Goal: Transaction & Acquisition: Complete application form

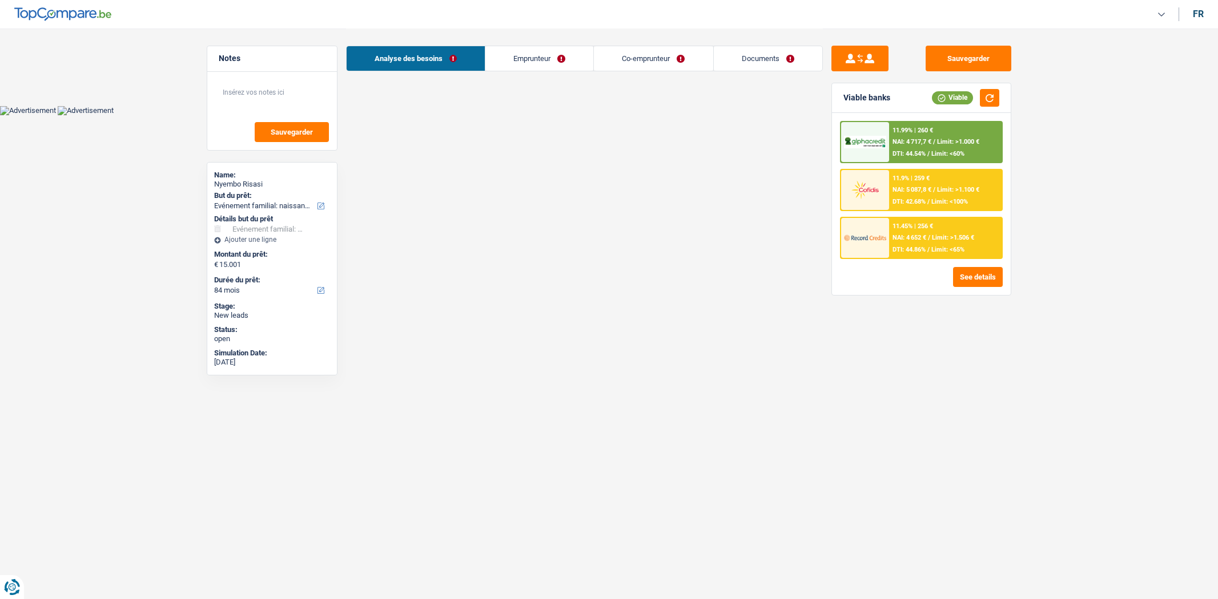
select select "familyEvent"
select select "84"
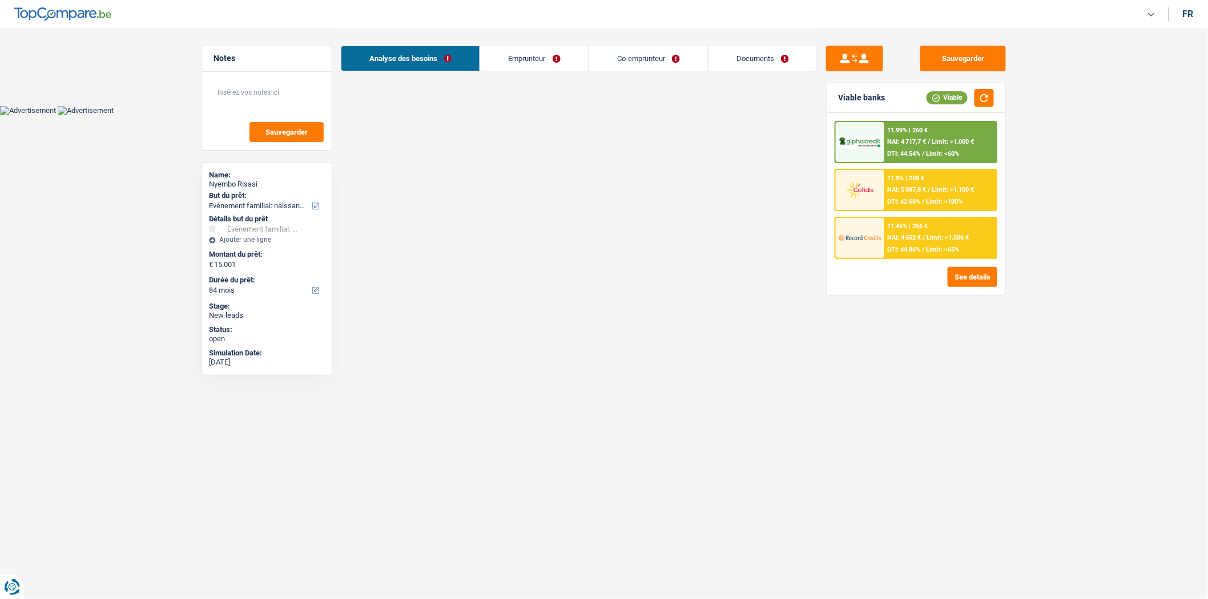
select select "familyEvent"
select select "84"
select select "privateEmployee"
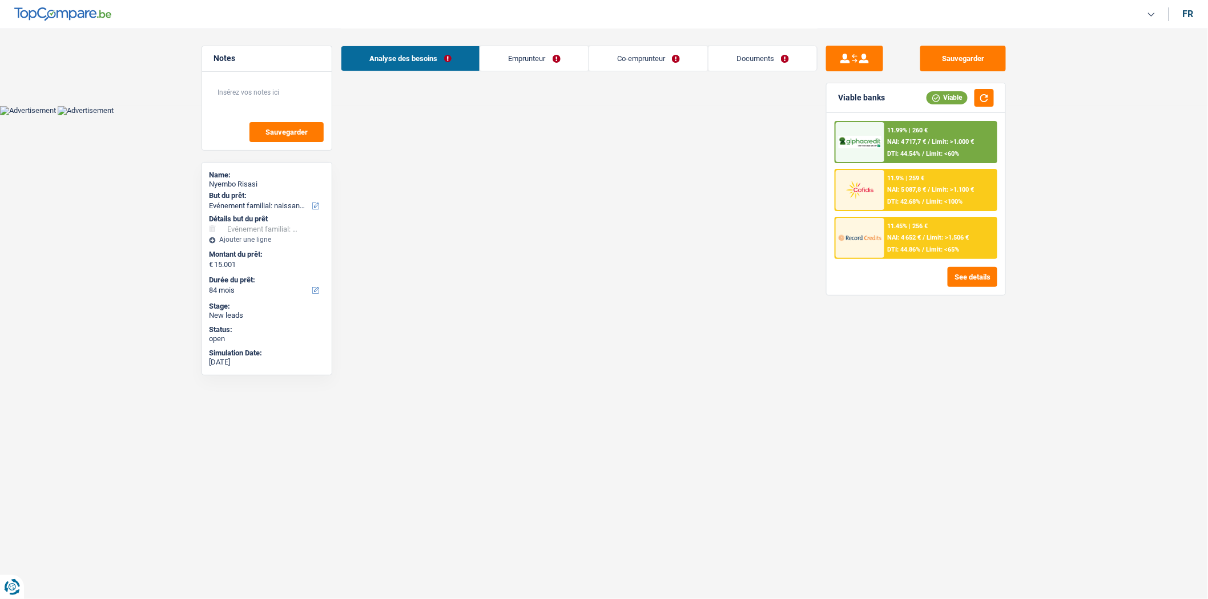
select select "netSalary"
select select "mealVouchers"
select select "familyAllowances"
select select "netSalary"
select select "familyAllowances"
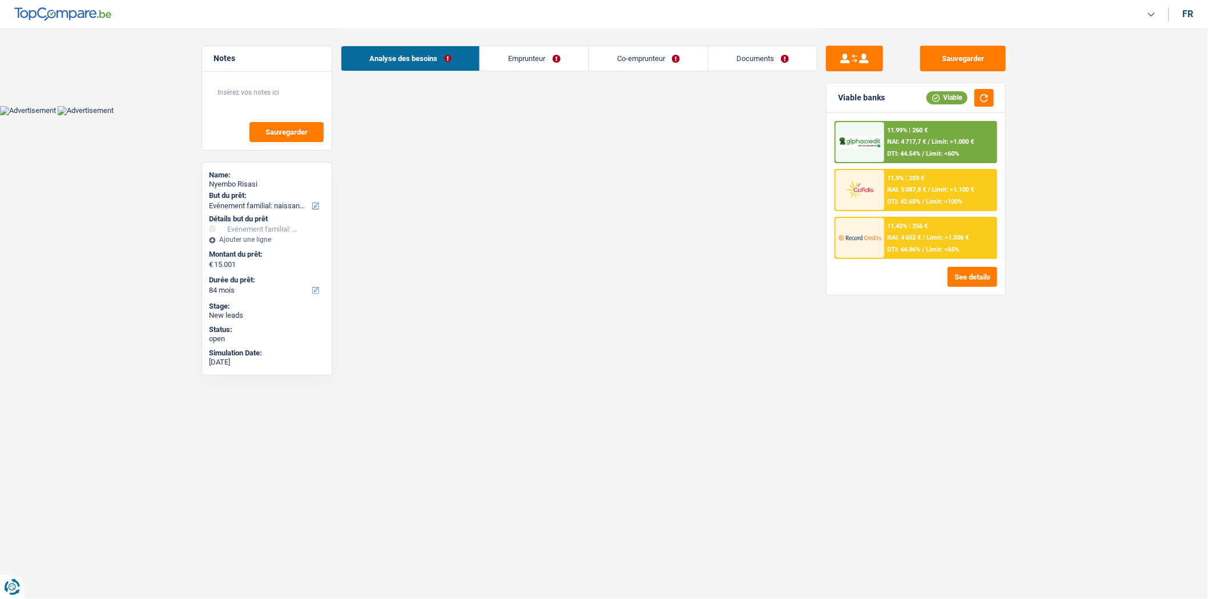
select select "mealVouchers"
select select "ownerWithMortgage"
select select "mortgage"
select select "180"
select select "mortgage"
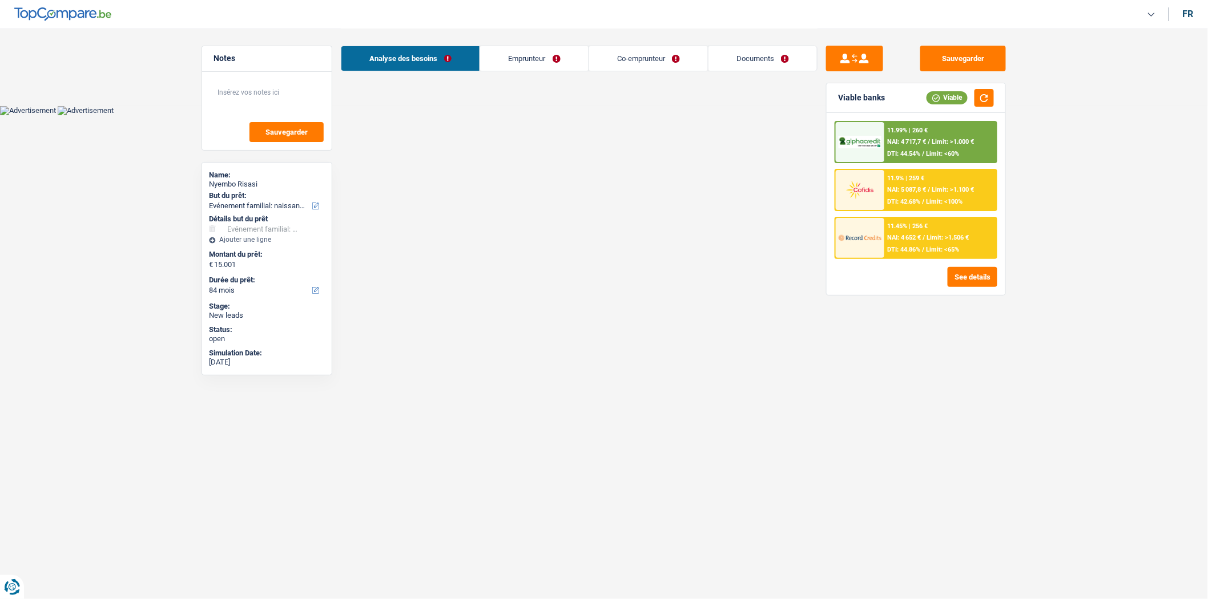
select select "120"
select select "mortgage"
select select "120"
select select "renovationLoan"
select select "120"
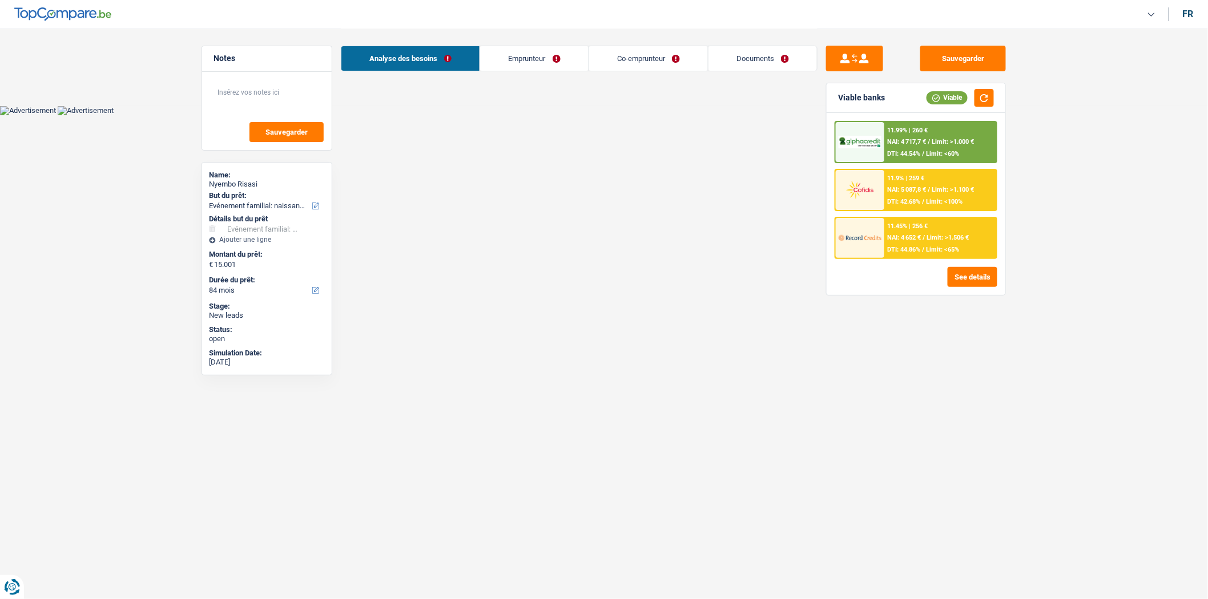
select select "renovationLoan"
select select "120"
select select "renovationLoan"
select select "120"
select select "cardOrCredit"
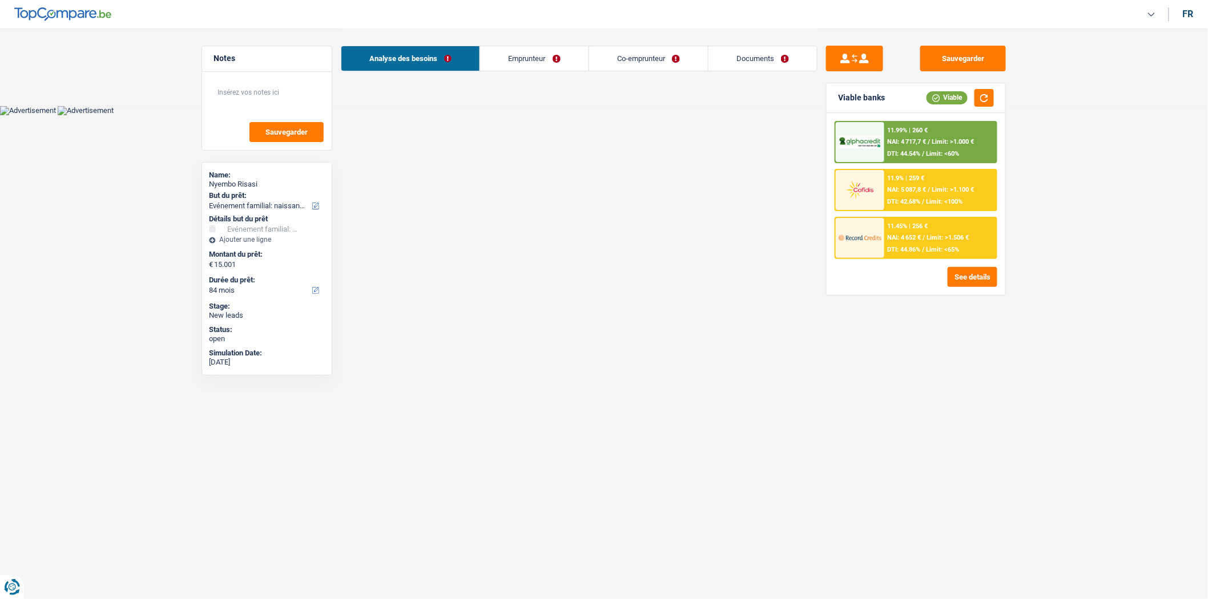
select select "familyEvent"
select select "84"
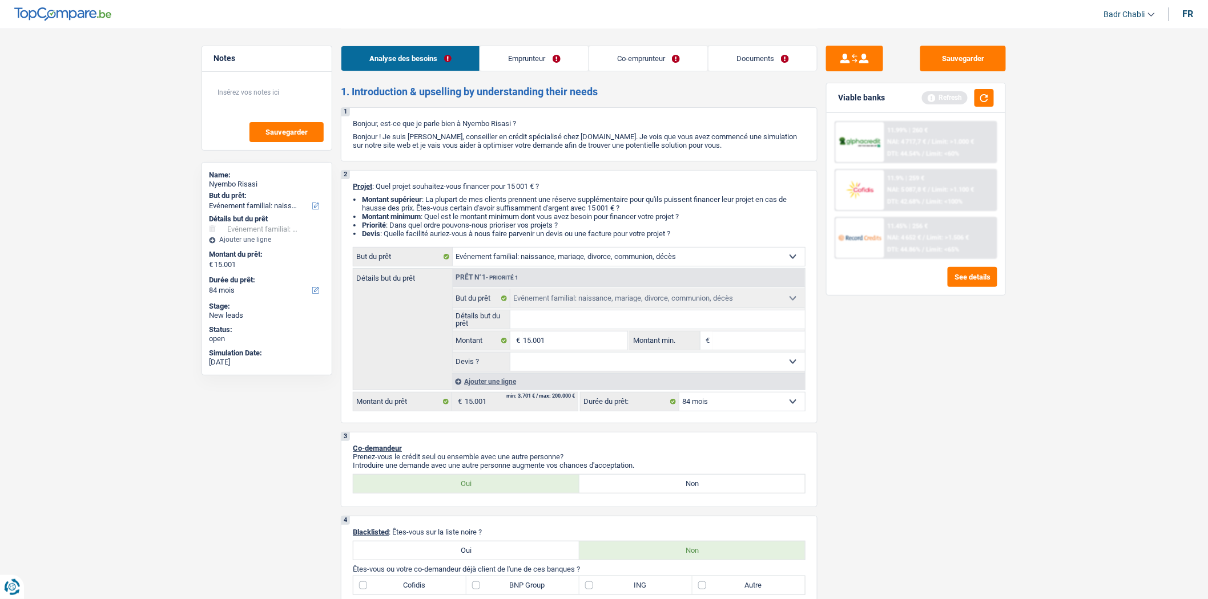
click at [596, 326] on input "Détails but du prêt" at bounding box center [657, 320] width 295 height 18
click at [552, 266] on select "Confort maison: meubles, textile, peinture, électroménager, outillage non-profe…" at bounding box center [629, 257] width 352 height 18
select select "household"
click at [453, 250] on select "Confort maison: meubles, textile, peinture, électroménager, outillage non-profe…" at bounding box center [629, 257] width 352 height 18
select select "household"
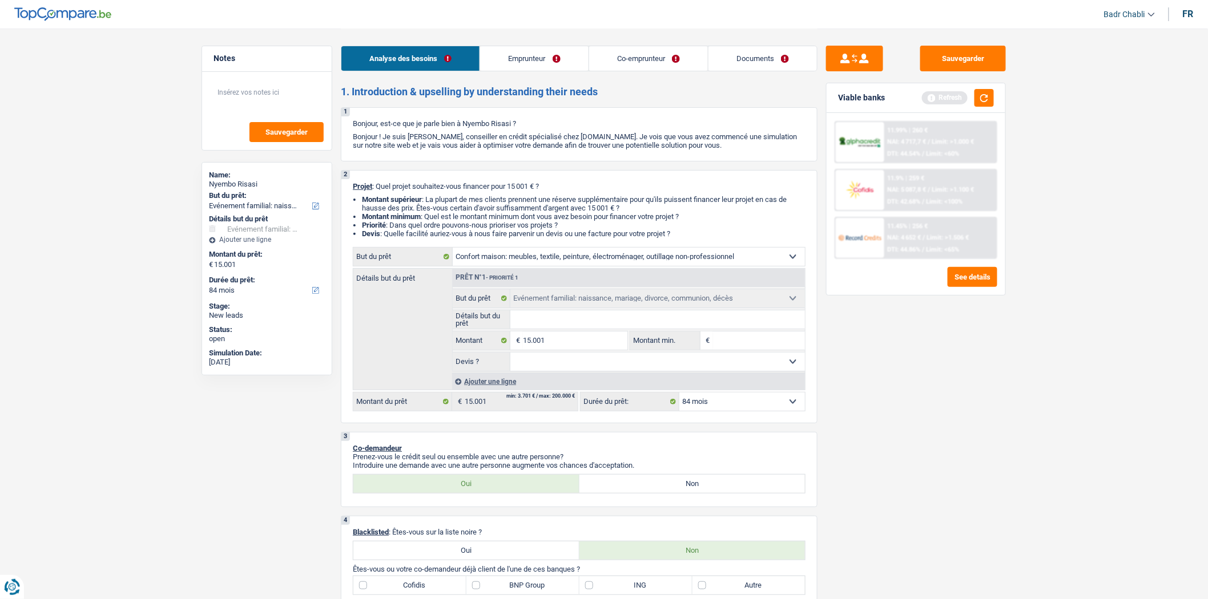
select select "household"
select select "familyEvent"
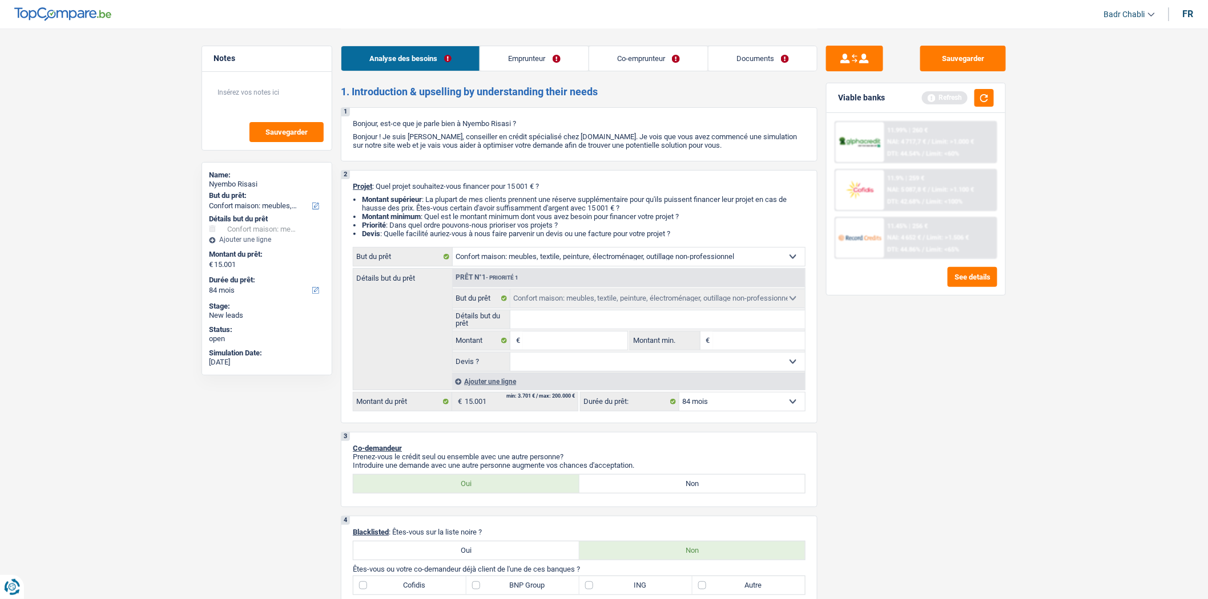
select select "familyEvent"
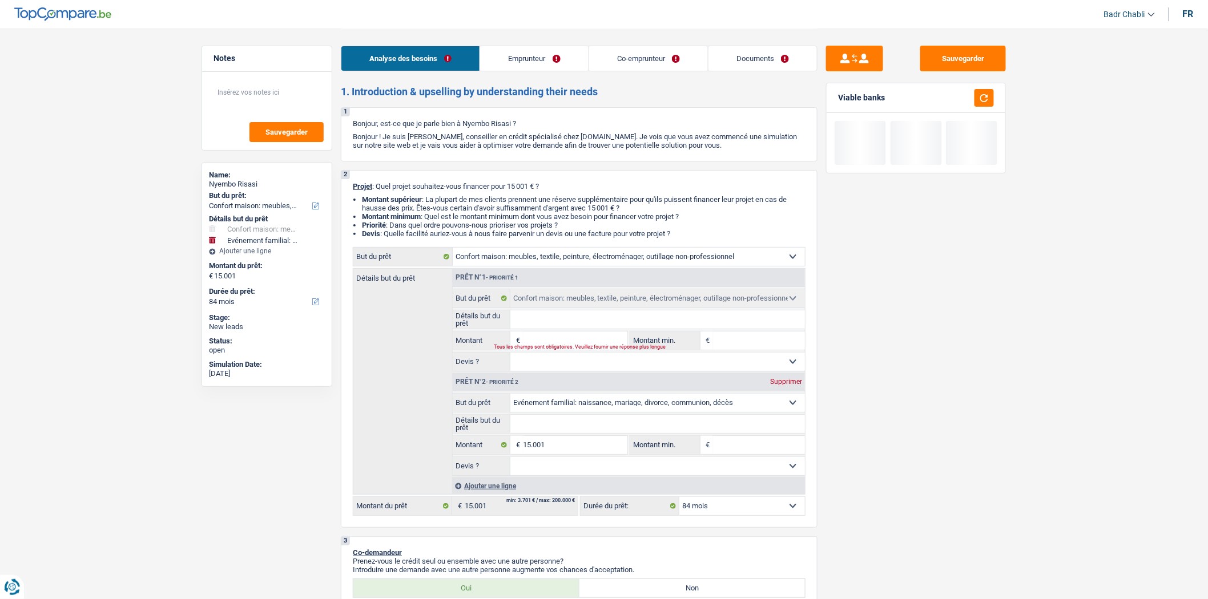
click at [567, 429] on input "Détails but du prêt" at bounding box center [657, 424] width 295 height 18
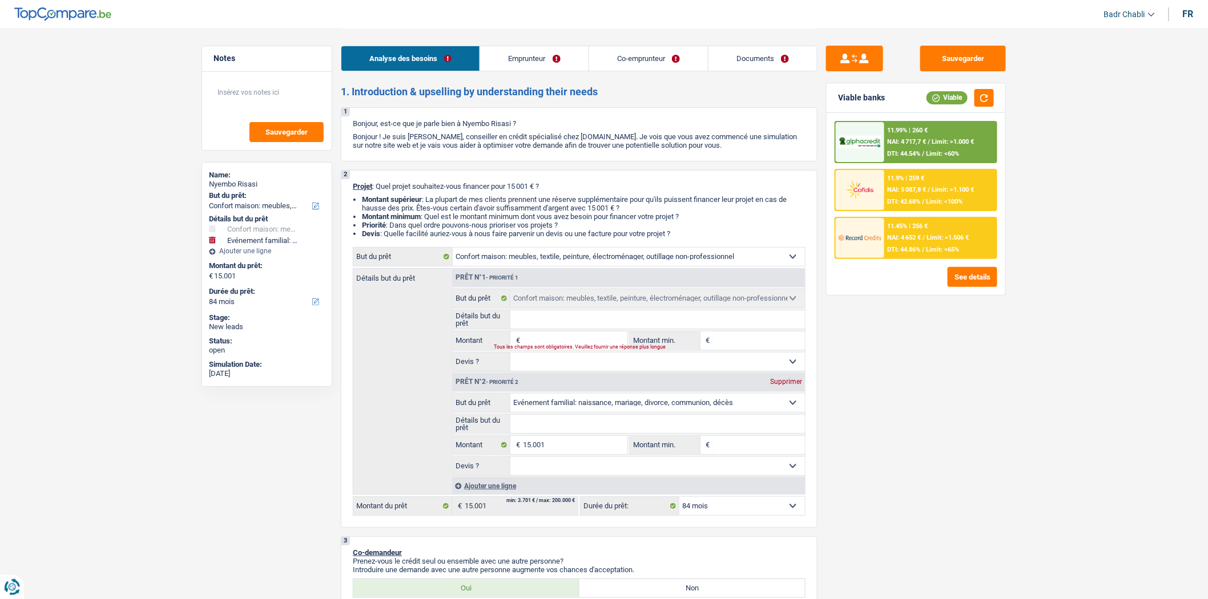
click at [574, 460] on select "Oui Non Non répondu Sélectionner une option" at bounding box center [657, 466] width 295 height 18
click at [574, 445] on input "15.001" at bounding box center [575, 445] width 104 height 18
click at [563, 336] on input "Montant" at bounding box center [575, 341] width 104 height 18
paste input "15.001"
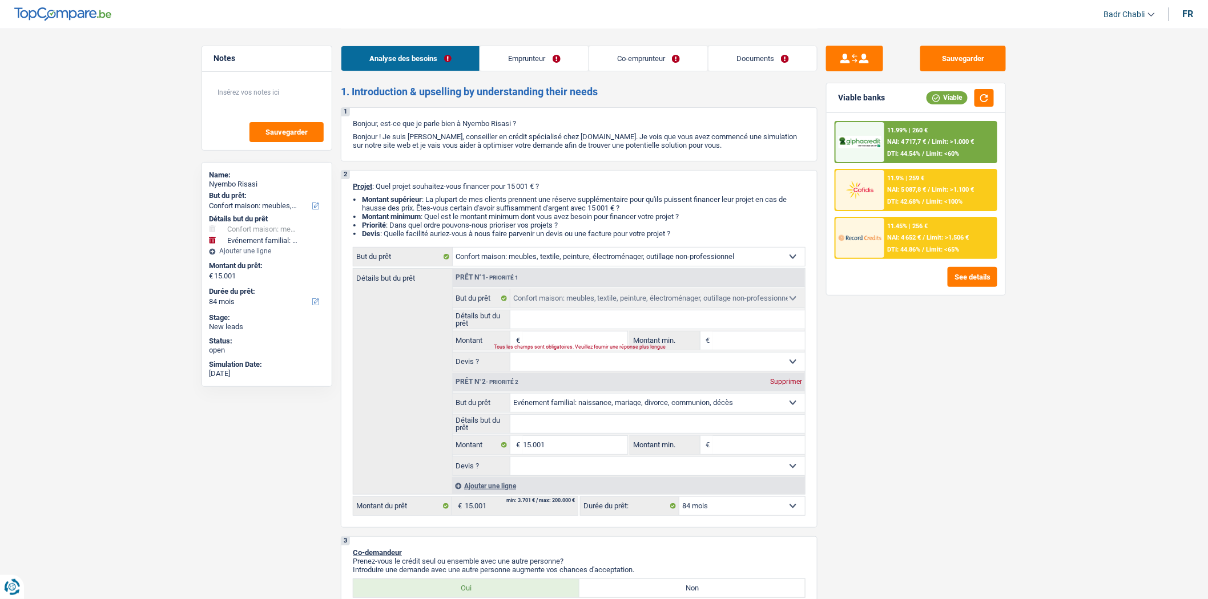
type input "15.001"
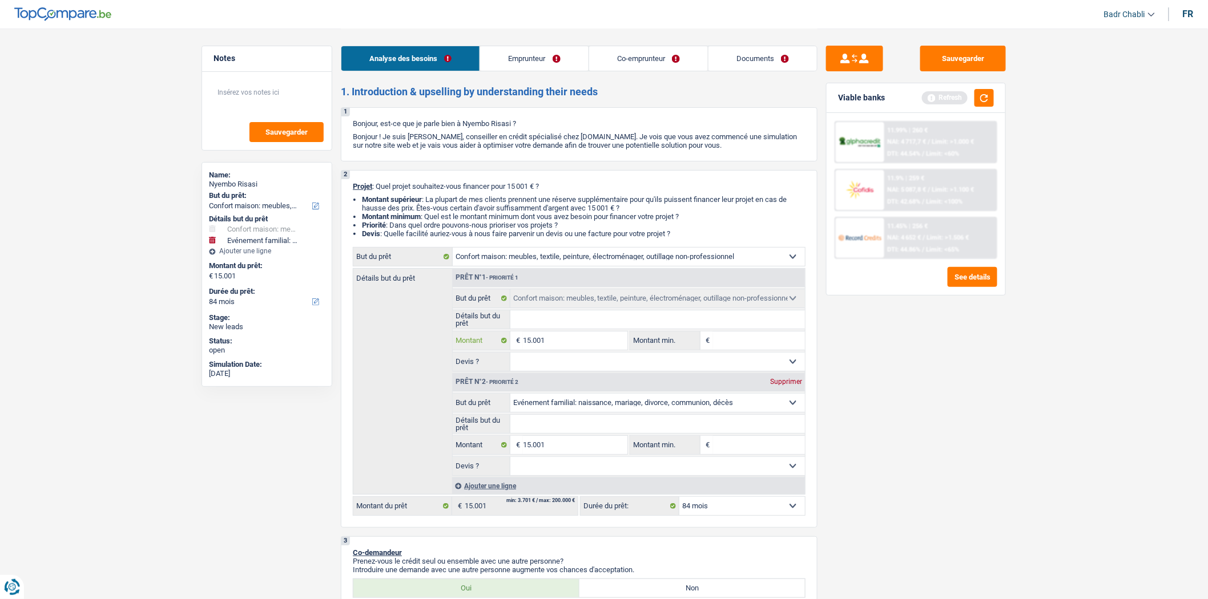
type input "15.001"
type input "30.002"
click at [731, 346] on input "Montant min." at bounding box center [759, 341] width 92 height 18
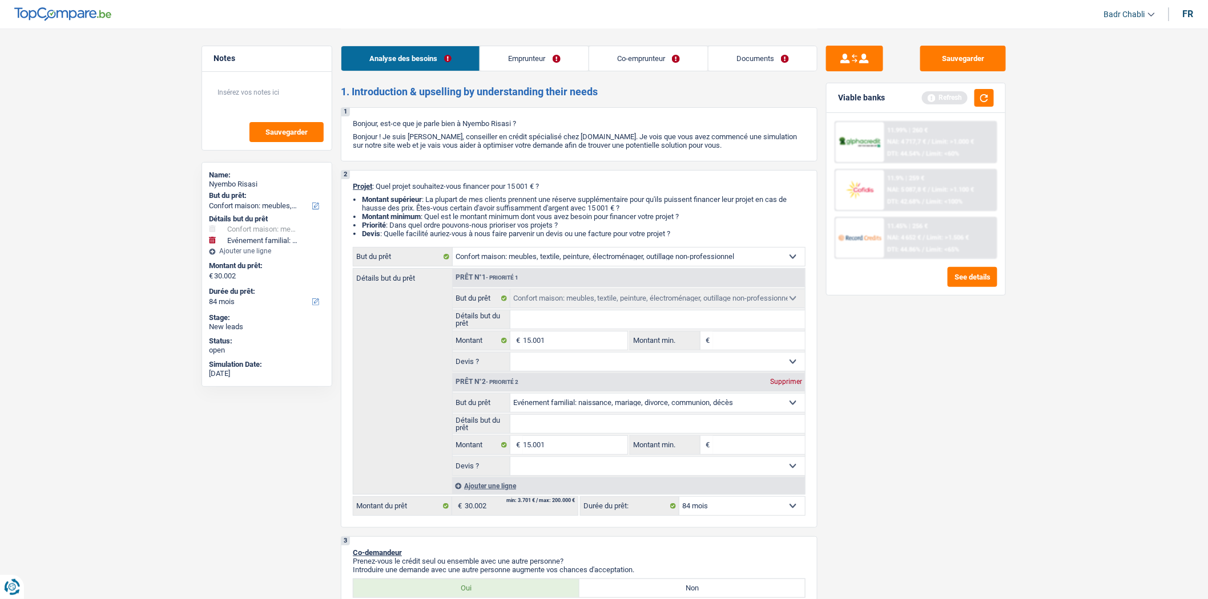
select select "120"
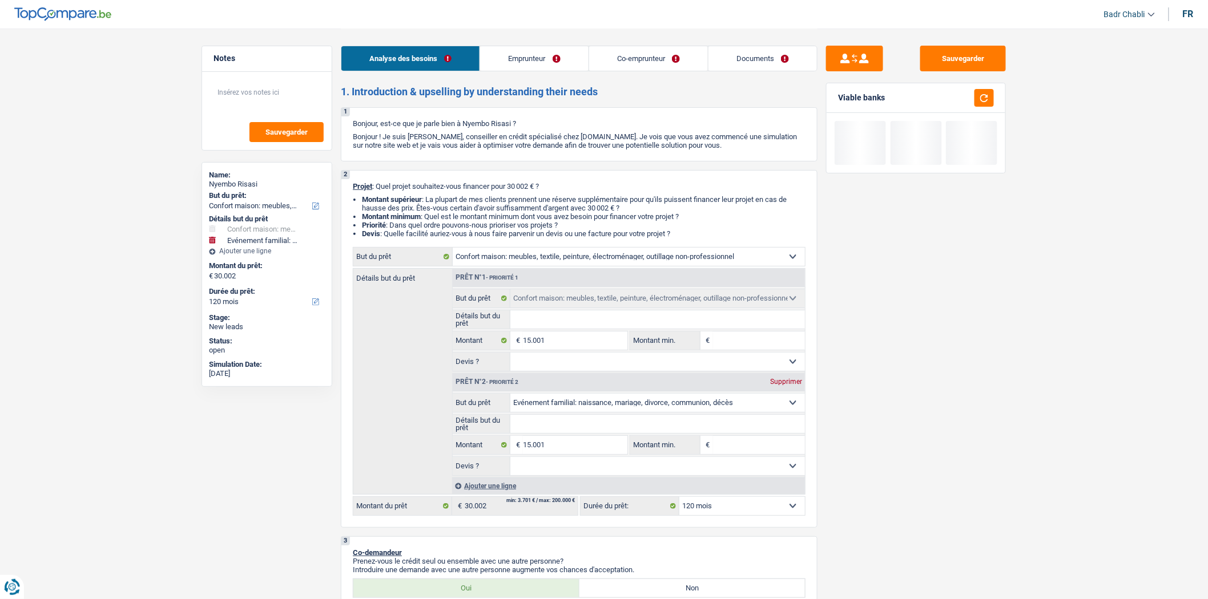
type input "1"
type input "10"
type input "100"
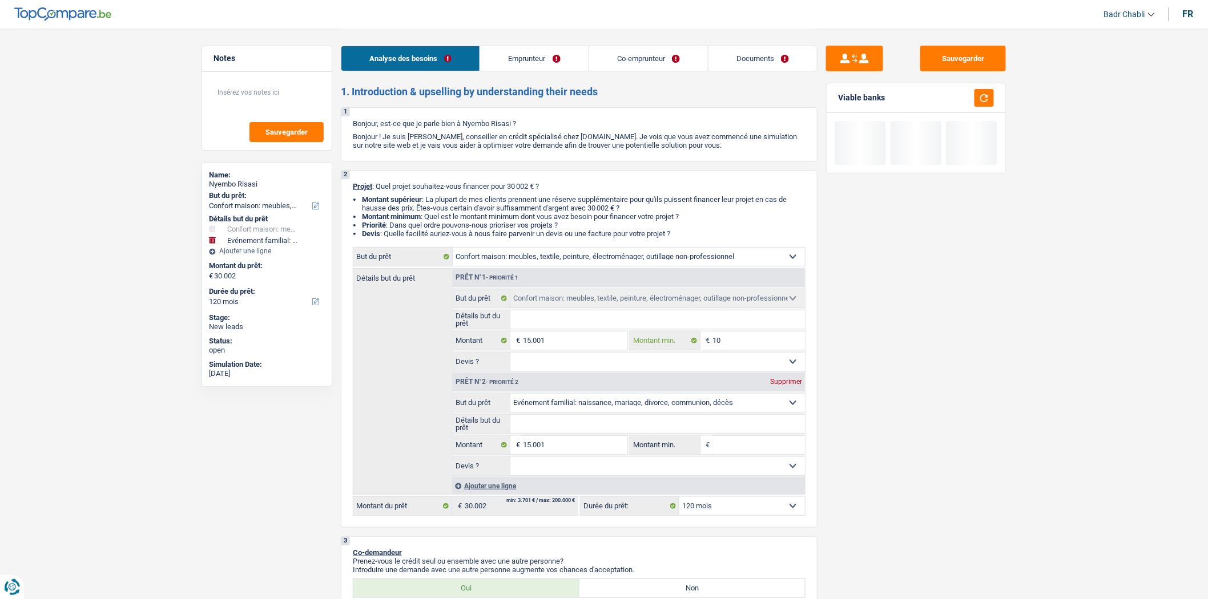
type input "100"
type input "1.000"
type input "10.001"
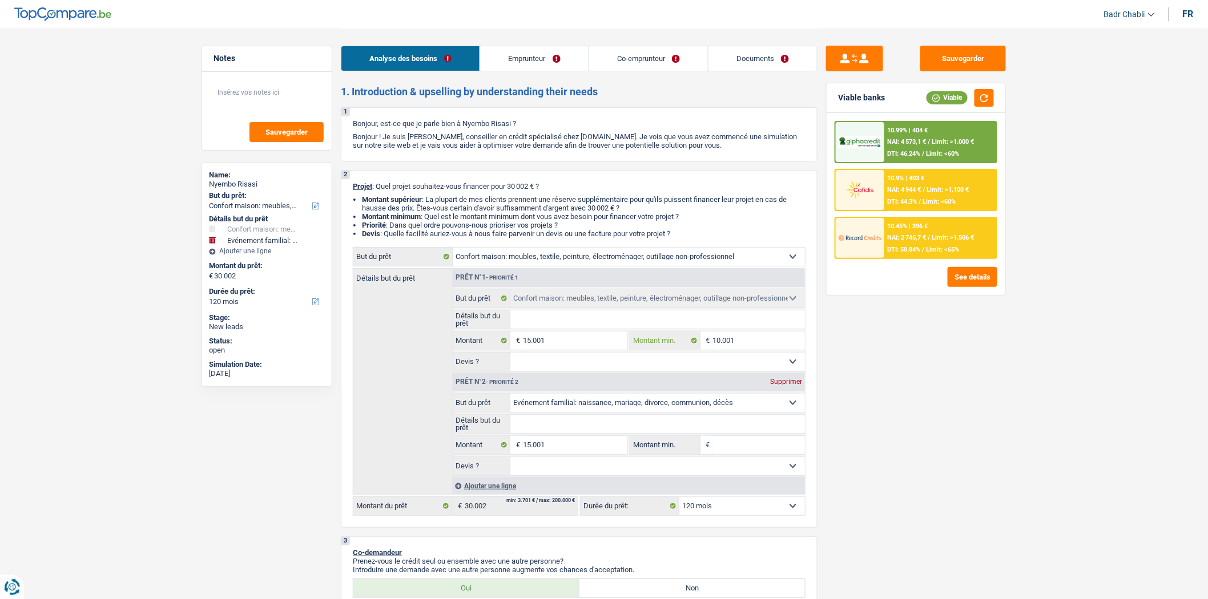
type input "10.001"
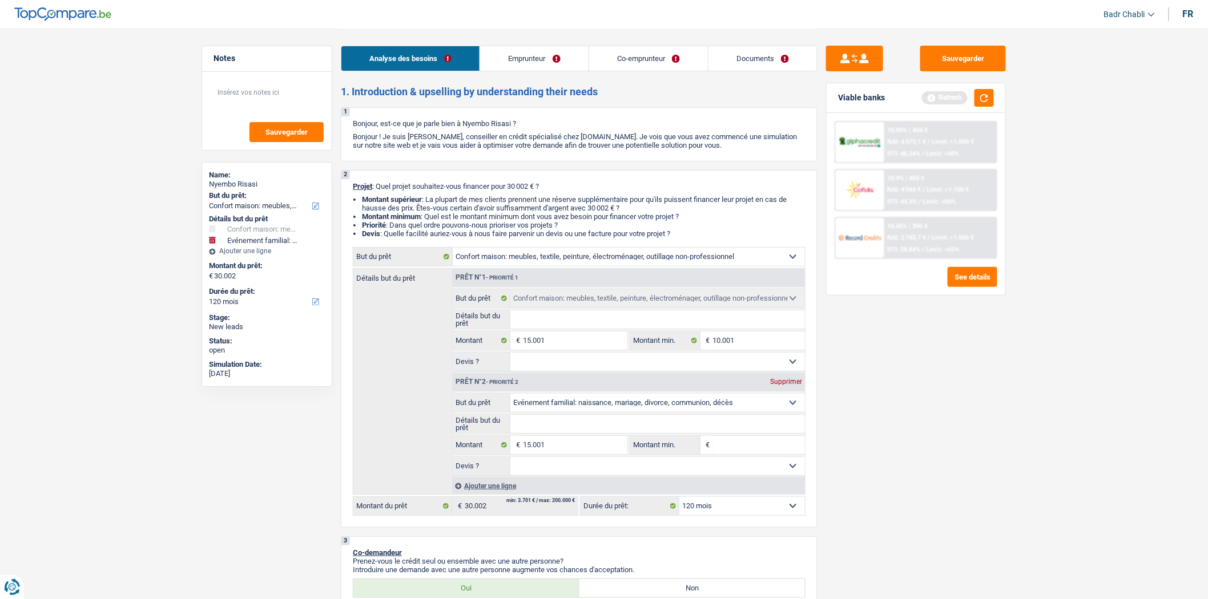
click at [783, 390] on div "Prêt n°2 - Priorité 2 Supprimer" at bounding box center [629, 382] width 352 height 18
click at [795, 384] on div "Supprimer" at bounding box center [786, 381] width 38 height 7
type input "15.001"
select select "84"
type input "15.001"
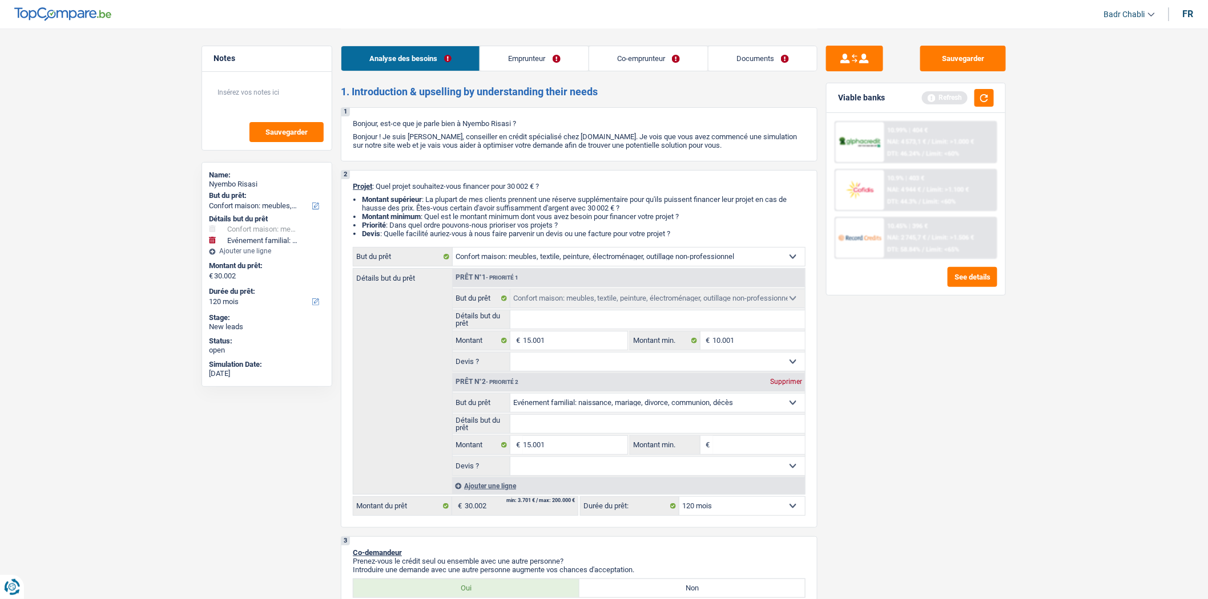
select select "84"
type input "15.001"
select select "84"
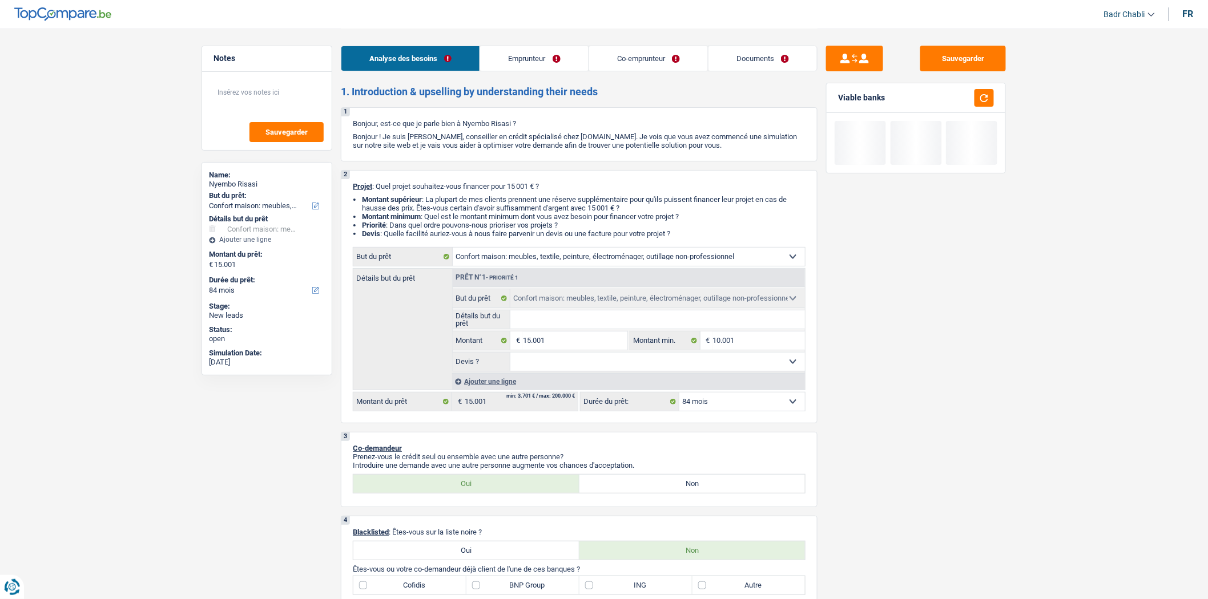
click at [584, 371] on select "Oui Non Non répondu Sélectionner une option" at bounding box center [657, 362] width 295 height 18
select select "false"
click at [510, 356] on select "Oui Non Non répondu Sélectionner une option" at bounding box center [657, 362] width 295 height 18
select select "false"
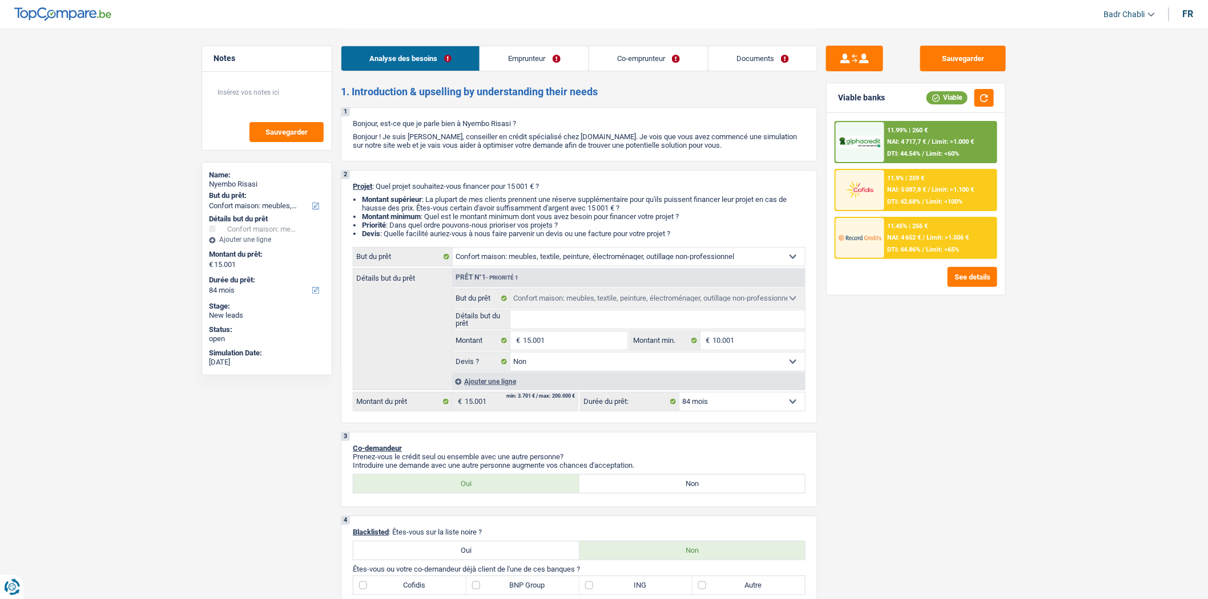
click at [575, 323] on input "Détails but du prêt" at bounding box center [657, 320] width 295 height 18
type input "N"
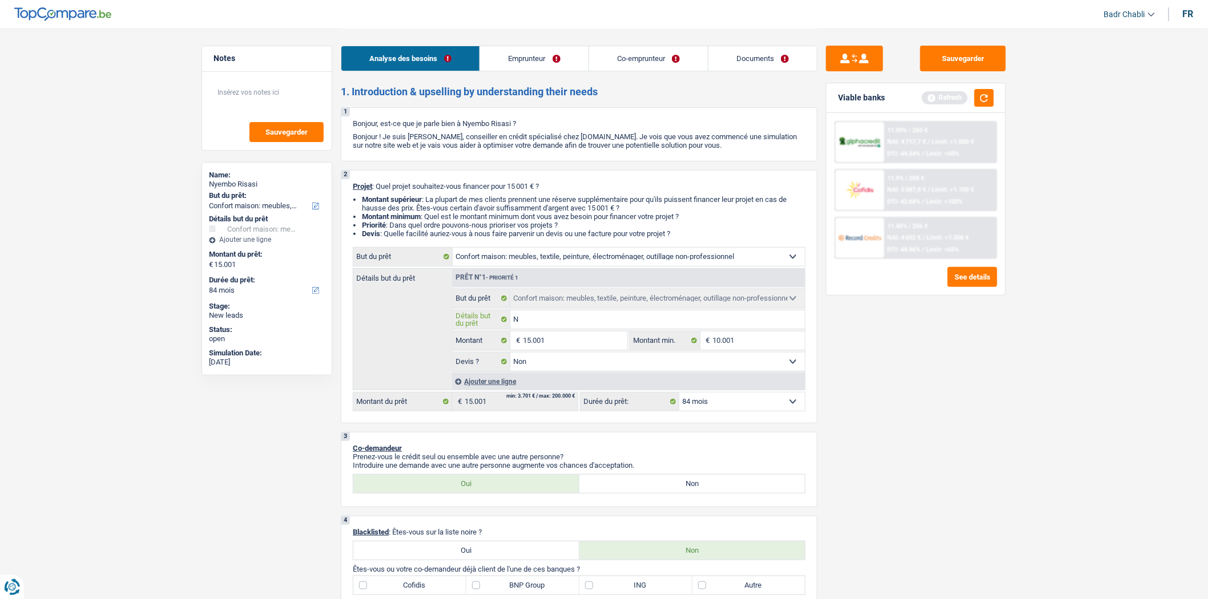
type input "No"
type input "Nouv"
type input "Nouve"
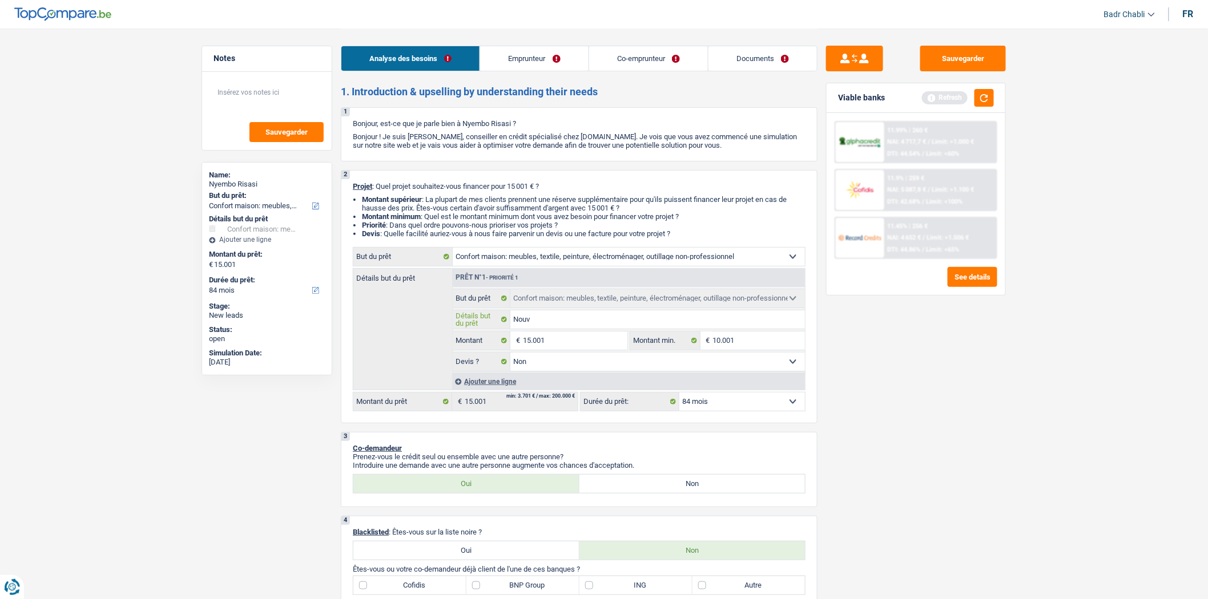
type input "Nouve"
type input "Nouvea"
type input "Nouveau"
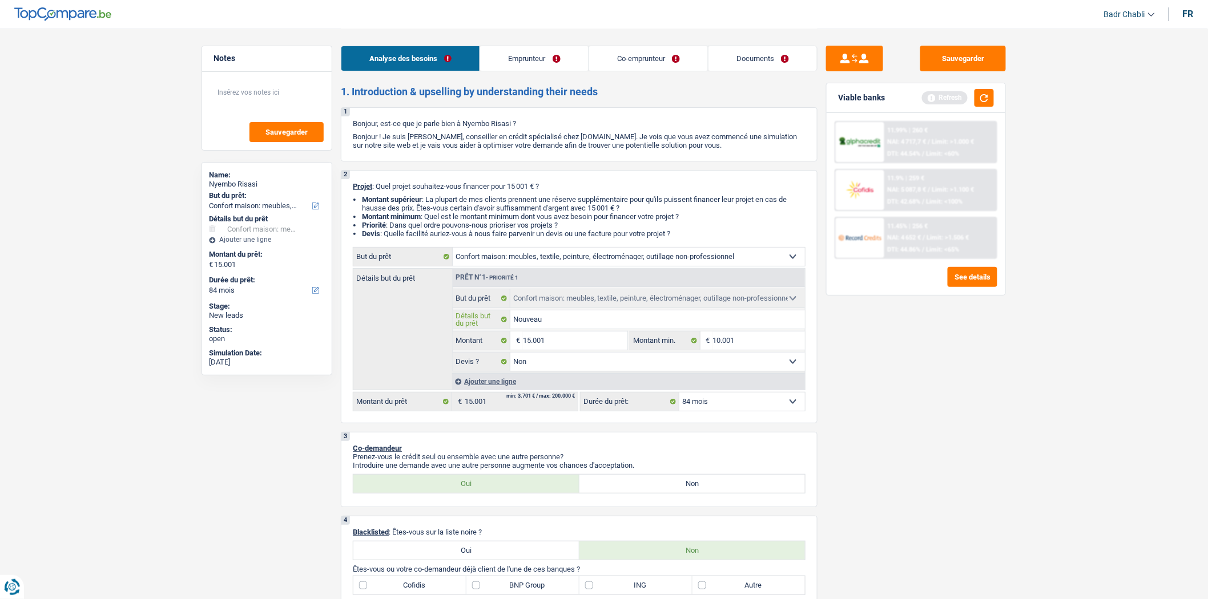
type input "Nouveaux"
type input "Nouveaux m"
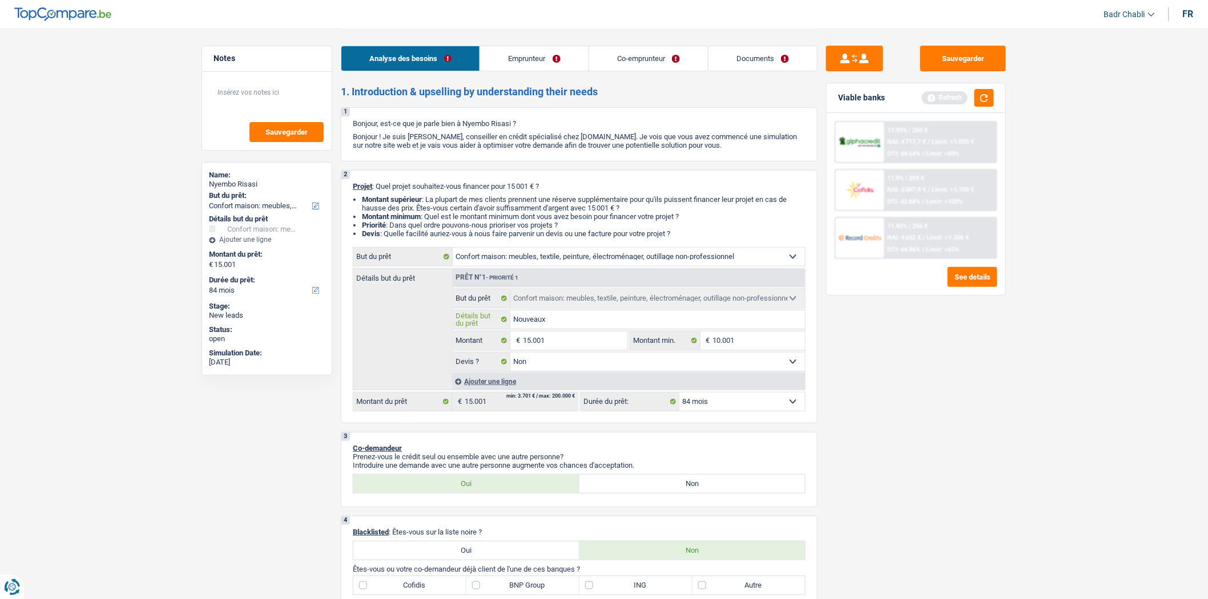
type input "Nouveaux m"
type input "Nouveaux me"
type input "Nouveaux meu"
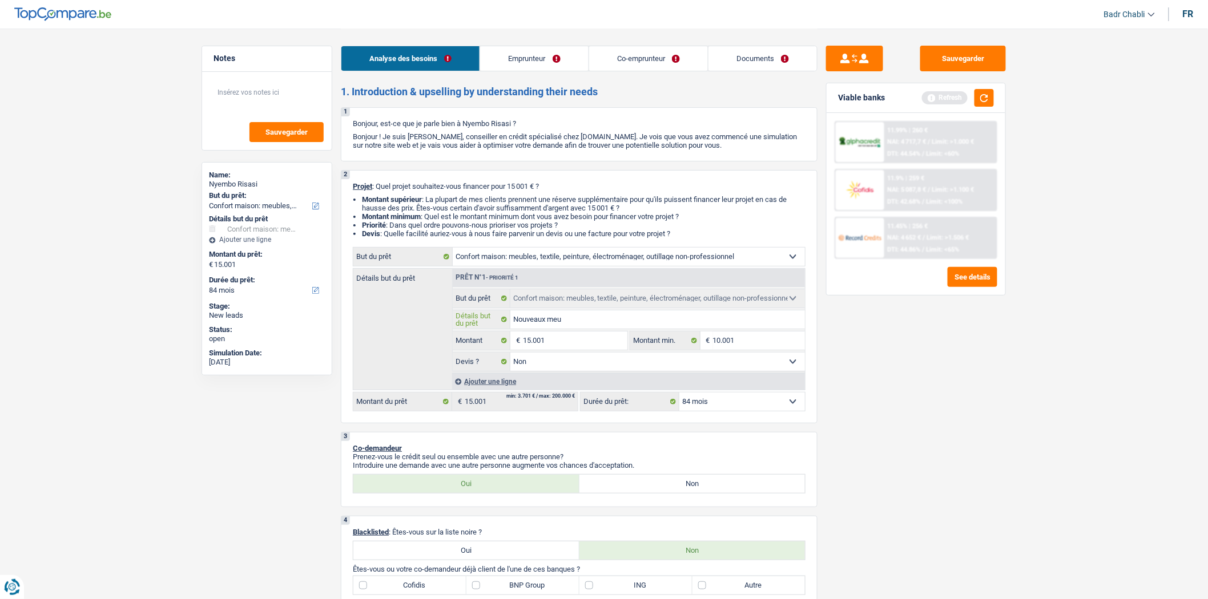
type input "Nouveaux meub"
type input "Nouveaux meubl"
type input "Nouveaux meuble"
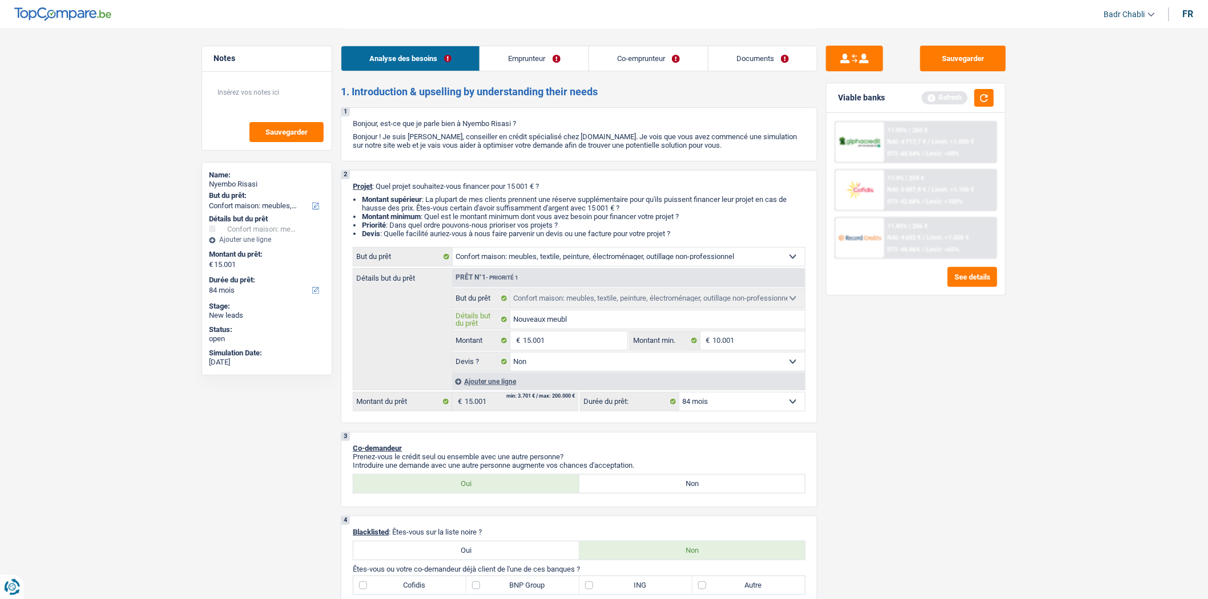
type input "Nouveaux meuble"
type input "Nouveaux meubles"
type input "Nouveaux meubles,"
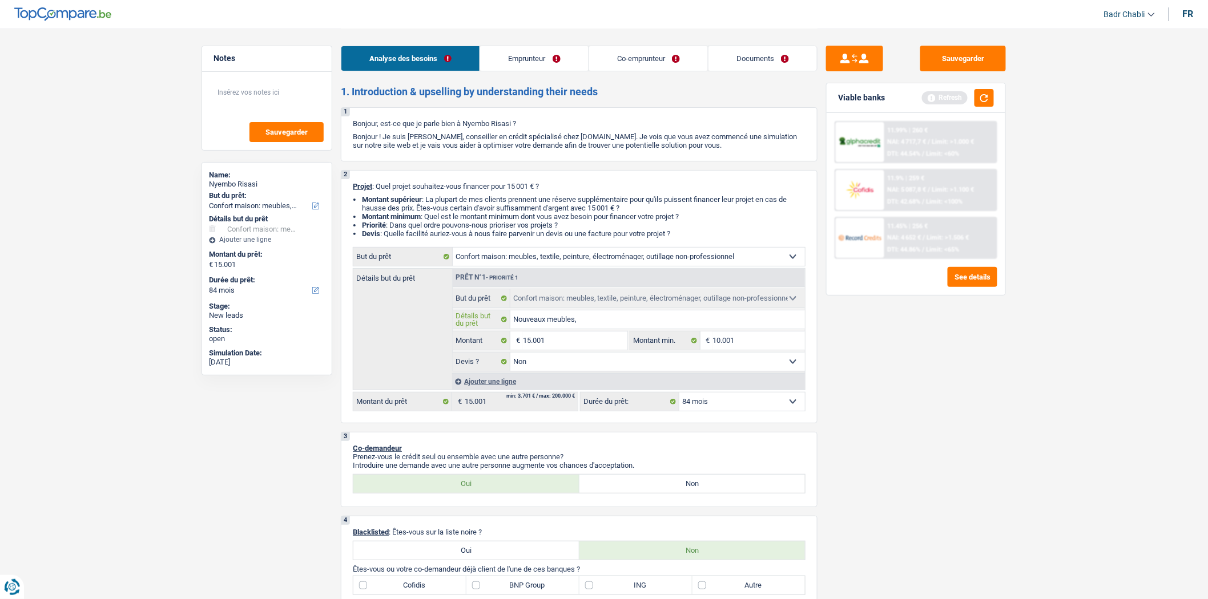
type input "Nouveaux meubles,"
type input "Nouveaux meubles, a"
type input "Nouveaux meubles, am"
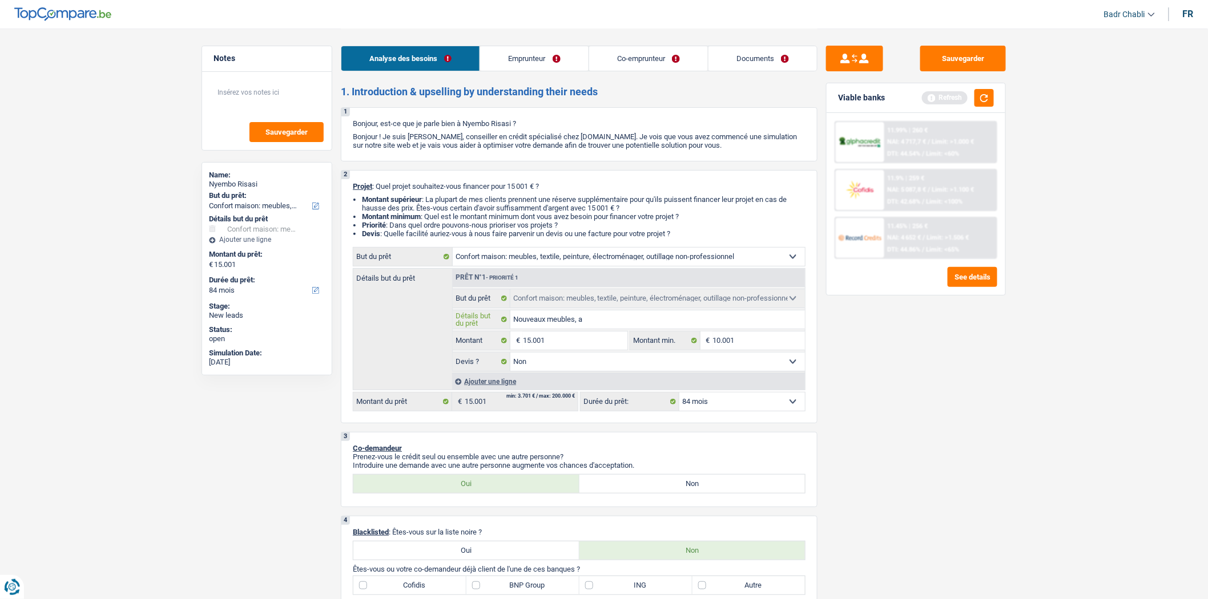
type input "Nouveaux meubles, am"
type input "Nouveaux meubles, amé"
type input "Nouveaux meubles, amén"
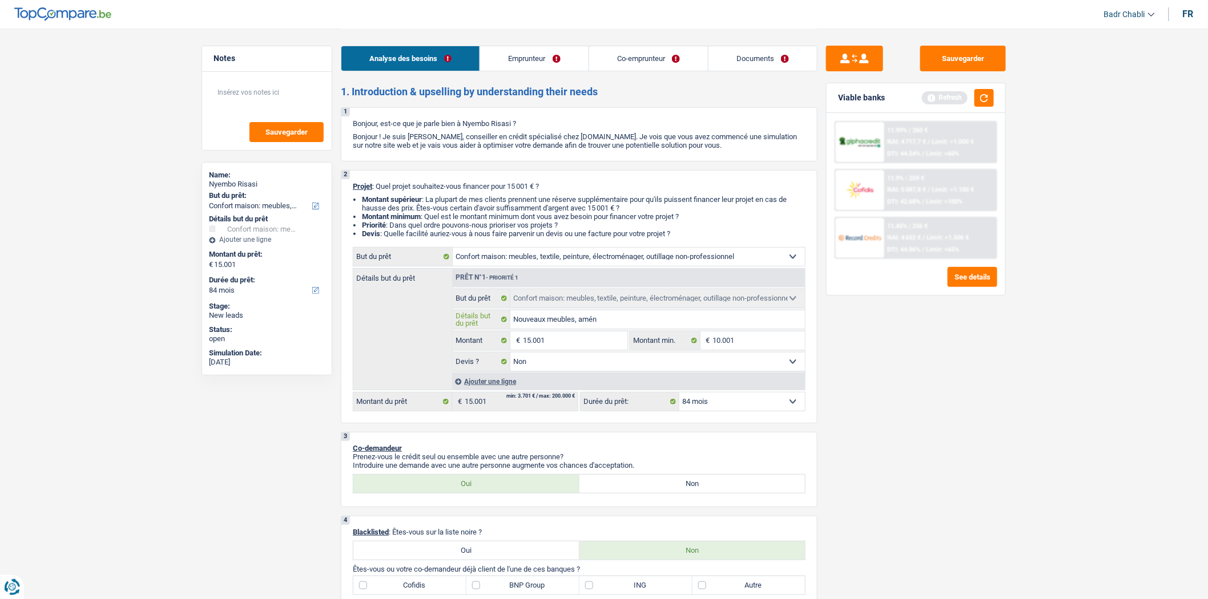
type input "Nouveaux meubles, aména"
type input "Nouveaux meubles, aménag"
type input "Nouveaux meubles, aménage"
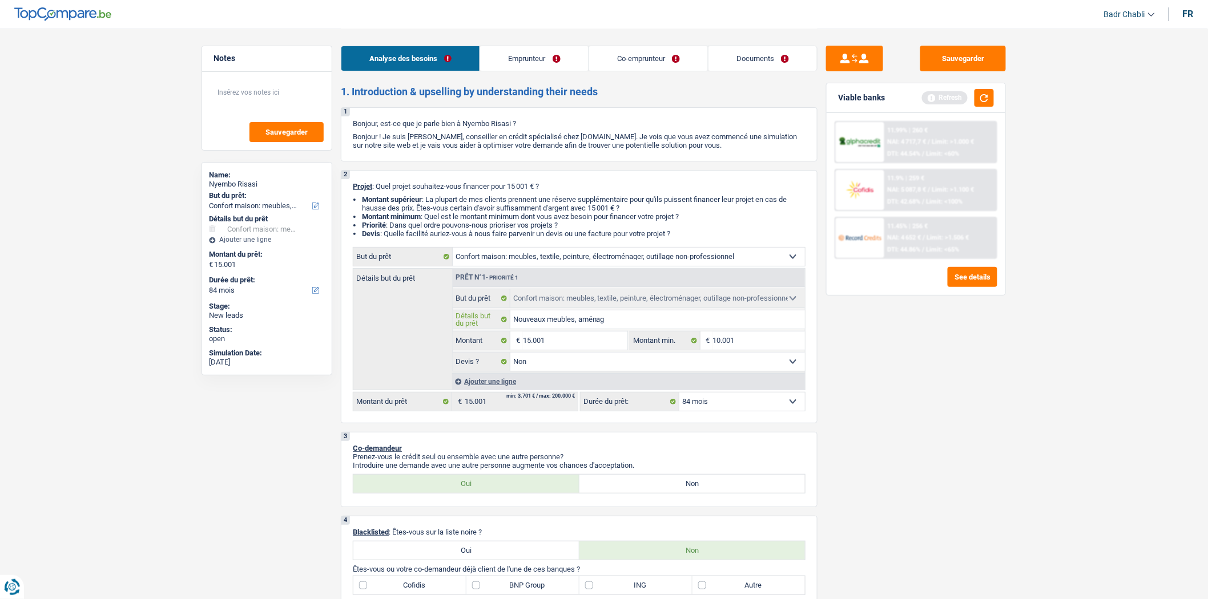
type input "Nouveaux meubles, aménage"
type input "Nouveaux meubles, aménagem"
type input "Nouveaux meubles, aménageme"
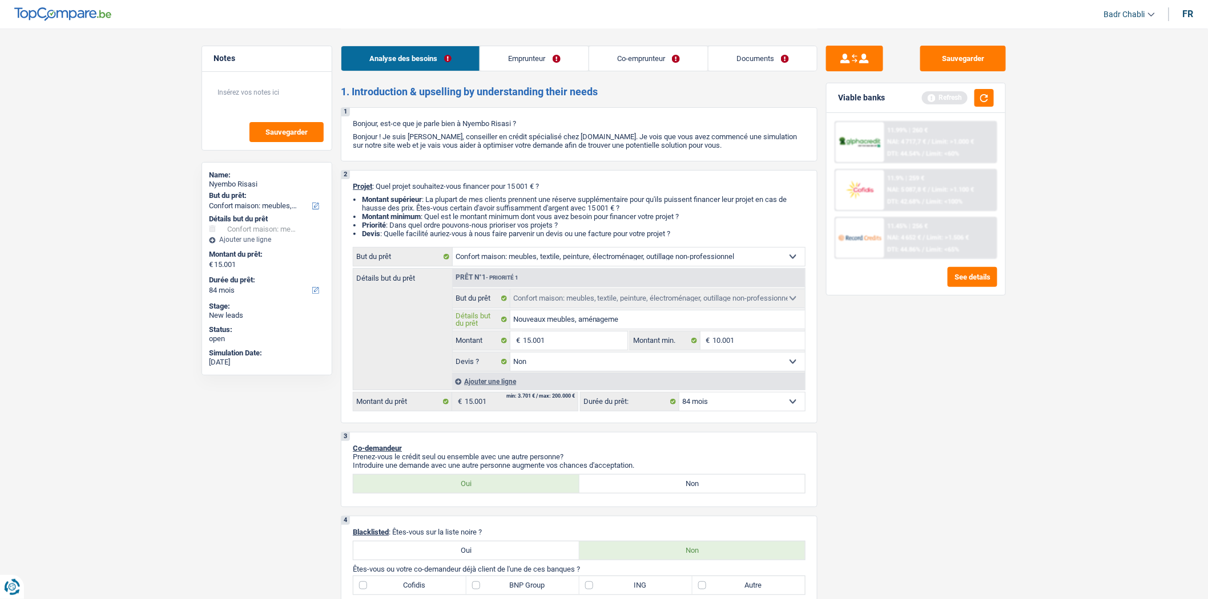
type input "Nouveaux meubles, aménagemen"
type input "Nouveaux meubles, aménagement"
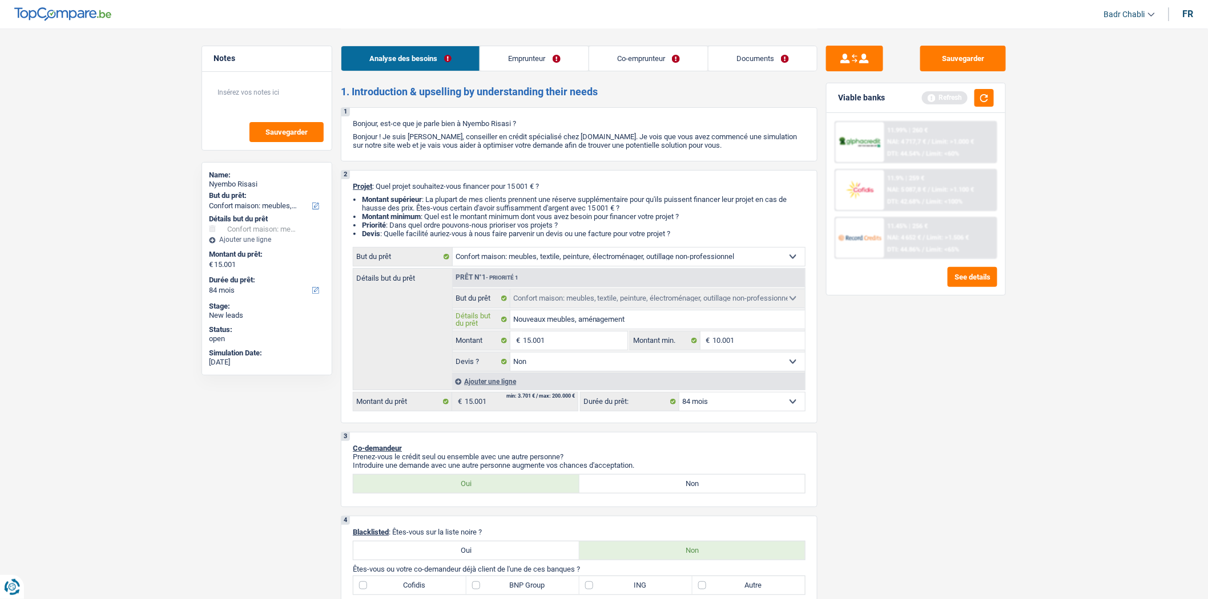
type input "Nouveaux meubles, aménagement"
type input "Nouveaux meubles, aménagement e"
type input "Nouveaux meubles, aménagement et"
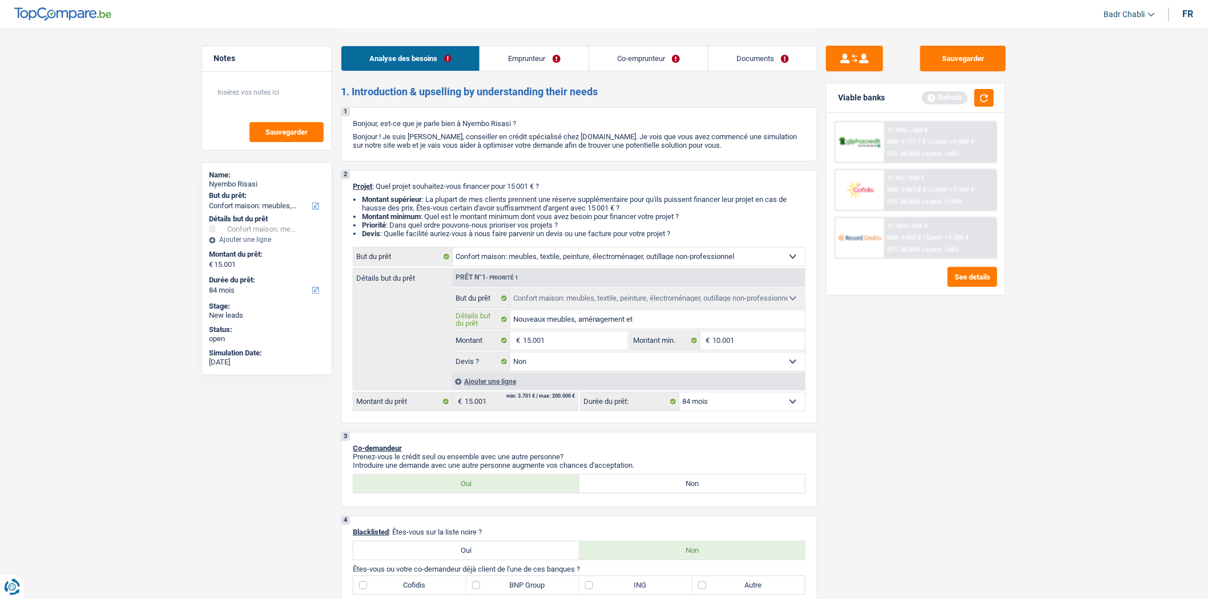
type input "Nouveaux meubles, aménagement et"
type input "Nouveaux meubles, aménagement et m"
type input "Nouveaux meubles, aménagement et mu"
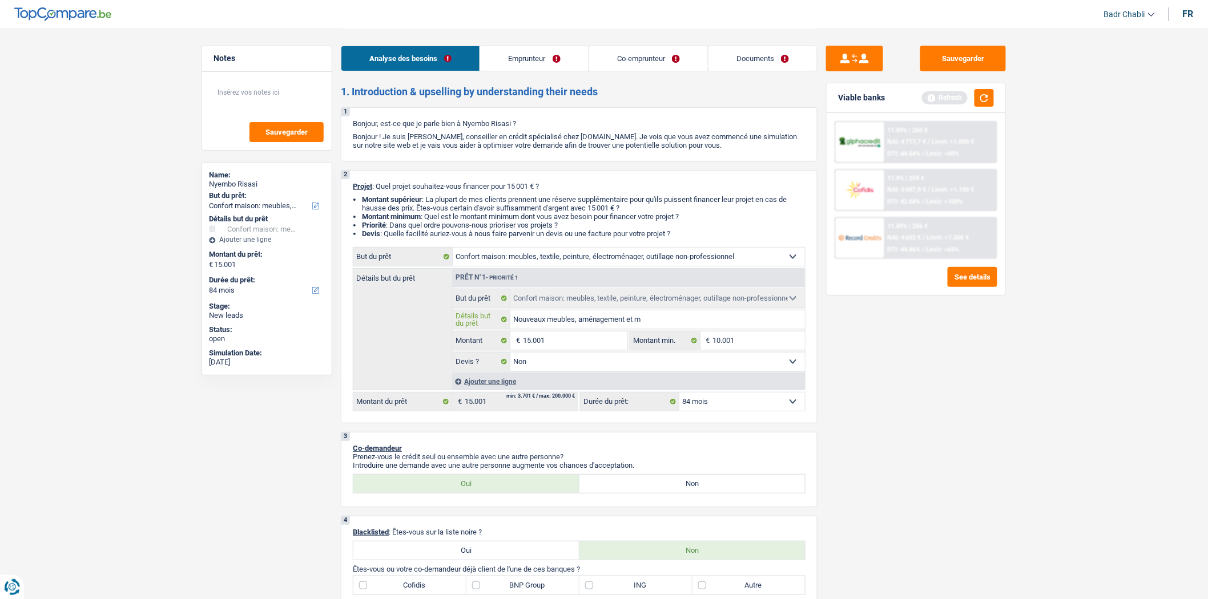
type input "Nouveaux meubles, aménagement et mu"
type input "Nouveaux meubles, aménagement et mul"
type input "Nouveaux meubles, aménagement et mult"
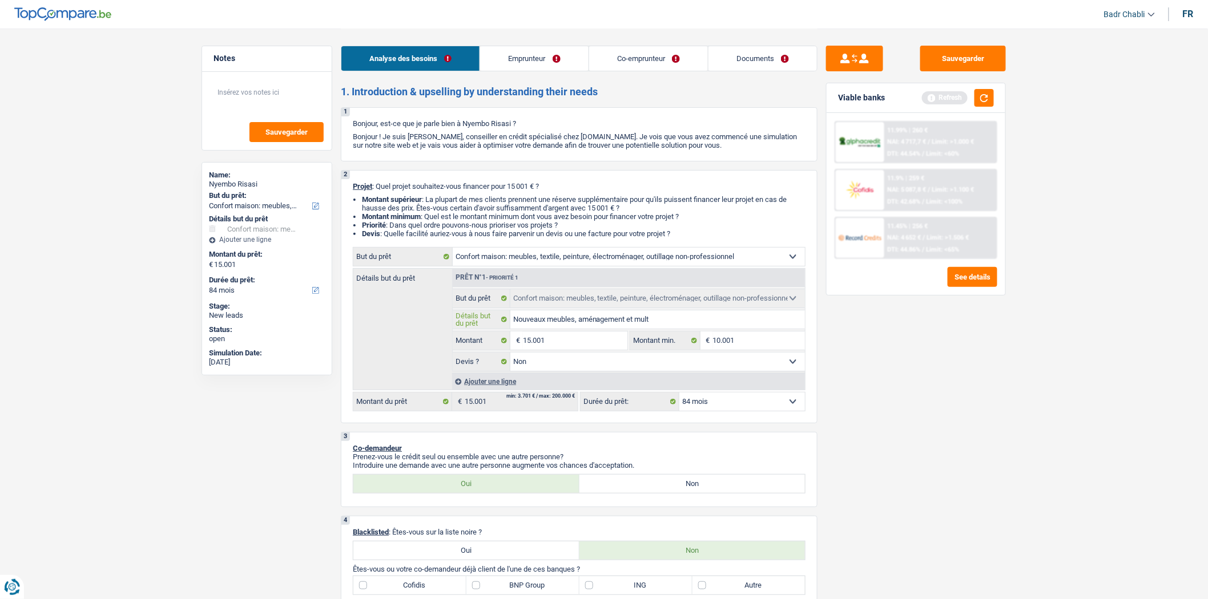
type input "Nouveaux meubles, aménagement et multi"
type input "Nouveaux meubles, aménagement et multim"
type input "Nouveaux meubles, aménagement et multime"
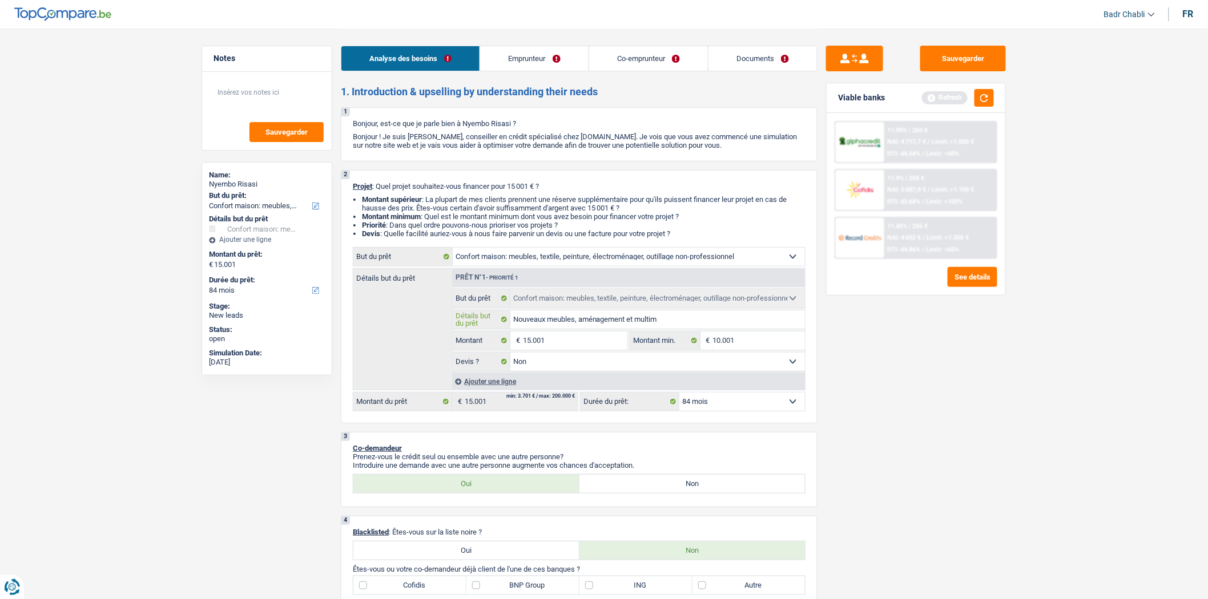
type input "Nouveaux meubles, aménagement et multime"
type input "Nouveaux meubles, aménagement et multimed"
type input "Nouveaux meubles, aménagement et multimedi"
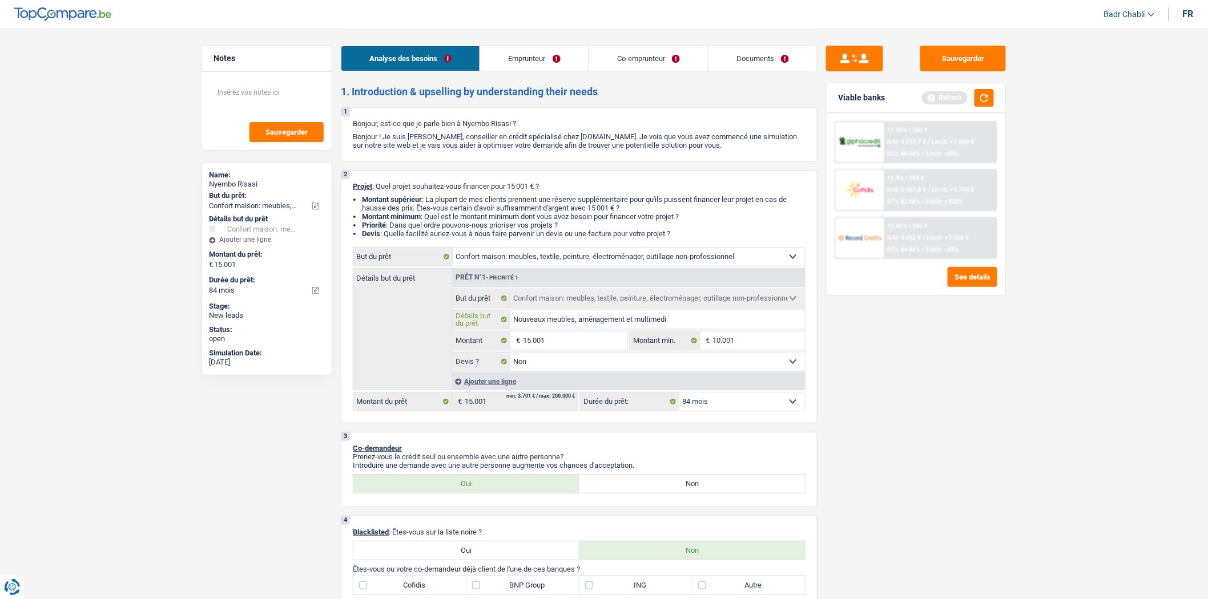
type input "Nouveaux meubles, aménagement et multimedia"
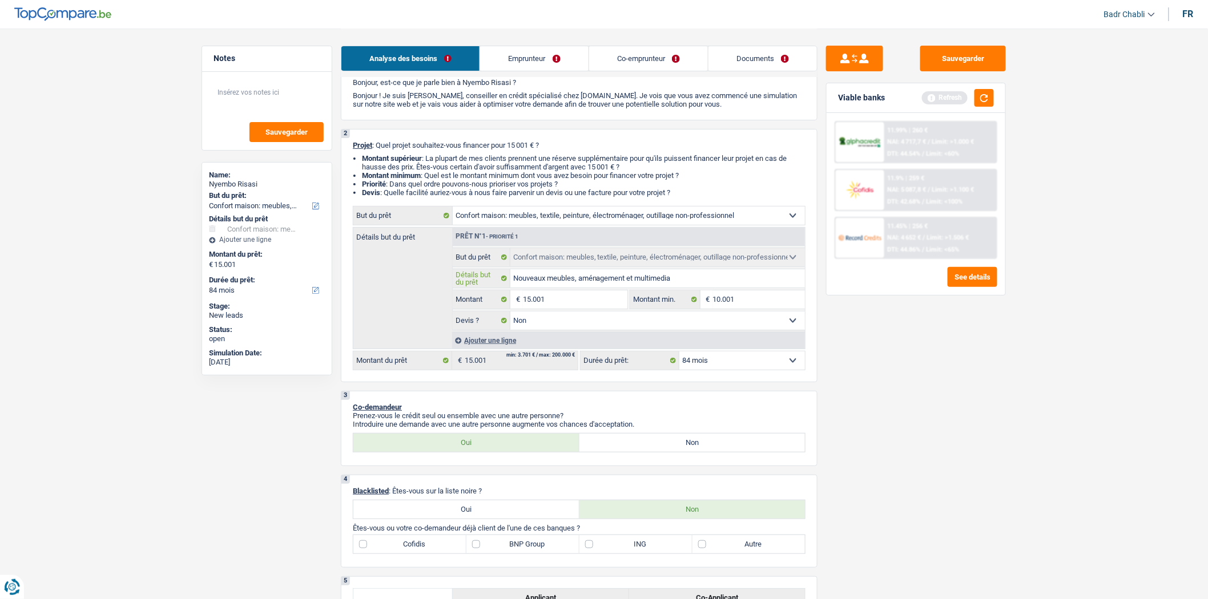
scroll to position [63, 0]
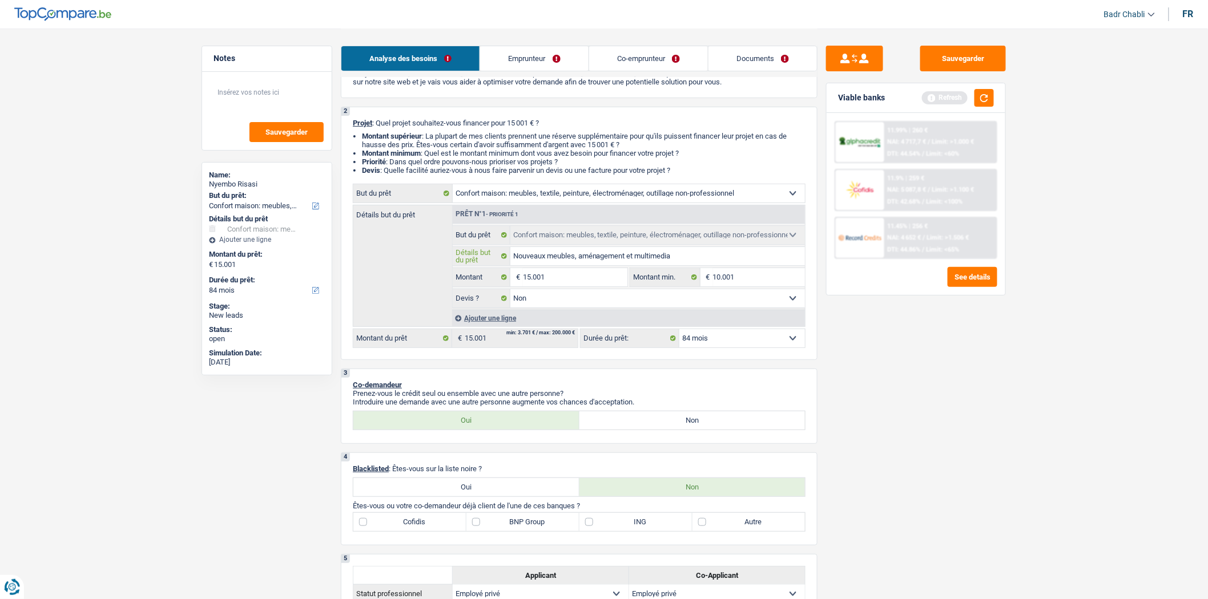
type input "Nouveaux meubles, aménagement et multimedia"
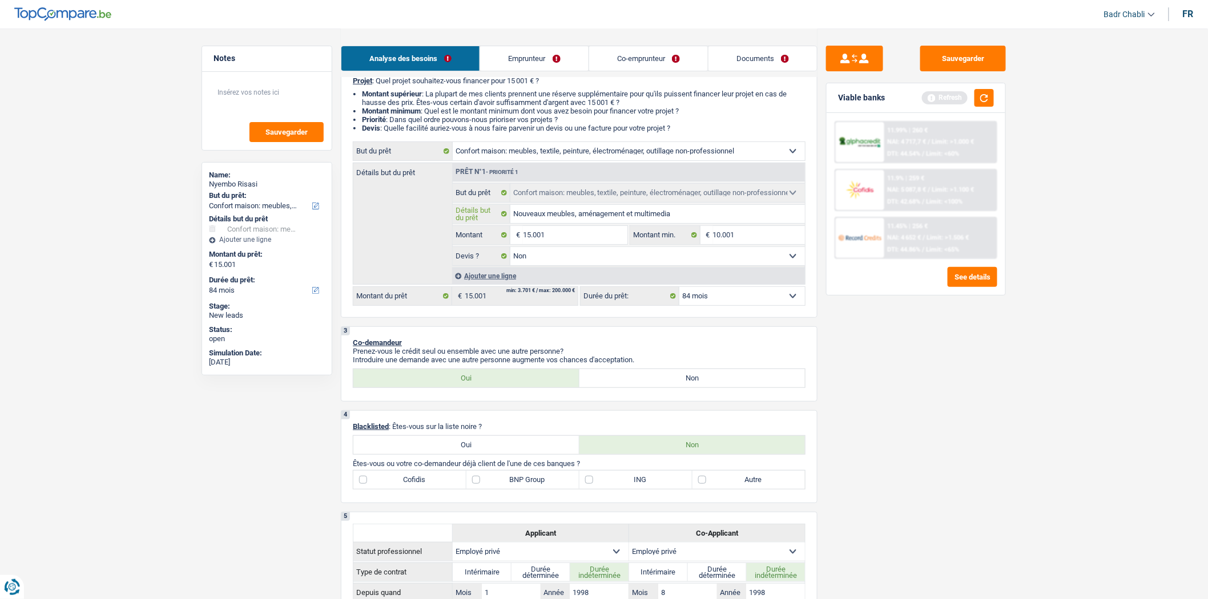
scroll to position [0, 0]
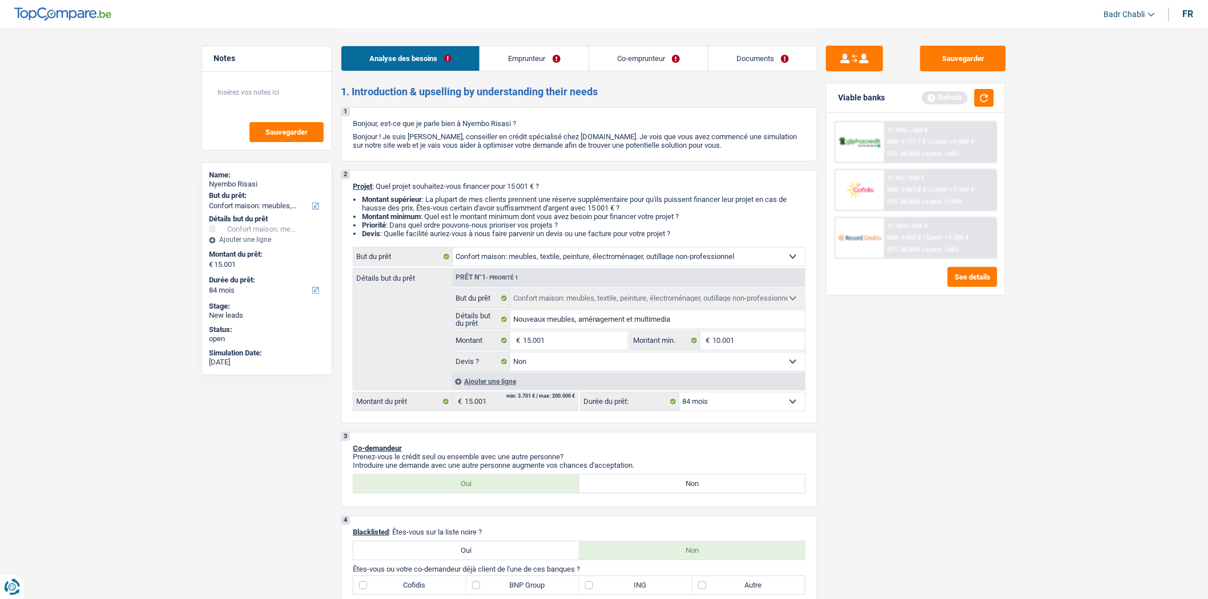
click at [523, 61] on link "Emprunteur" at bounding box center [534, 58] width 108 height 25
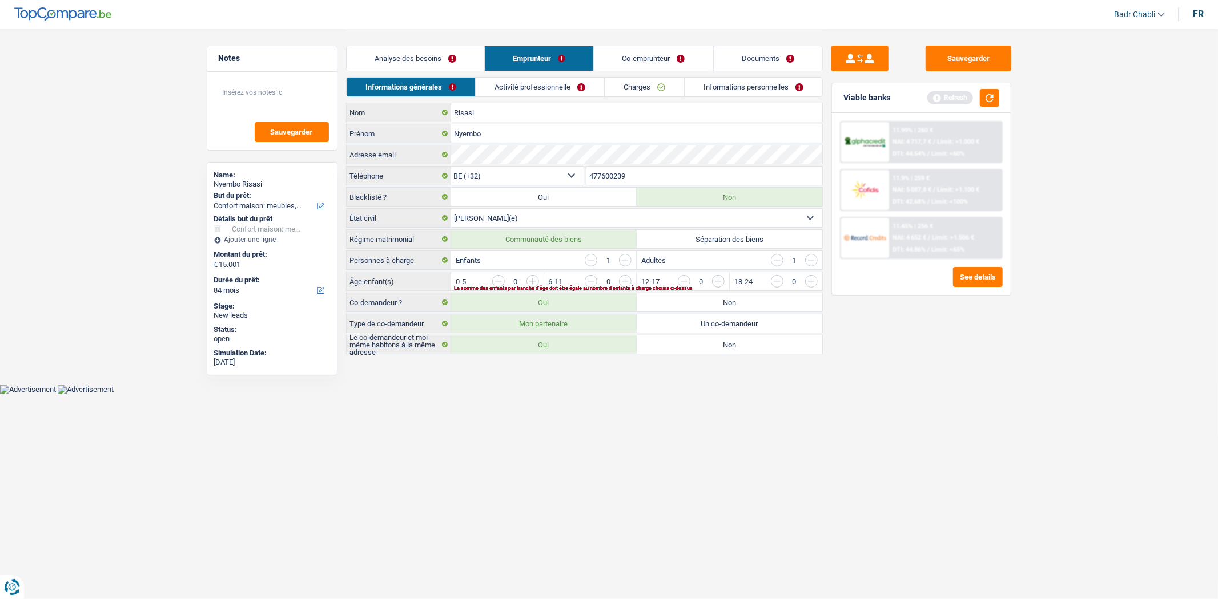
click at [622, 265] on input "button" at bounding box center [625, 260] width 13 height 13
click at [814, 280] on input "button" at bounding box center [1043, 284] width 476 height 18
click at [716, 280] on input "button" at bounding box center [950, 284] width 476 height 18
click at [401, 54] on link "Analyse des besoins" at bounding box center [416, 58] width 138 height 25
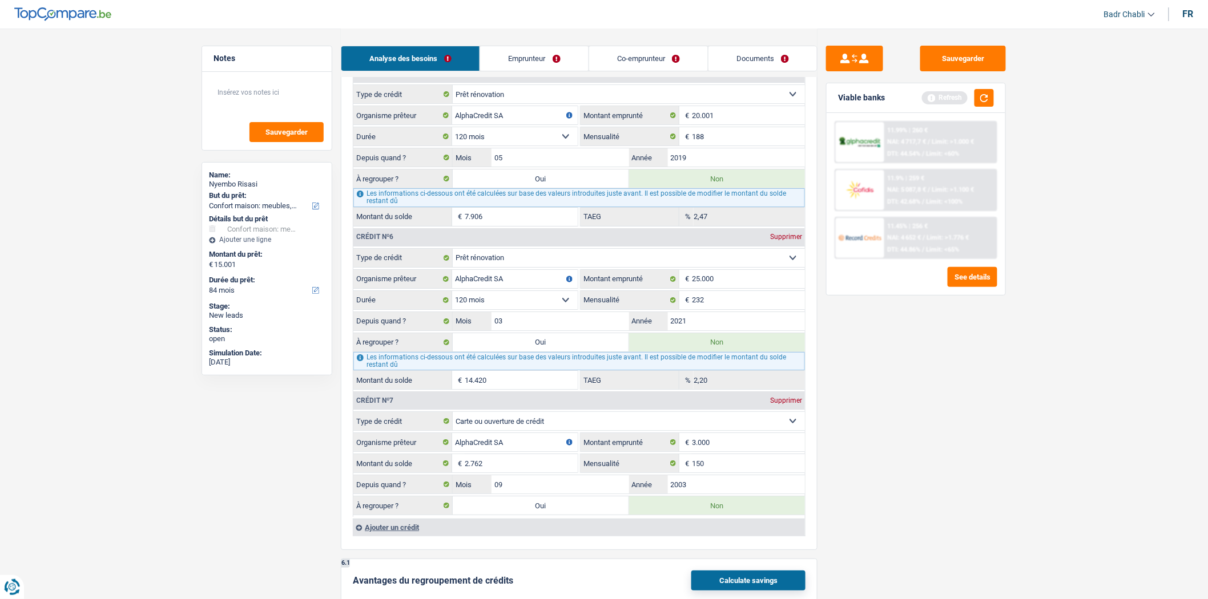
scroll to position [1649, 0]
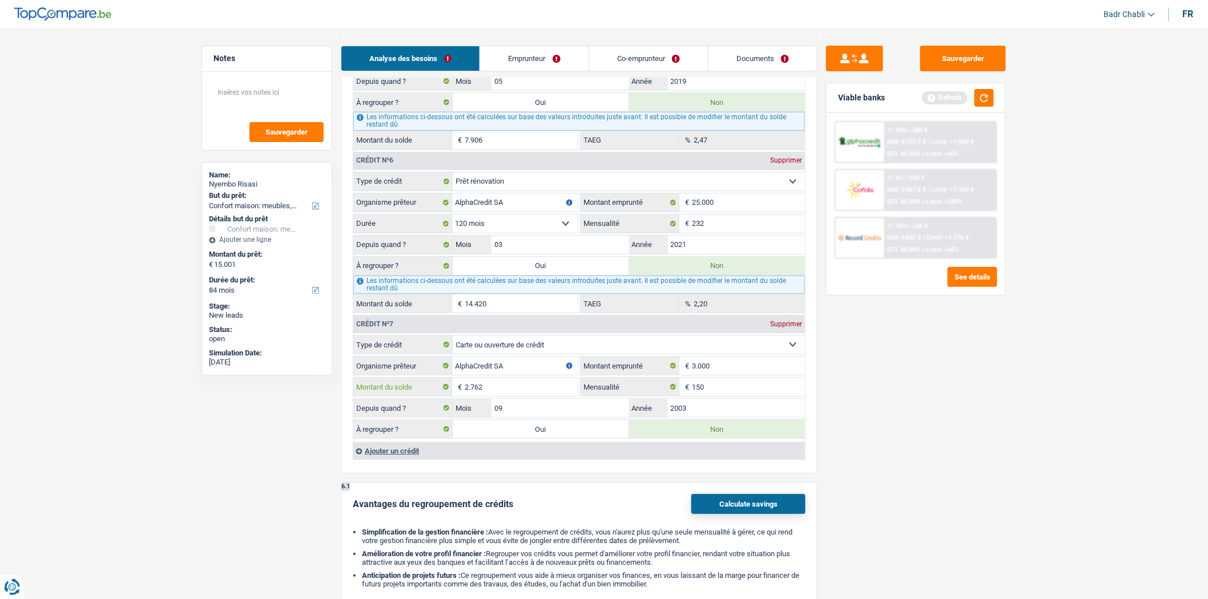
click at [505, 396] on input "2.762" at bounding box center [521, 387] width 113 height 18
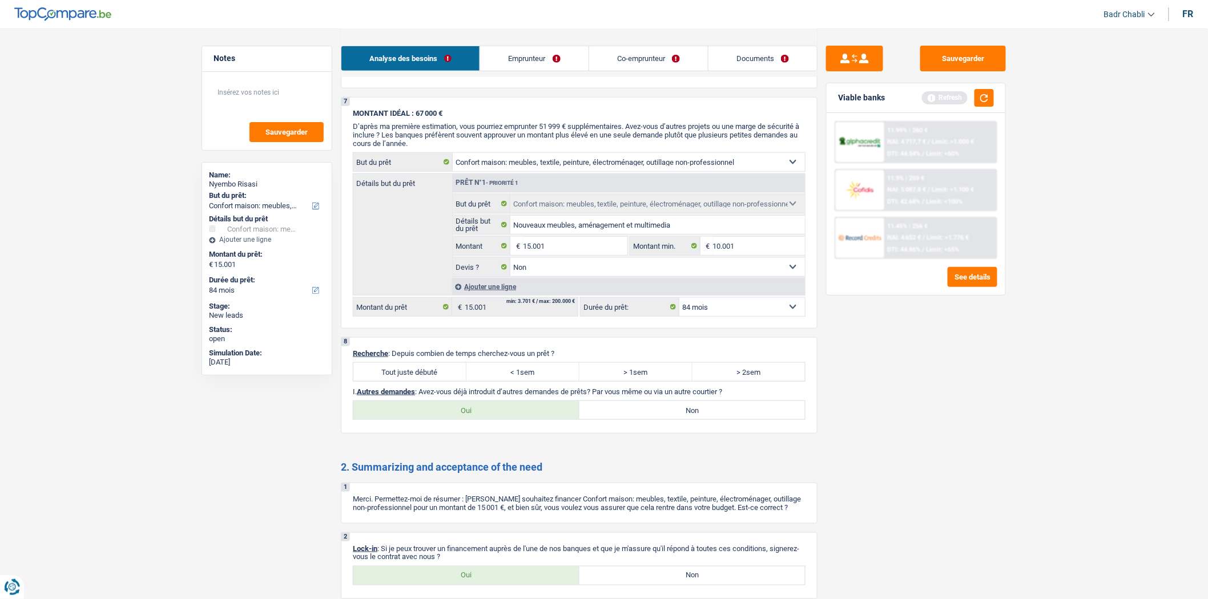
scroll to position [2283, 0]
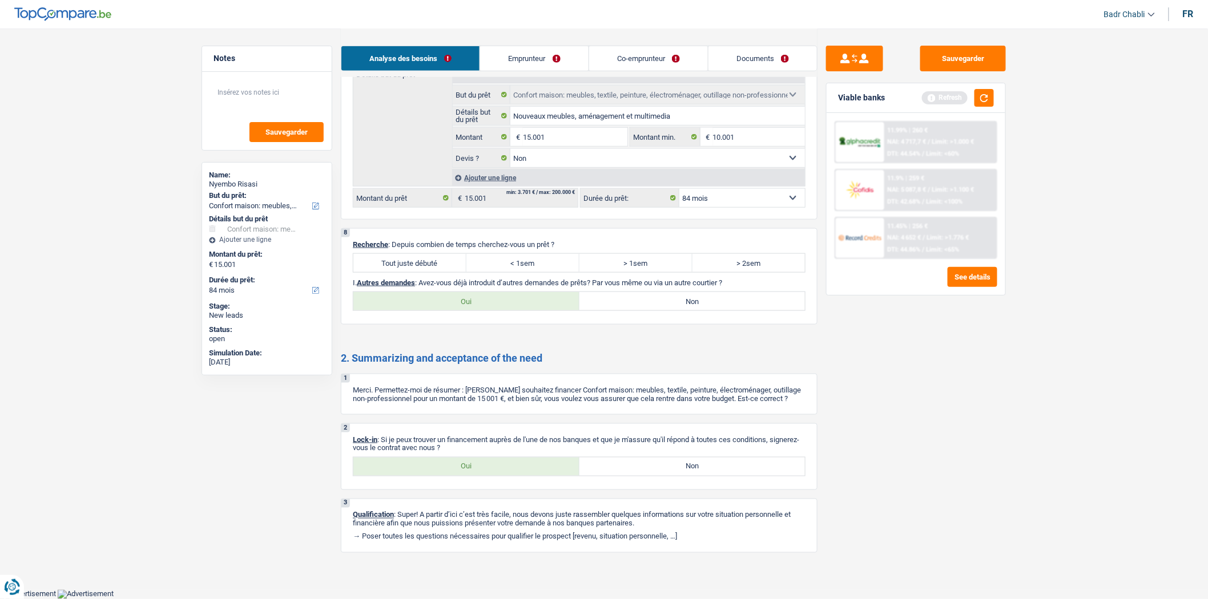
click at [440, 258] on label "Tout juste débuté" at bounding box center [409, 263] width 113 height 18
click at [440, 258] on input "Tout juste débuté" at bounding box center [409, 263] width 113 height 18
radio input "true"
click at [694, 304] on label "Non" at bounding box center [692, 301] width 226 height 18
click at [694, 304] on input "Non" at bounding box center [692, 301] width 226 height 18
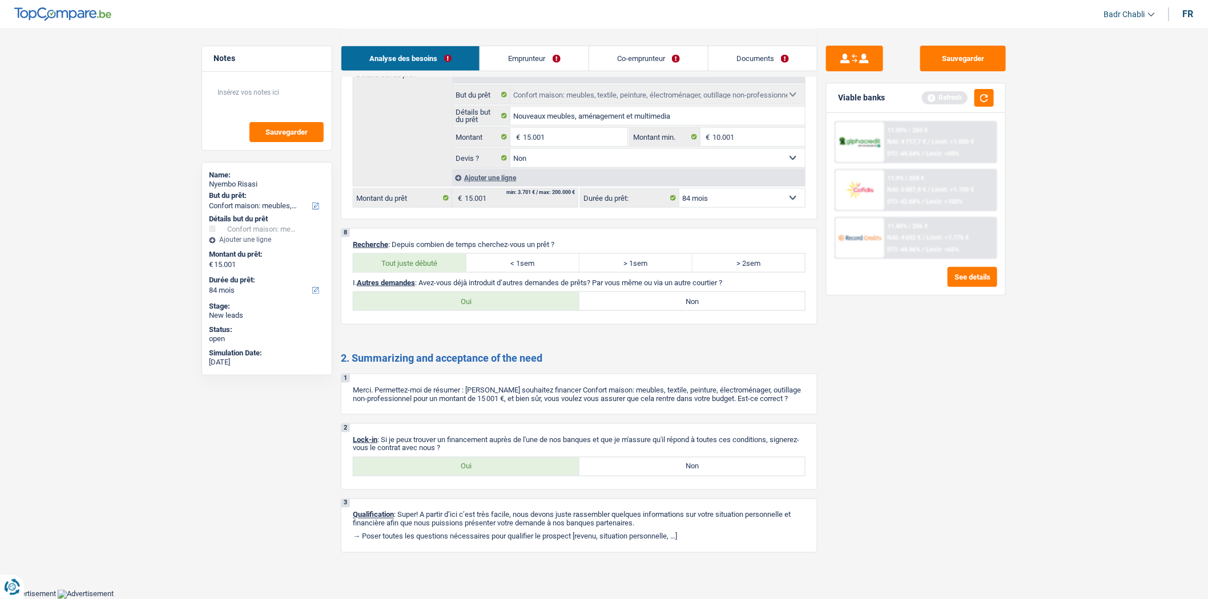
radio input "true"
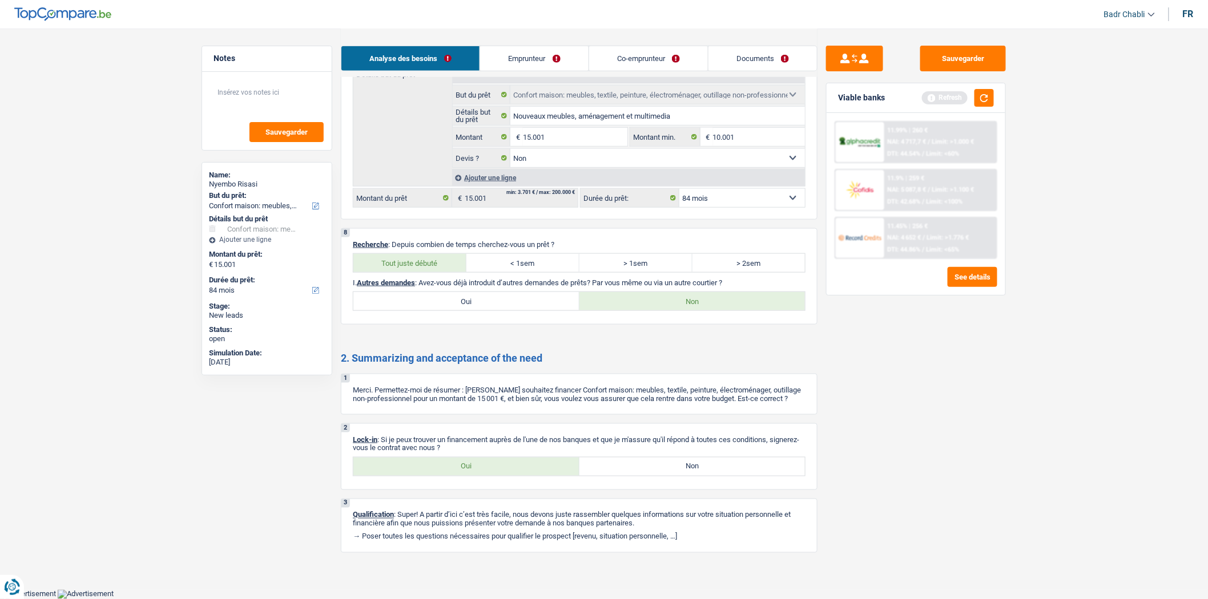
click at [500, 476] on label "Oui" at bounding box center [466, 467] width 226 height 18
click at [500, 476] on input "Oui" at bounding box center [466, 467] width 226 height 18
radio input "true"
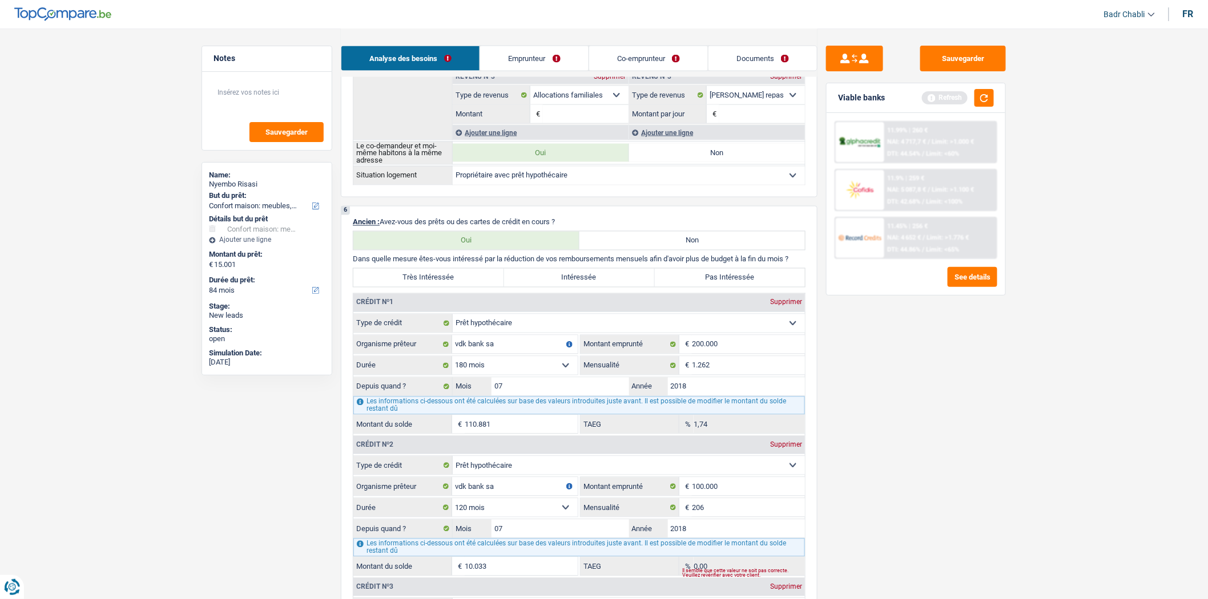
scroll to position [641, 0]
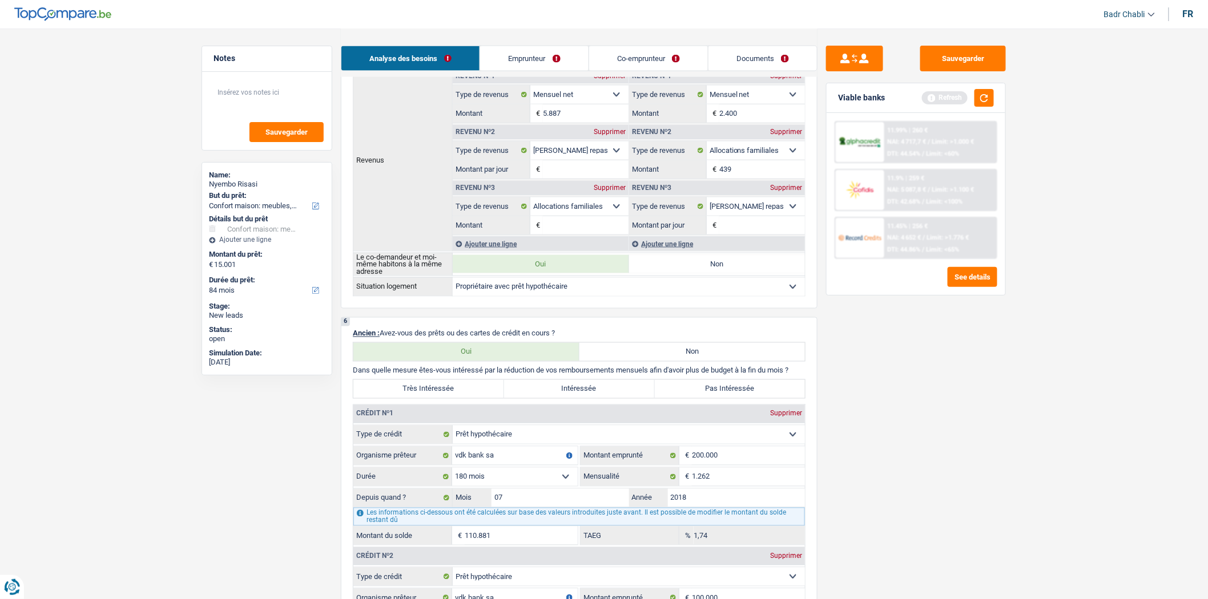
click at [691, 396] on label "Pas Intéressée" at bounding box center [730, 389] width 151 height 18
click at [691, 396] on input "Pas Intéressée" at bounding box center [730, 389] width 151 height 18
radio input "true"
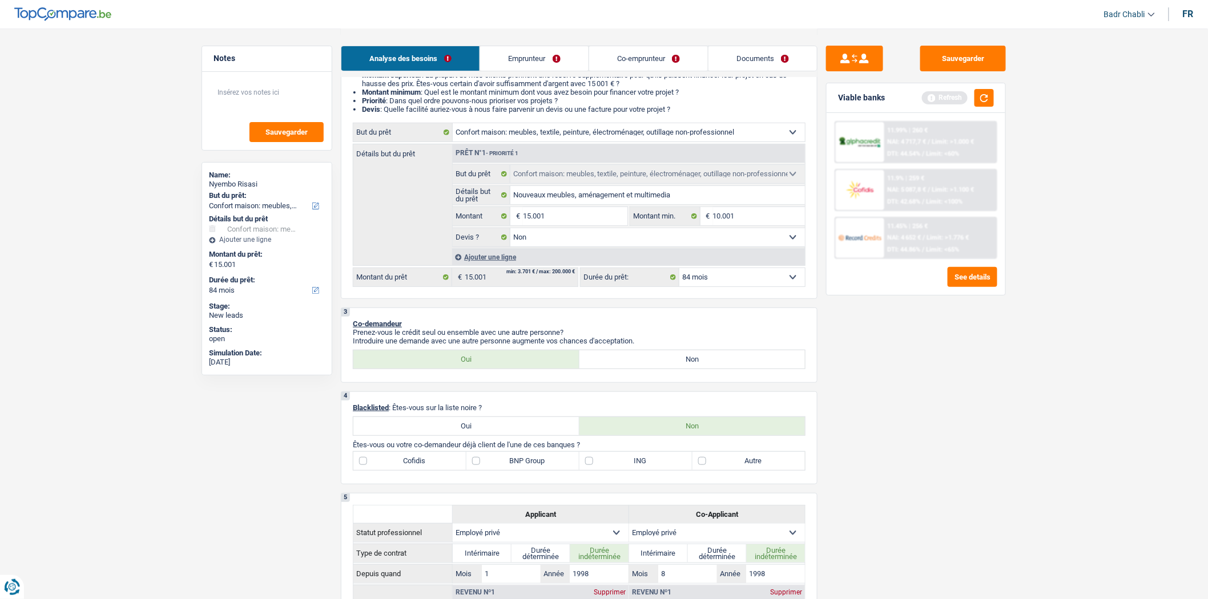
scroll to position [0, 0]
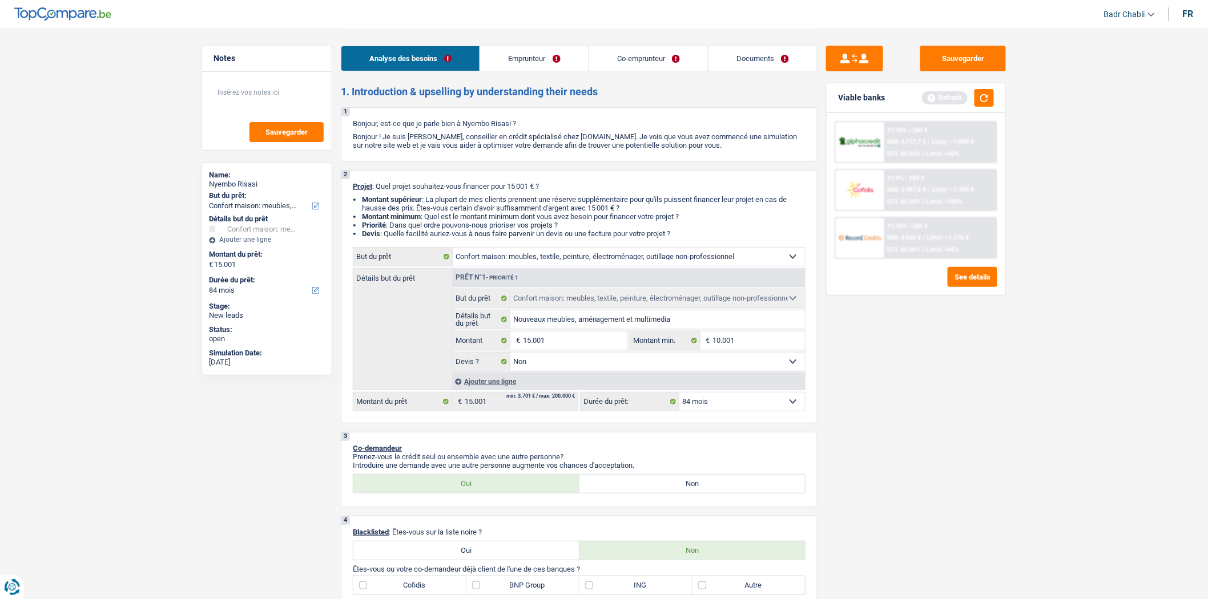
click at [518, 66] on link "Emprunteur" at bounding box center [534, 58] width 108 height 25
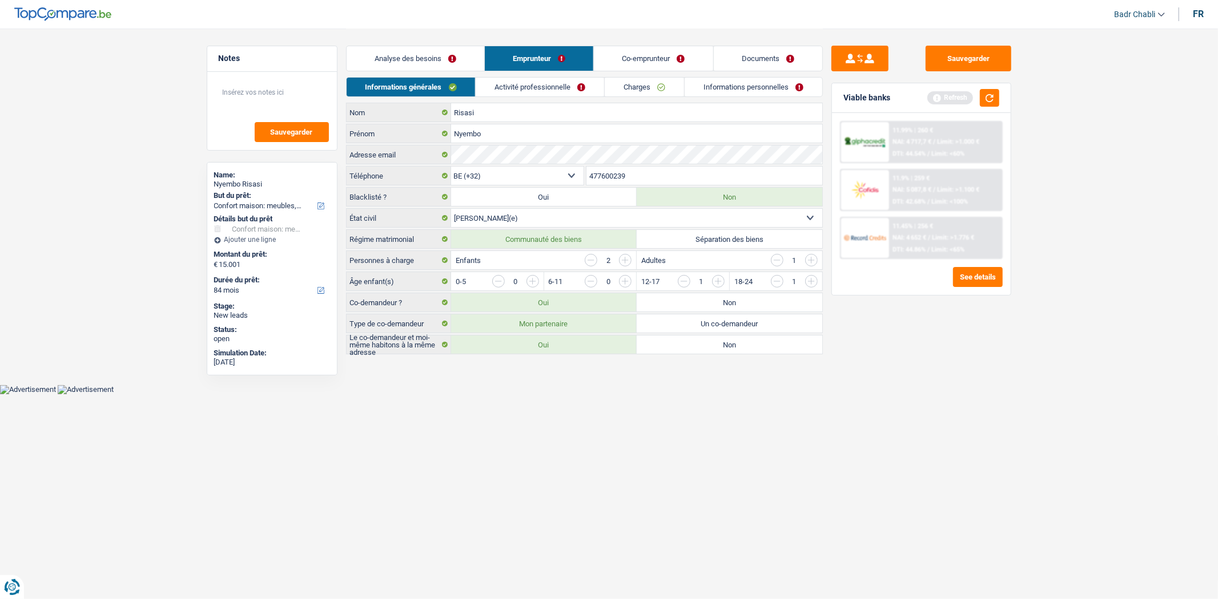
click at [523, 86] on link "Activité professionnelle" at bounding box center [540, 87] width 128 height 19
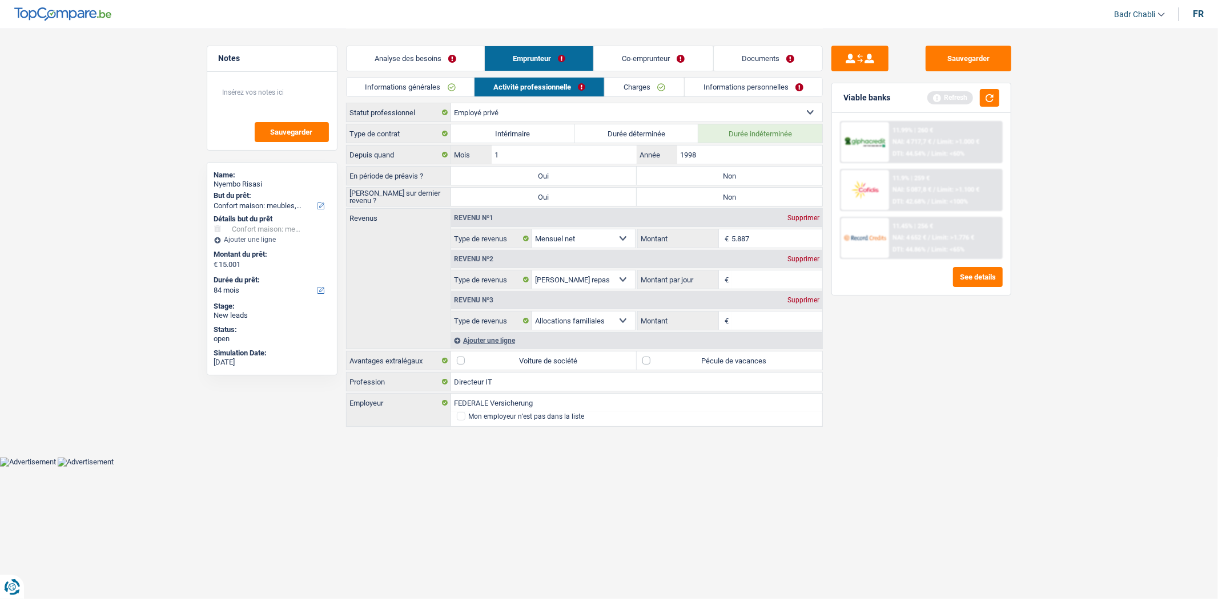
click at [726, 180] on label "Non" at bounding box center [730, 176] width 186 height 18
click at [726, 180] on input "Non" at bounding box center [730, 176] width 186 height 18
radio input "true"
click at [731, 198] on label "Non" at bounding box center [730, 197] width 186 height 18
click at [731, 198] on input "Non" at bounding box center [730, 197] width 186 height 18
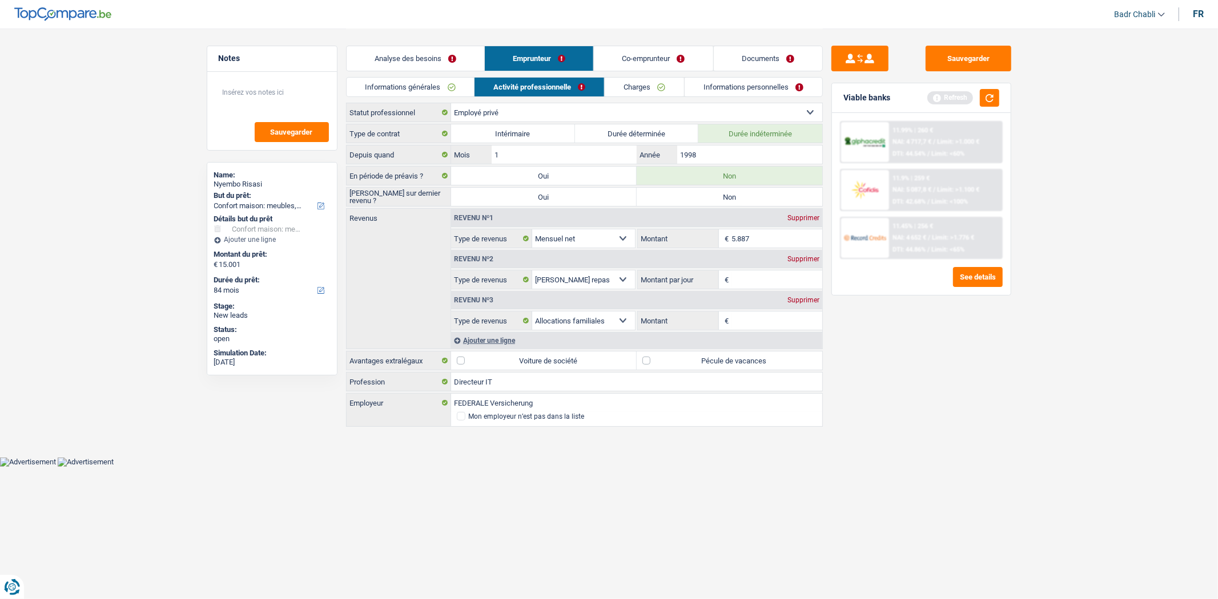
radio input "true"
click at [651, 354] on label "Pécule de vacances" at bounding box center [730, 361] width 186 height 18
click at [651, 354] on input "Pécule de vacances" at bounding box center [730, 361] width 186 height 18
checkbox input "true"
click at [511, 404] on input "FEDERALE Versicherung" at bounding box center [636, 403] width 371 height 18
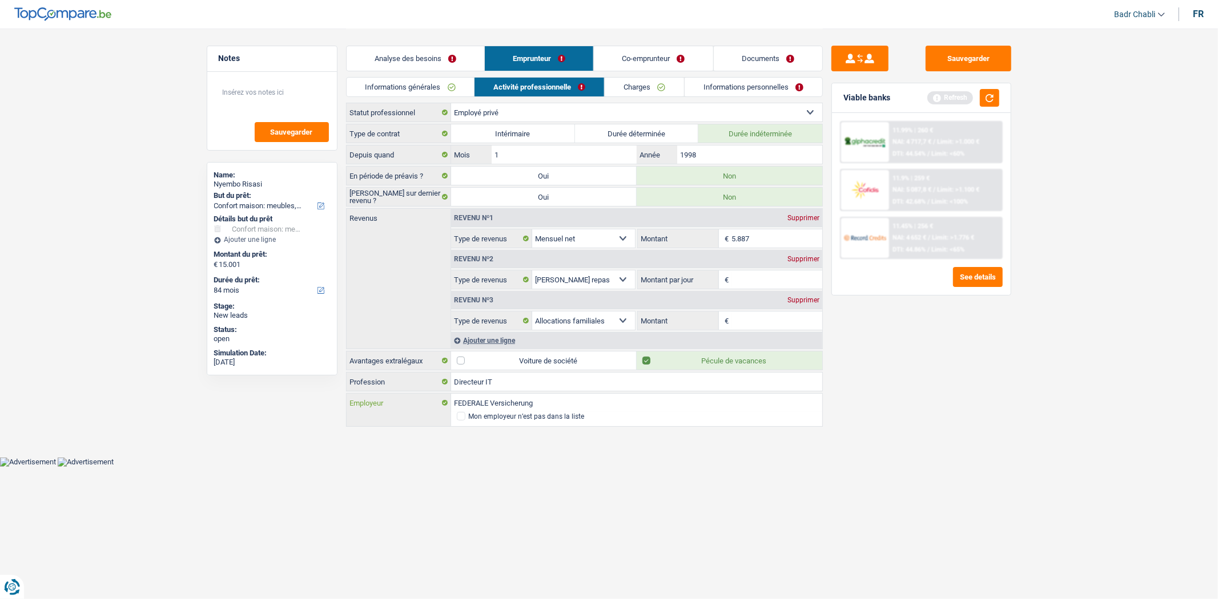
click at [511, 404] on input "FEDERALE Versicherung" at bounding box center [636, 403] width 371 height 18
type input "FEDERALE V"
select select "BE"
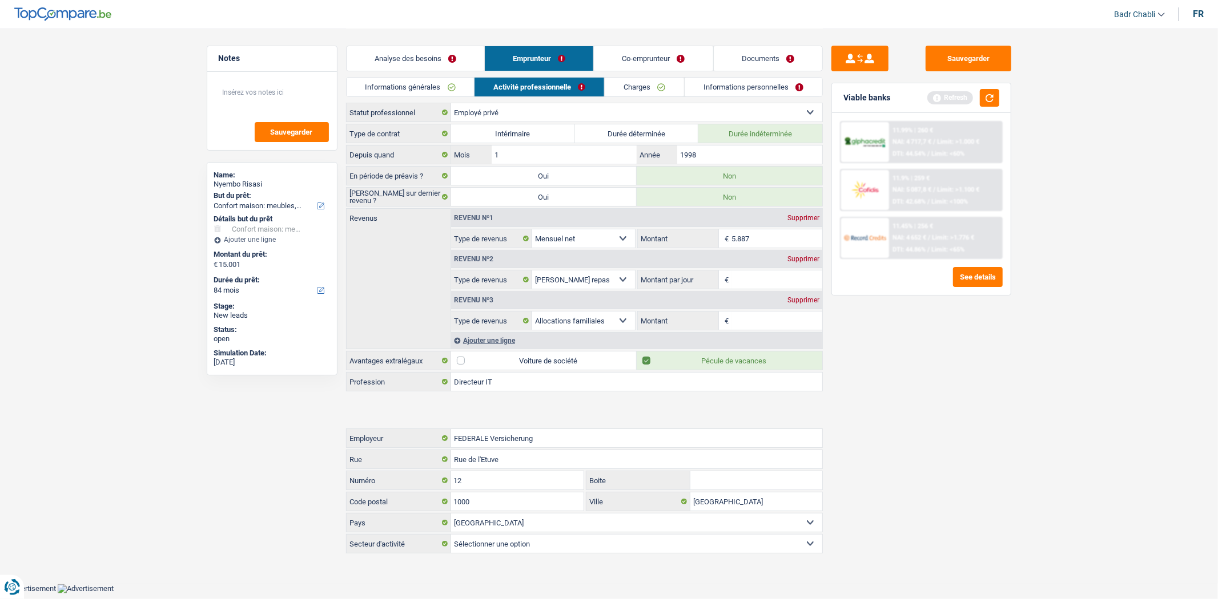
type input "FEDERALE Ve"
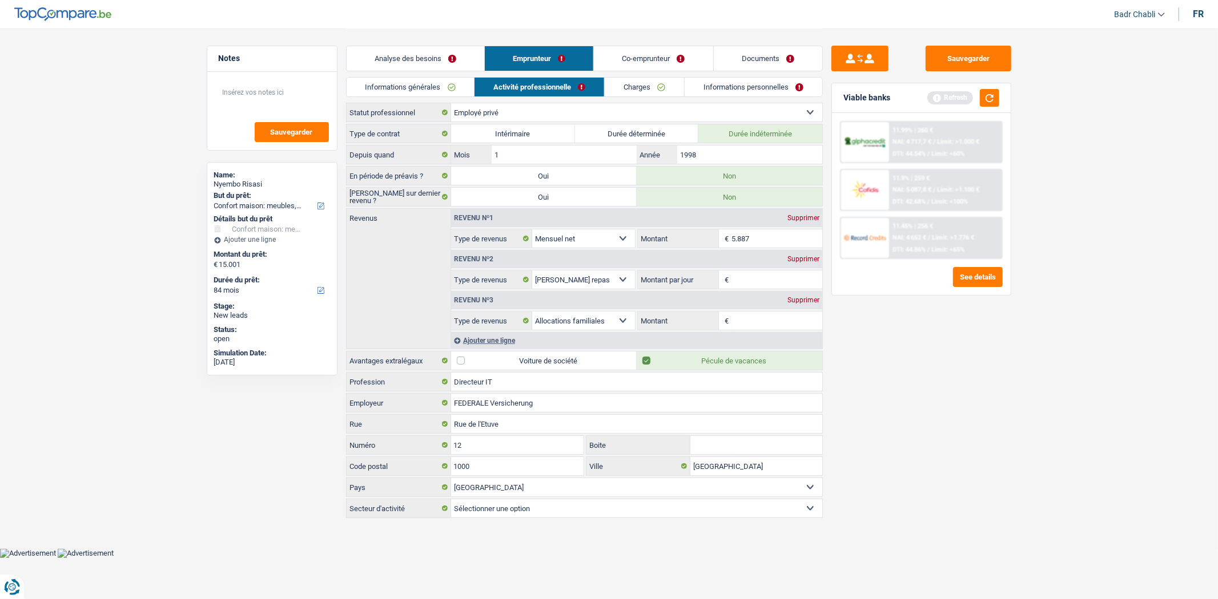
click at [782, 277] on input "Montant par jour" at bounding box center [776, 280] width 91 height 18
click at [750, 51] on link "Documents" at bounding box center [768, 58] width 108 height 25
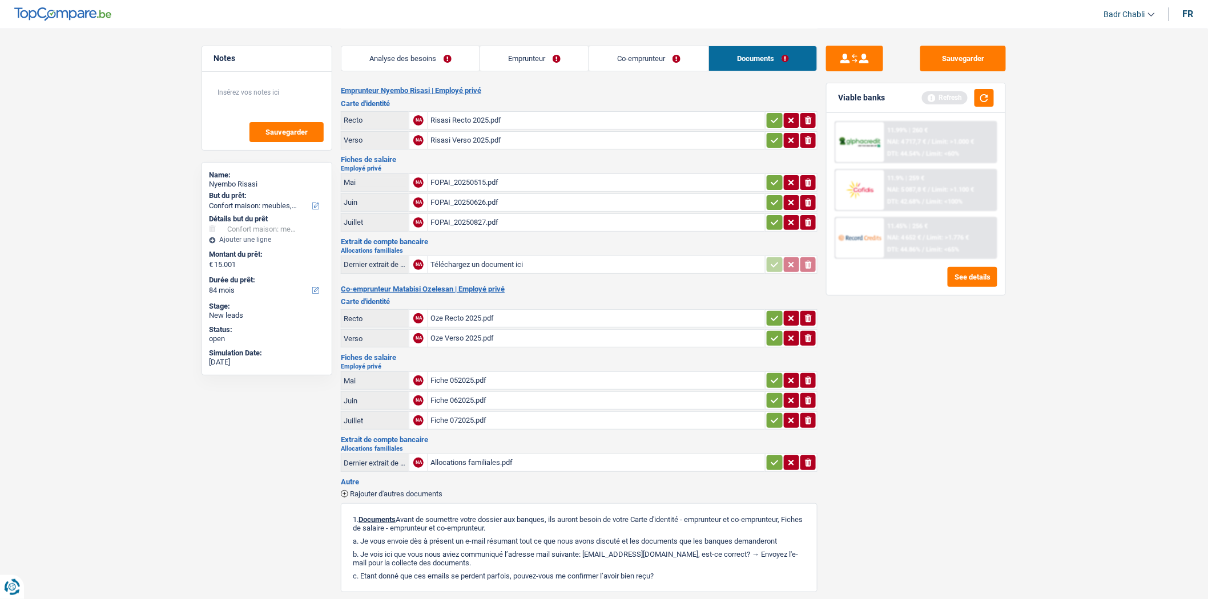
click at [518, 55] on link "Emprunteur" at bounding box center [534, 58] width 108 height 25
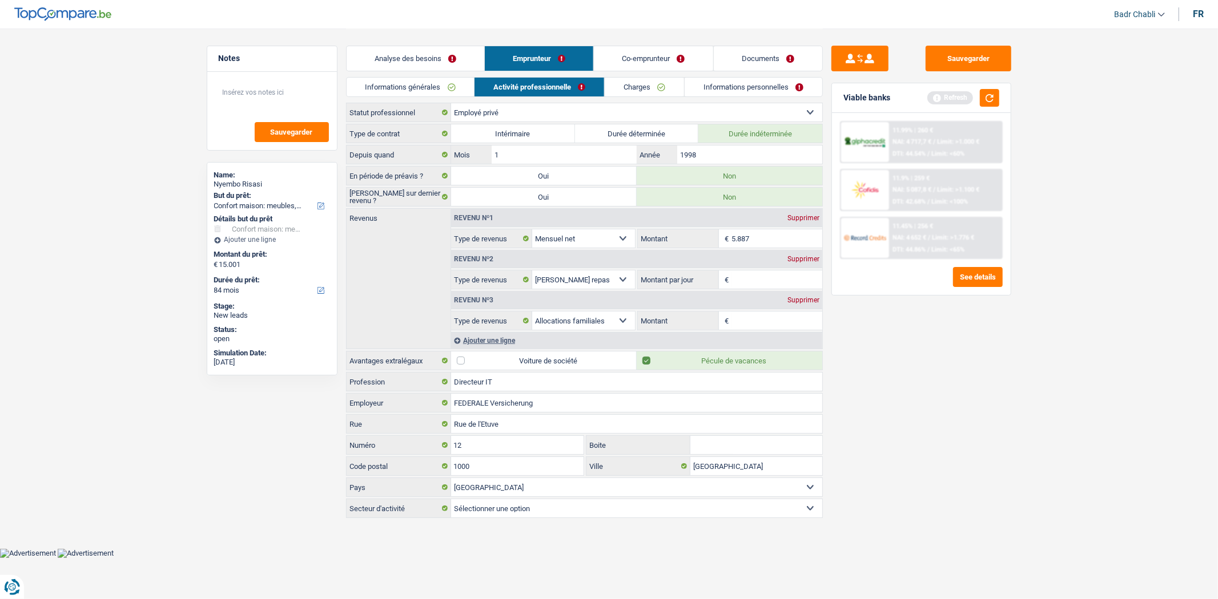
click at [803, 298] on div "Supprimer" at bounding box center [803, 300] width 38 height 7
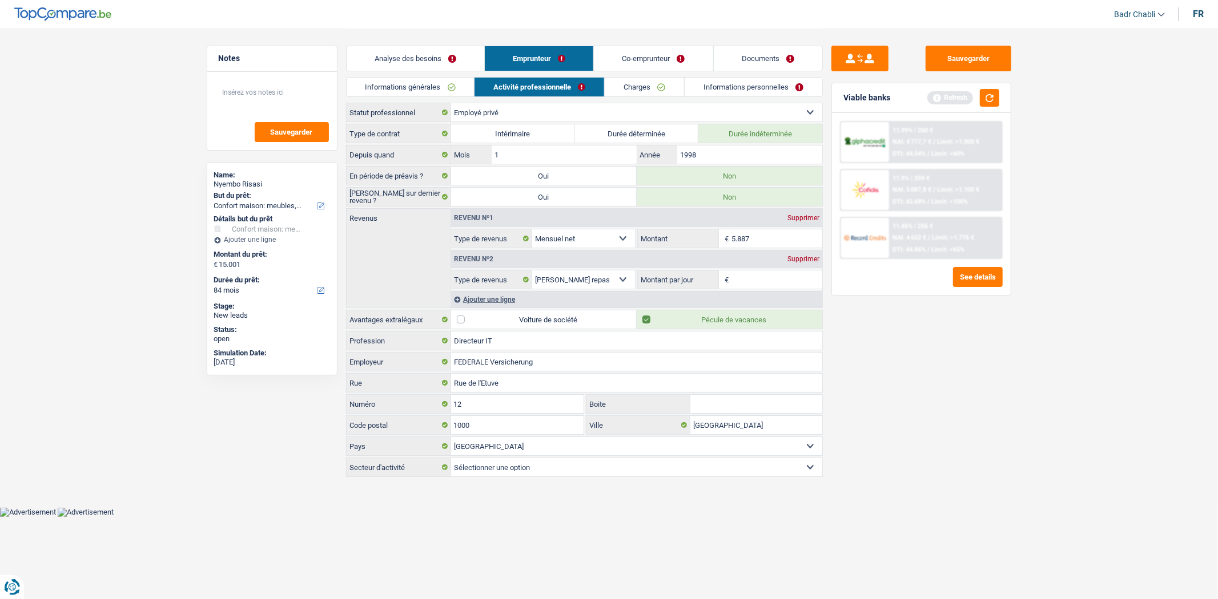
click at [809, 258] on div "Supprimer" at bounding box center [803, 259] width 38 height 7
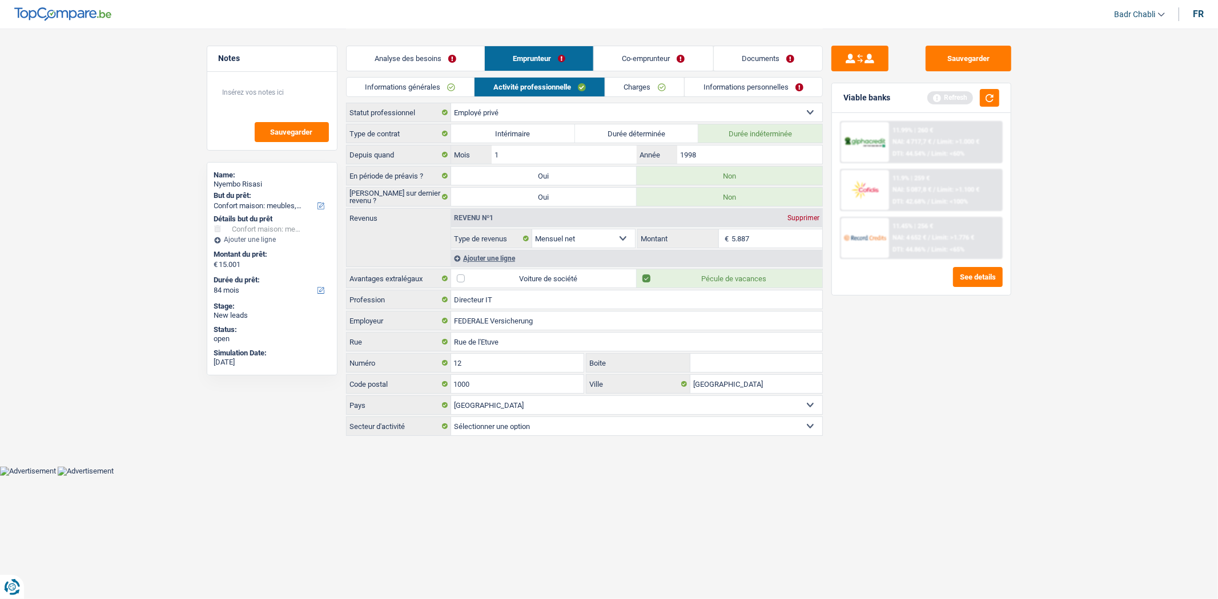
click at [664, 56] on link "Co-emprunteur" at bounding box center [653, 58] width 119 height 25
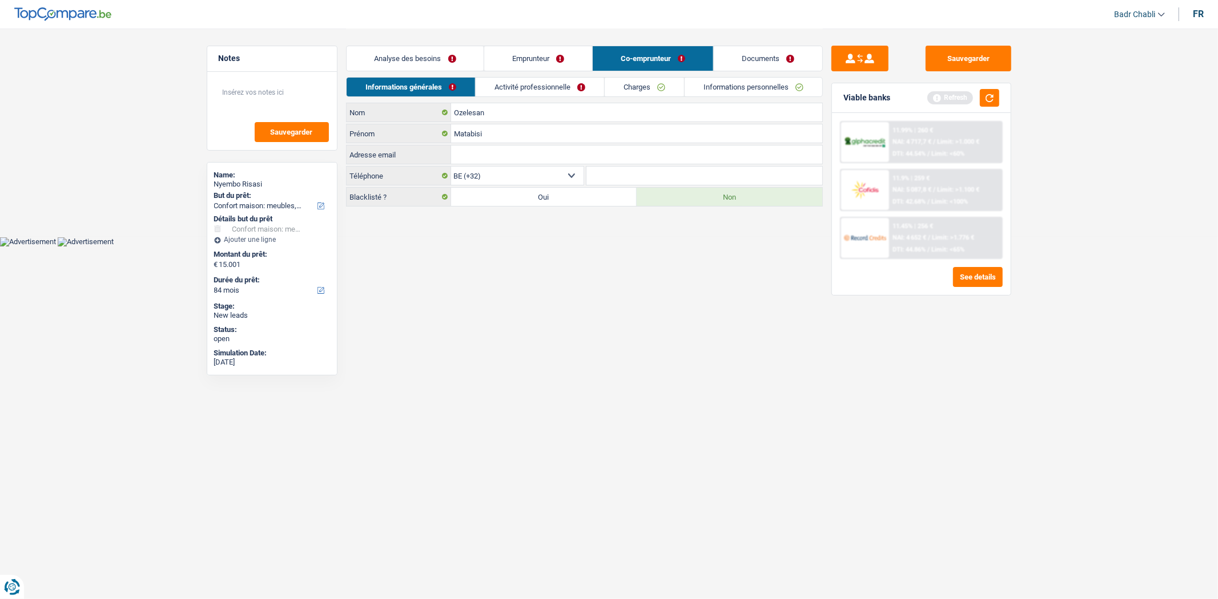
click at [541, 87] on link "Activité professionnelle" at bounding box center [540, 87] width 128 height 19
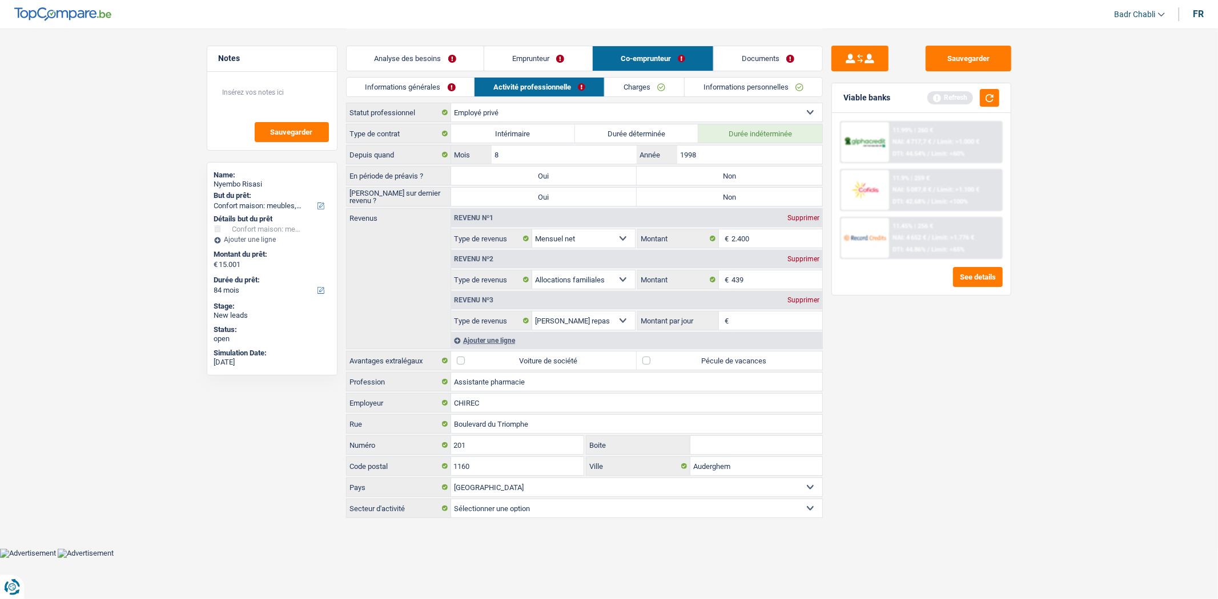
click at [771, 172] on label "Non" at bounding box center [730, 176] width 186 height 18
click at [771, 172] on input "Non" at bounding box center [730, 176] width 186 height 18
radio input "true"
click at [760, 189] on label "Non" at bounding box center [730, 197] width 186 height 18
click at [760, 189] on input "Non" at bounding box center [730, 197] width 186 height 18
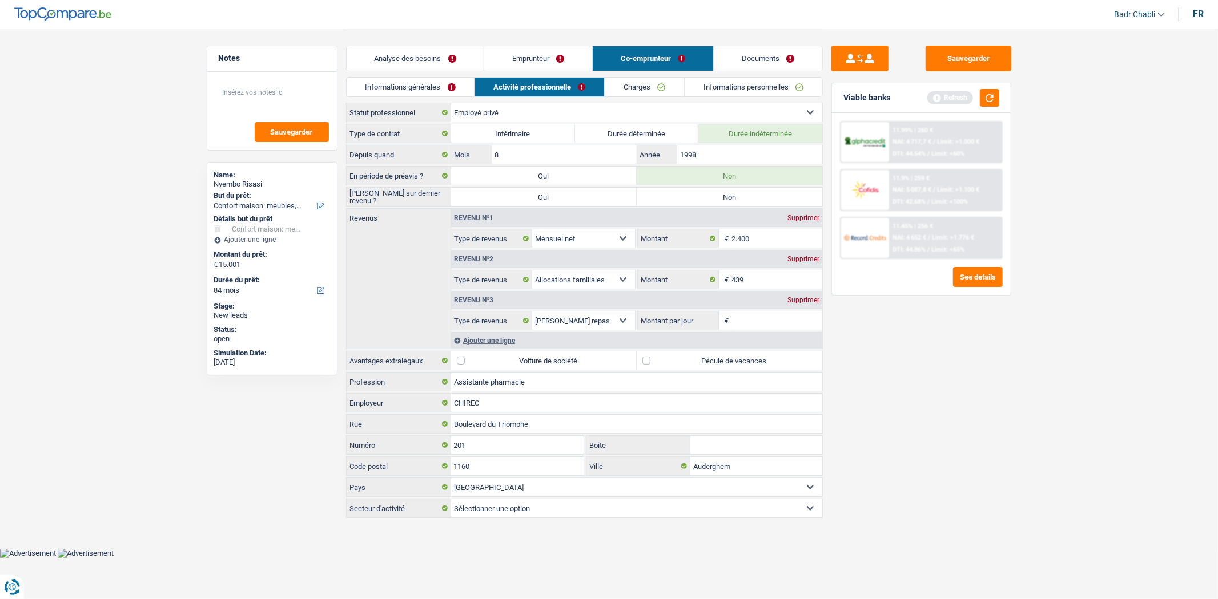
radio input "true"
click at [809, 301] on div "Supprimer" at bounding box center [803, 300] width 38 height 7
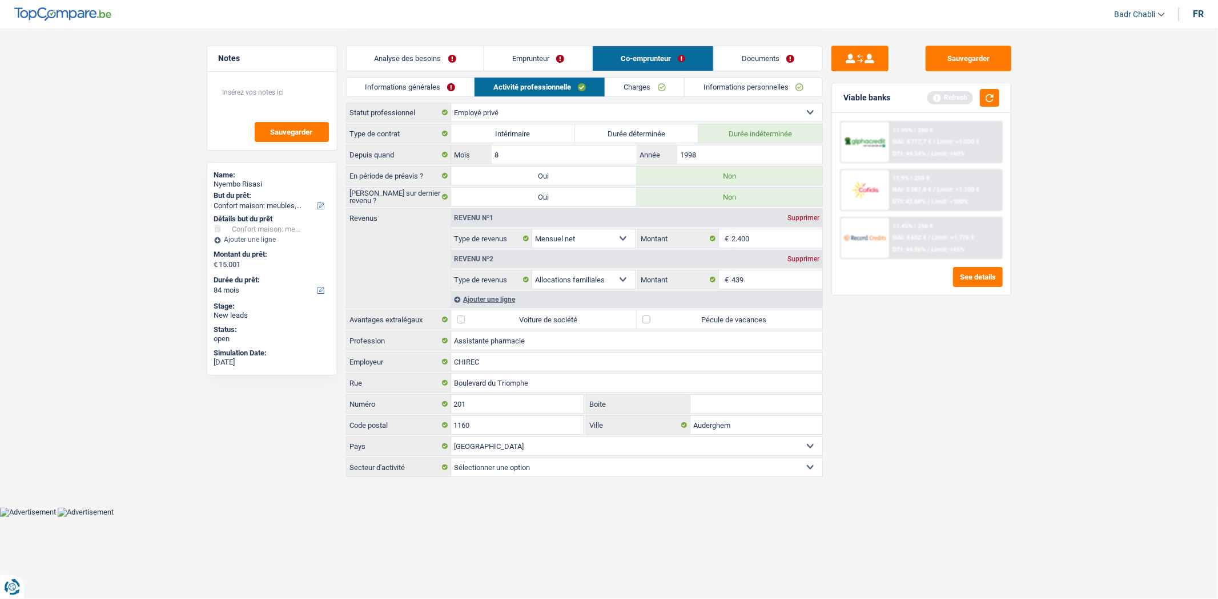
click at [645, 321] on label "Pécule de vacances" at bounding box center [730, 320] width 186 height 18
click at [645, 321] on input "Pécule de vacances" at bounding box center [730, 320] width 186 height 18
checkbox input "true"
click at [627, 91] on link "Charges" at bounding box center [644, 87] width 79 height 19
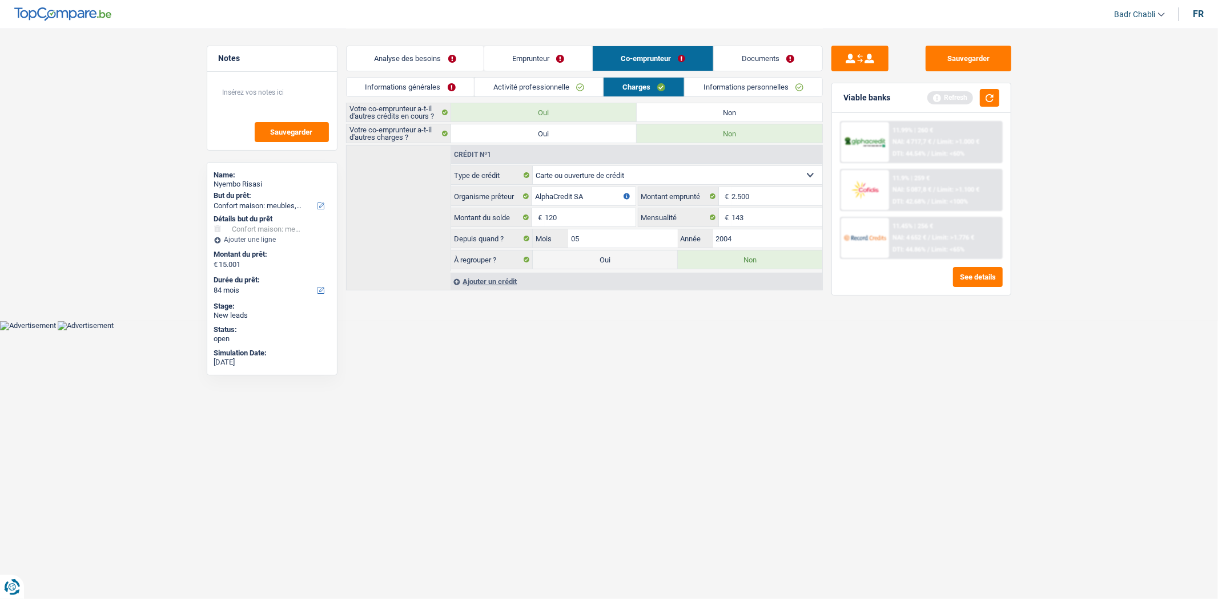
click at [727, 92] on link "Informations personnelles" at bounding box center [753, 87] width 138 height 19
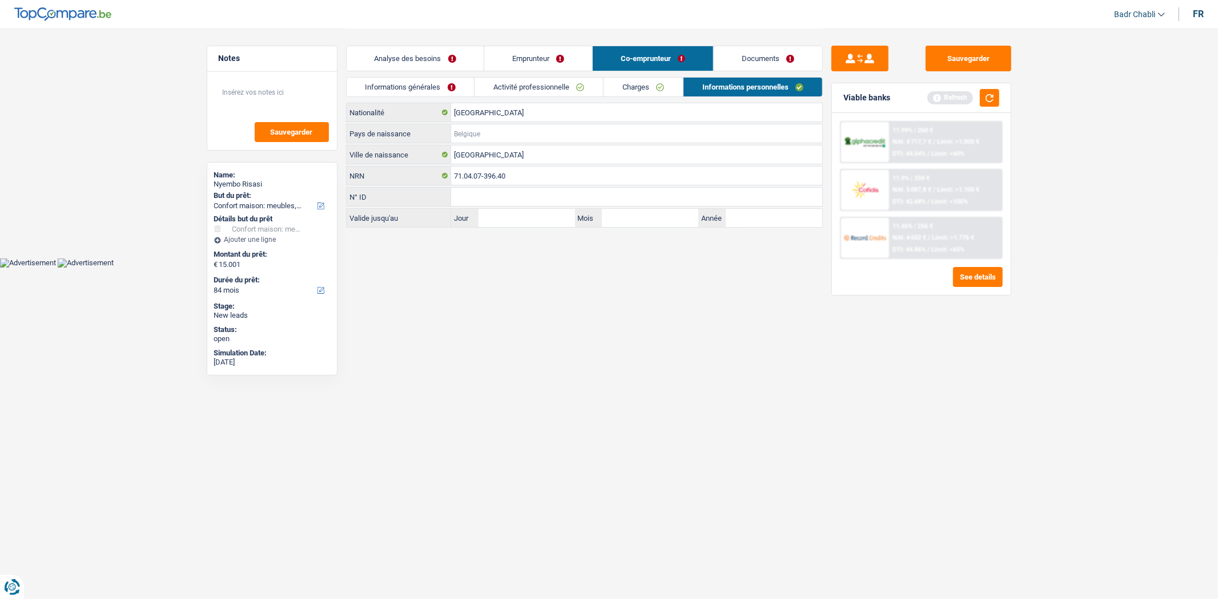
click at [476, 136] on input "Pays de naissance" at bounding box center [636, 133] width 371 height 18
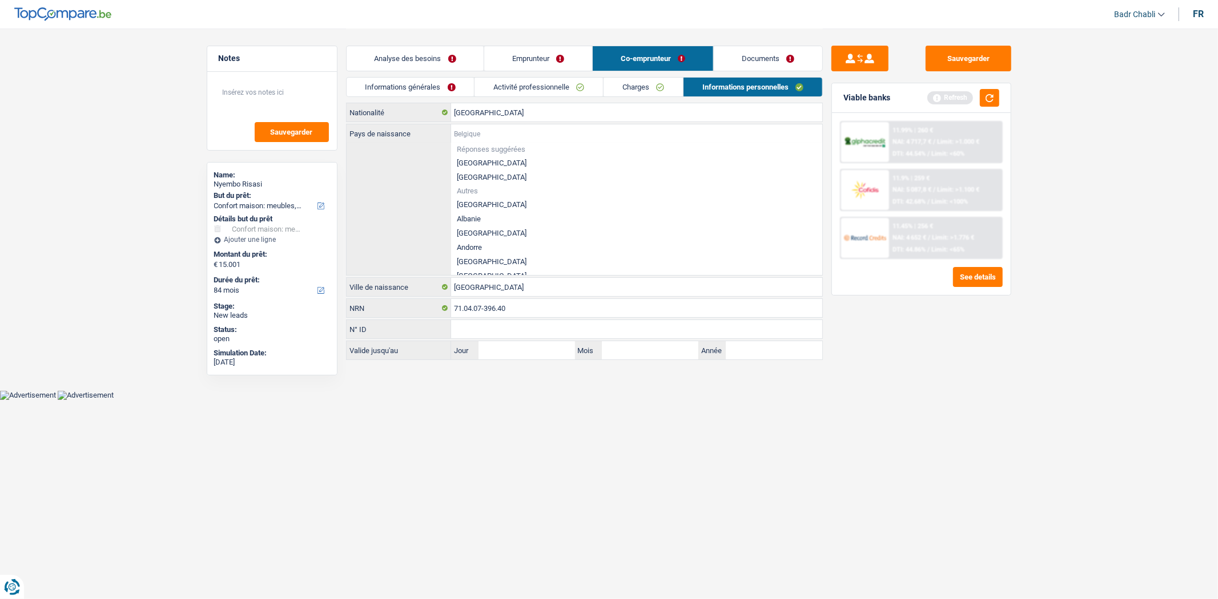
type input "R"
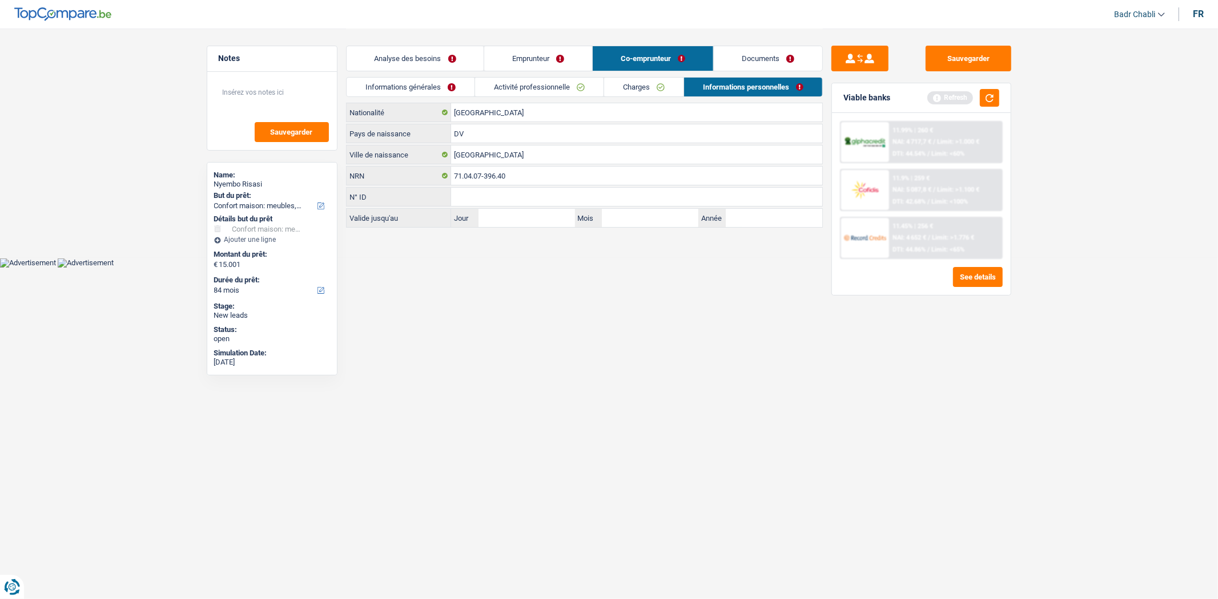
type input "D"
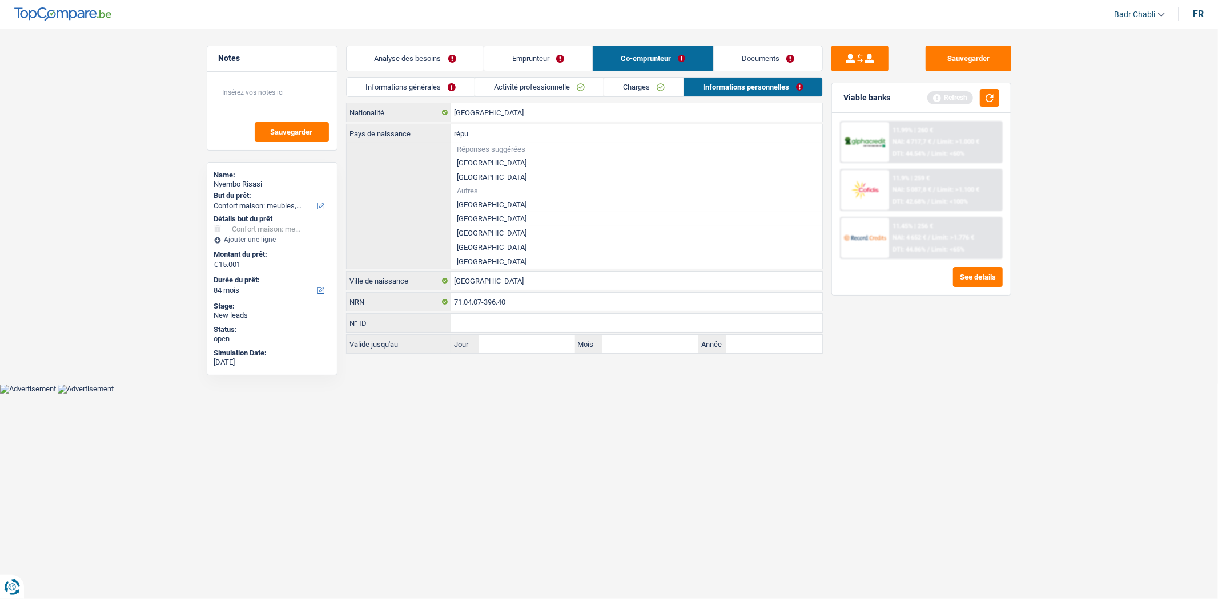
click at [507, 232] on li "République démocratique du Congo" at bounding box center [636, 233] width 371 height 14
type input "République démocratique du Congo"
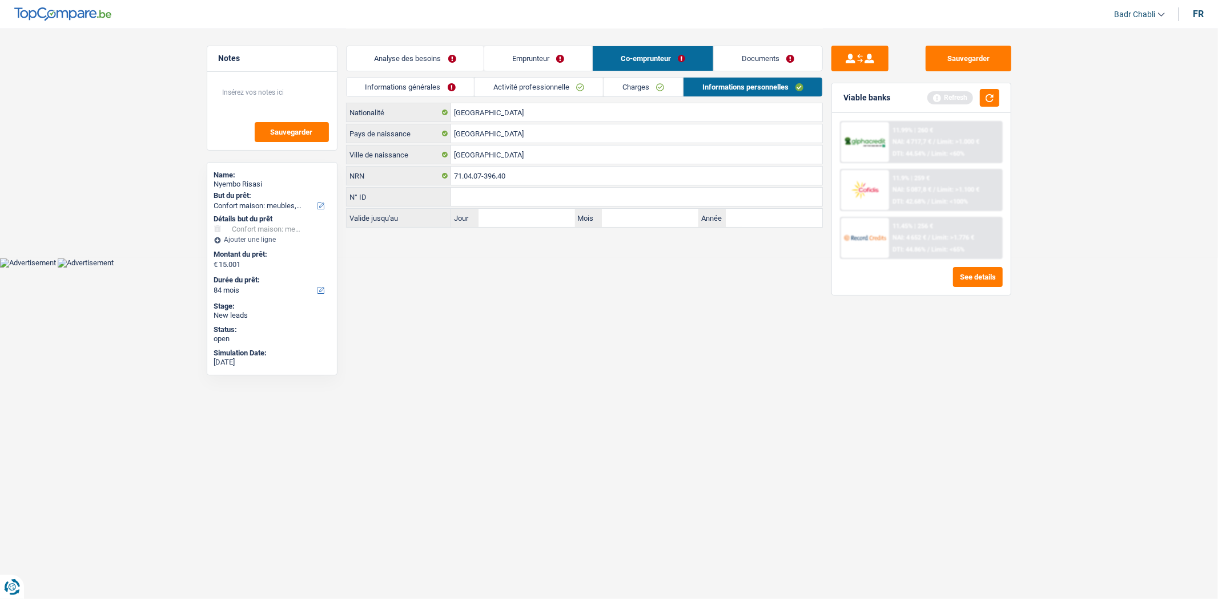
click at [550, 53] on link "Emprunteur" at bounding box center [538, 58] width 108 height 25
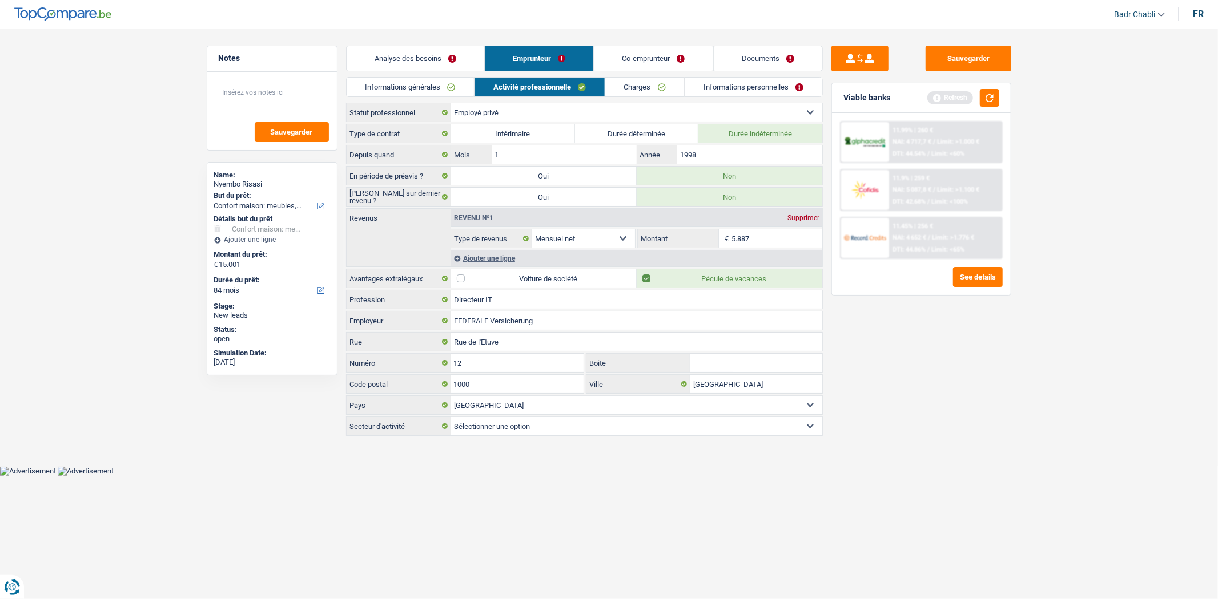
click at [726, 87] on link "Informations personnelles" at bounding box center [753, 87] width 138 height 19
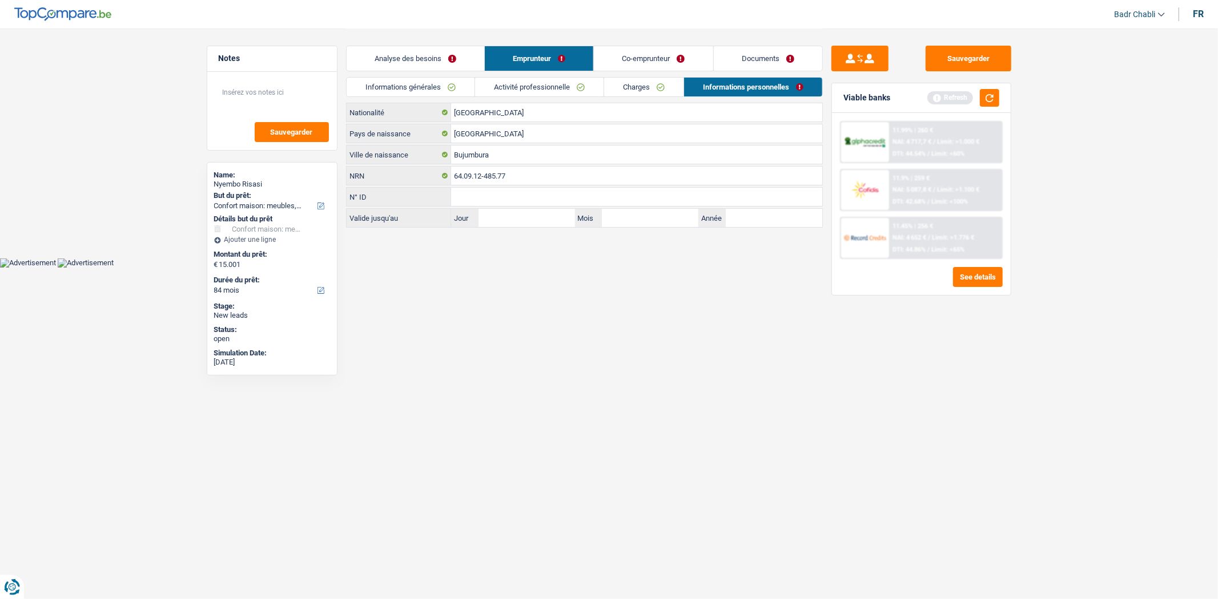
click at [658, 58] on link "Co-emprunteur" at bounding box center [653, 58] width 119 height 25
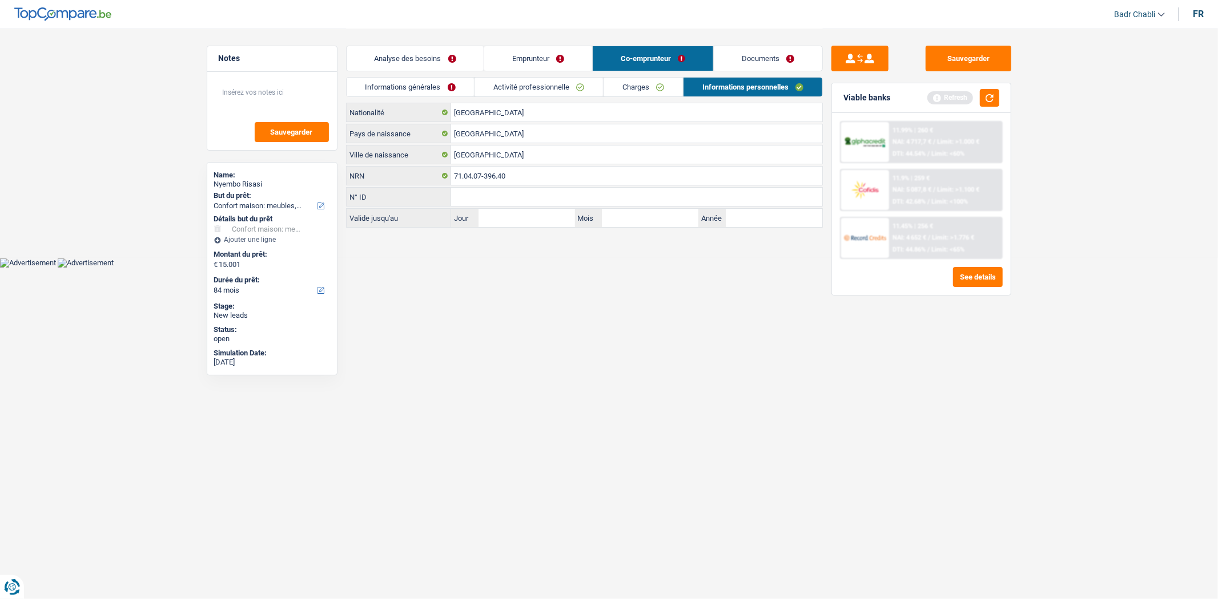
click at [630, 87] on link "Charges" at bounding box center [642, 87] width 79 height 19
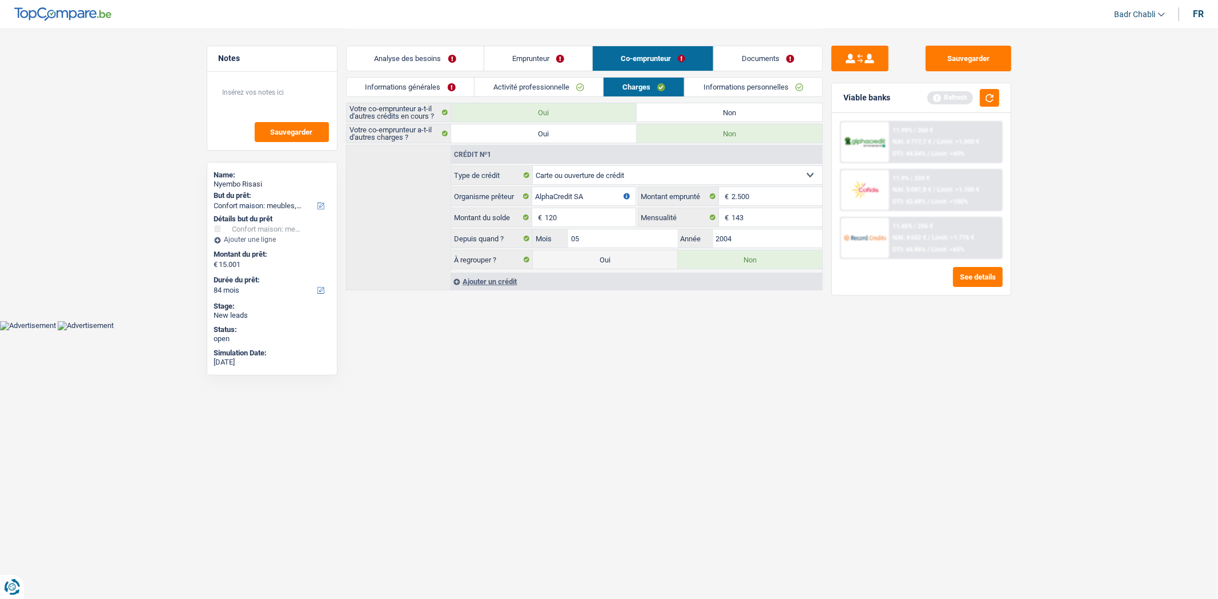
click at [538, 66] on link "Emprunteur" at bounding box center [538, 58] width 108 height 25
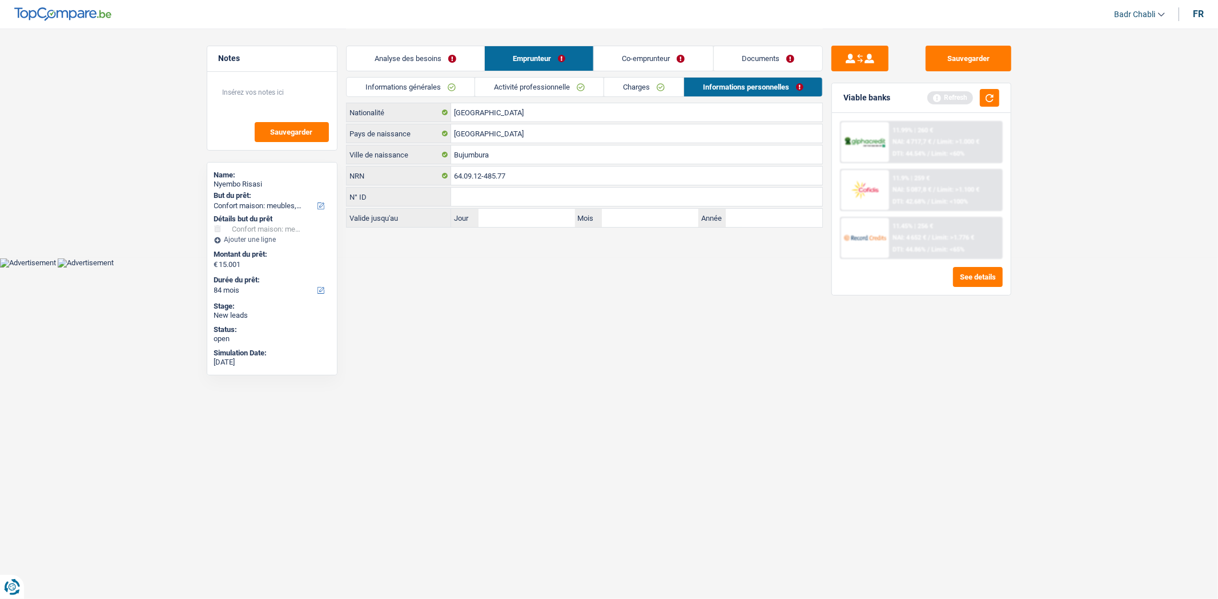
click at [637, 95] on link "Charges" at bounding box center [643, 87] width 79 height 19
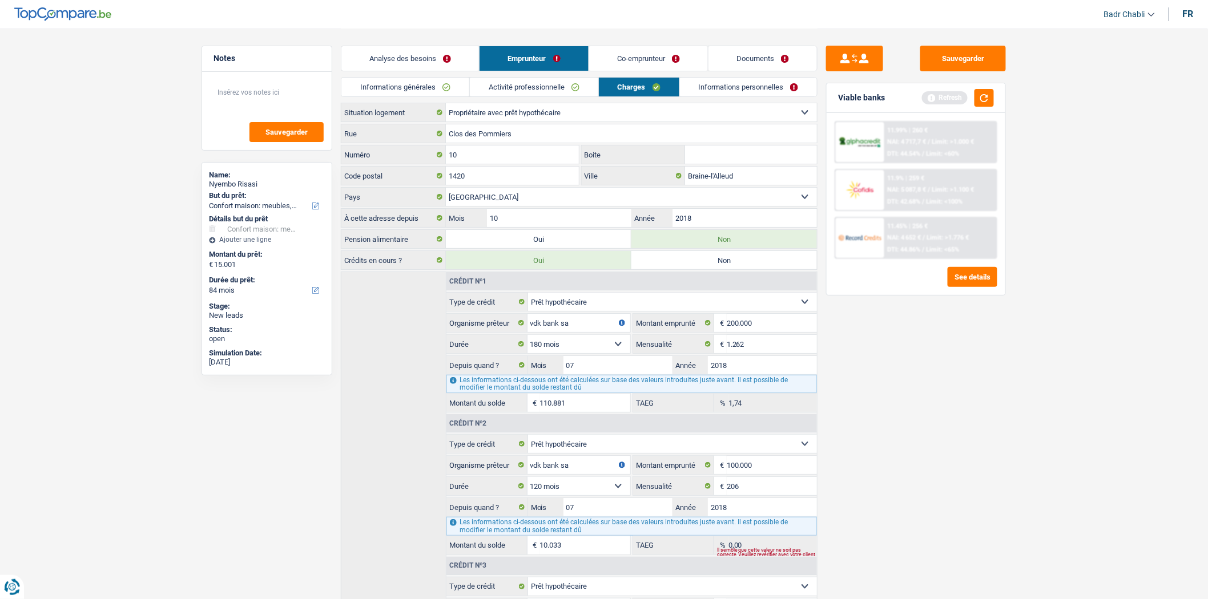
click at [532, 80] on link "Activité professionnelle" at bounding box center [534, 87] width 128 height 19
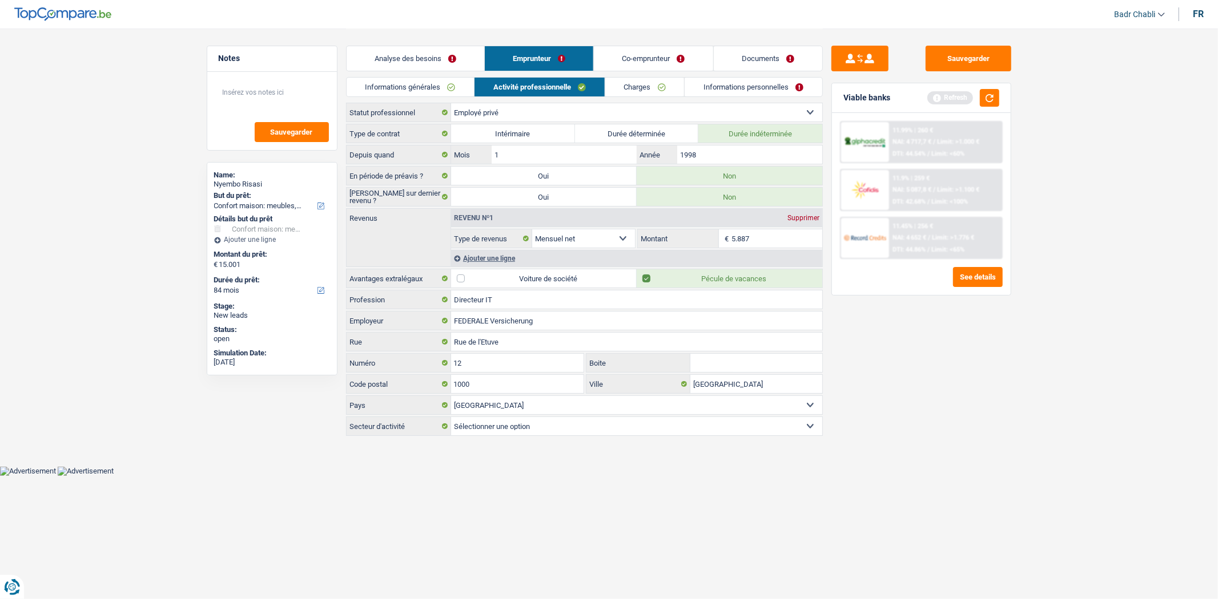
click at [609, 83] on link "Charges" at bounding box center [644, 87] width 79 height 19
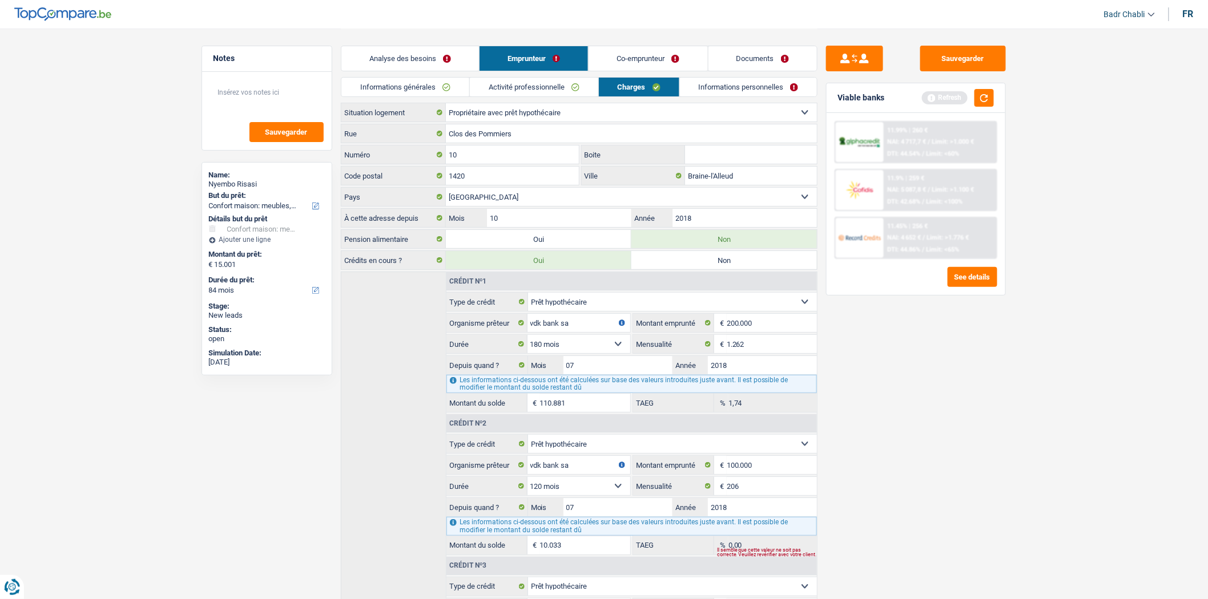
click at [768, 92] on link "Informations personnelles" at bounding box center [749, 87] width 138 height 19
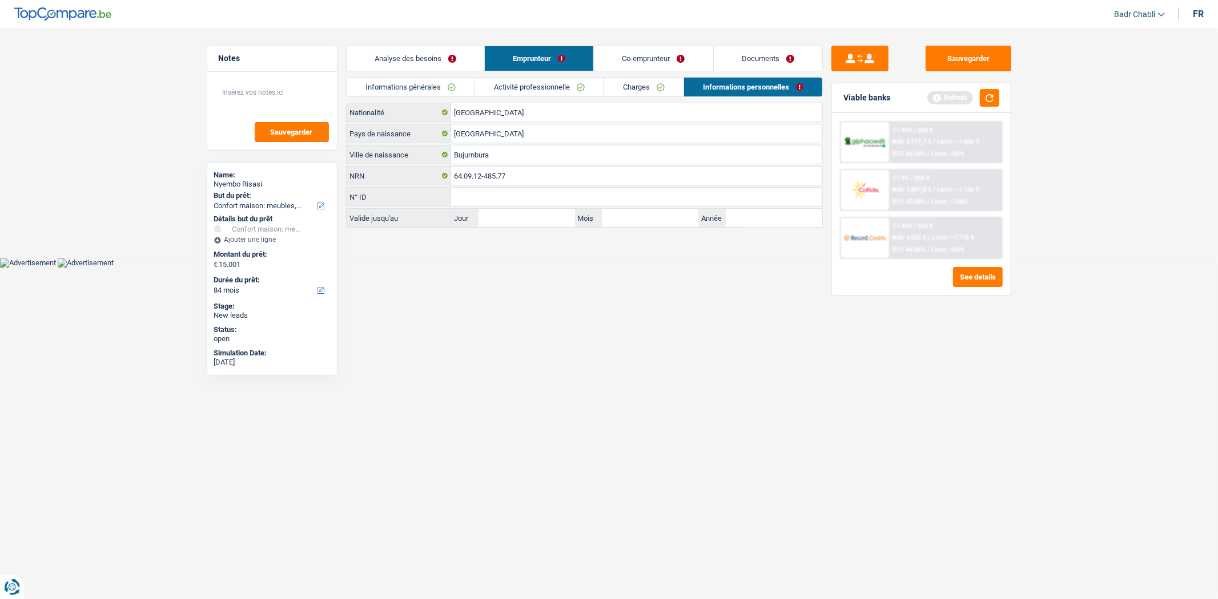
click at [767, 66] on link "Documents" at bounding box center [768, 58] width 108 height 25
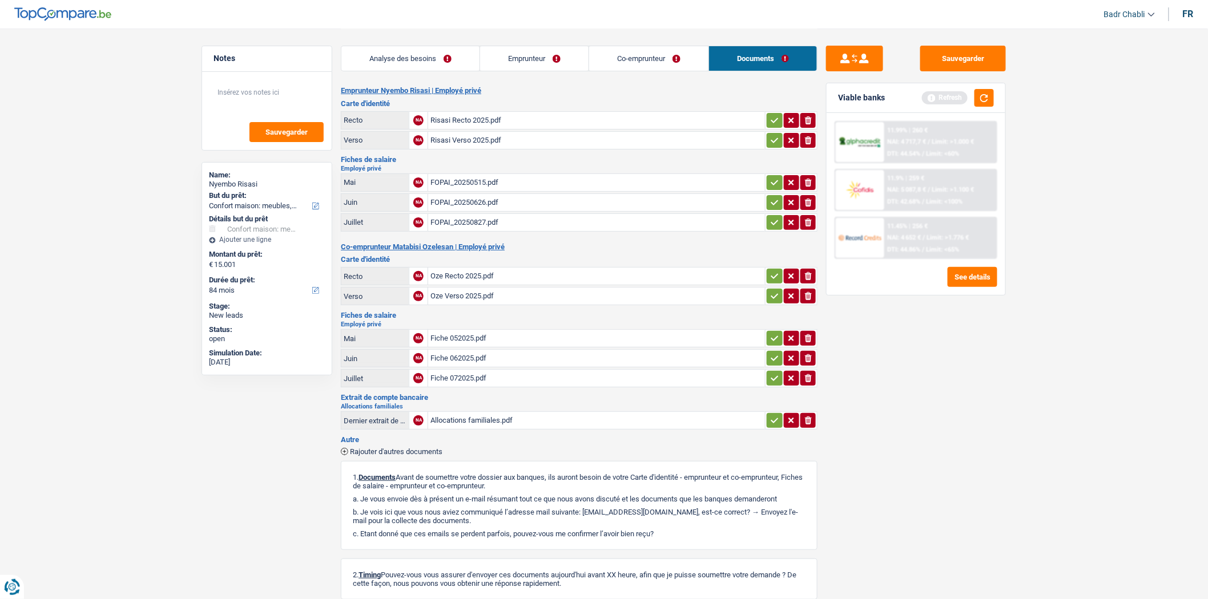
click at [480, 114] on div "Risasi Recto 2025.pdf" at bounding box center [596, 120] width 332 height 17
click at [480, 272] on div "Oze Recto 2025.pdf" at bounding box center [596, 276] width 332 height 17
click at [482, 221] on div "FOPAI_20250827.pdf" at bounding box center [596, 222] width 332 height 17
click at [494, 413] on div "Allocations familiales.pdf" at bounding box center [596, 420] width 332 height 17
click at [985, 97] on button "button" at bounding box center [983, 98] width 19 height 18
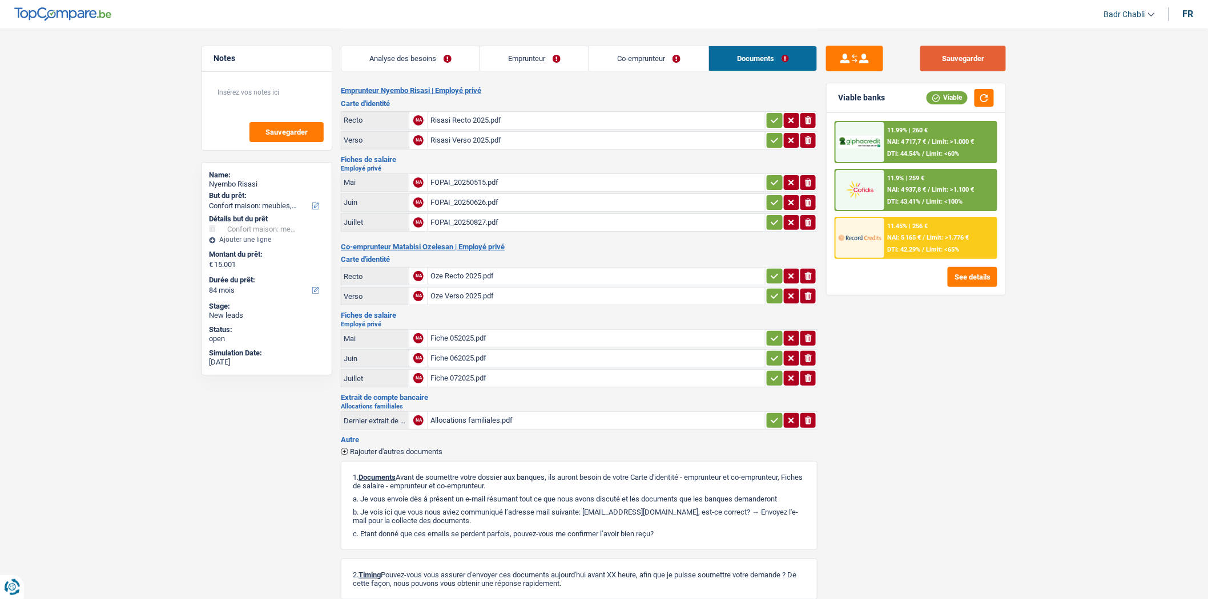
click at [960, 53] on button "Sauvegarder" at bounding box center [963, 59] width 86 height 26
click at [984, 58] on button "Sauvegarder" at bounding box center [963, 59] width 86 height 26
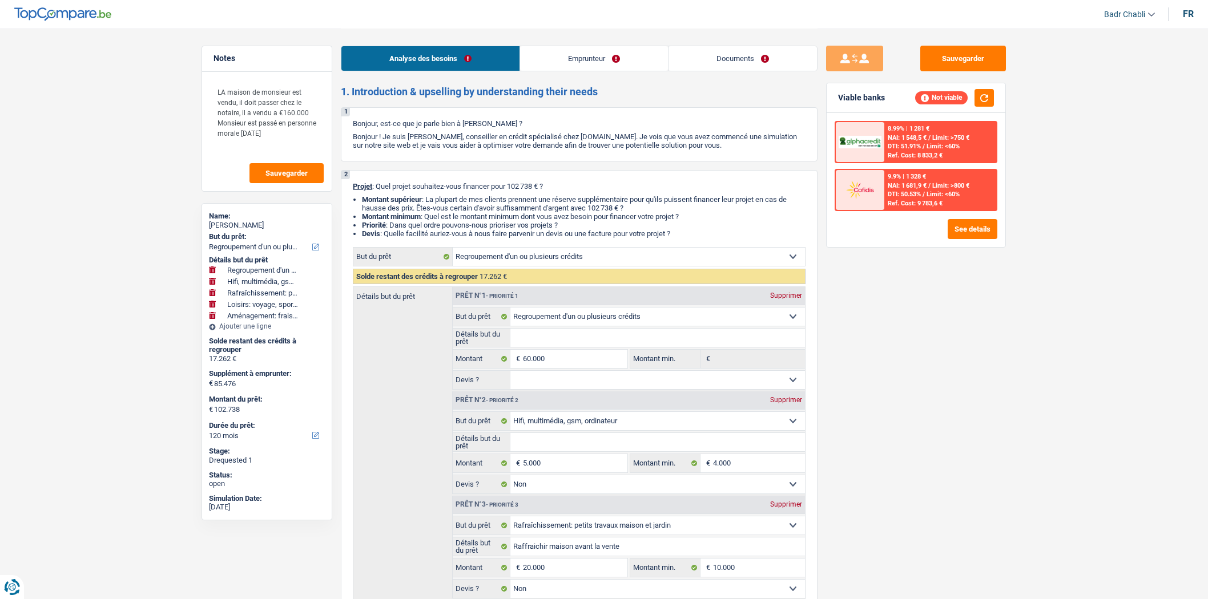
select select "refinancing"
select select "tech"
select select "houseOrGarden"
select select "hobbies"
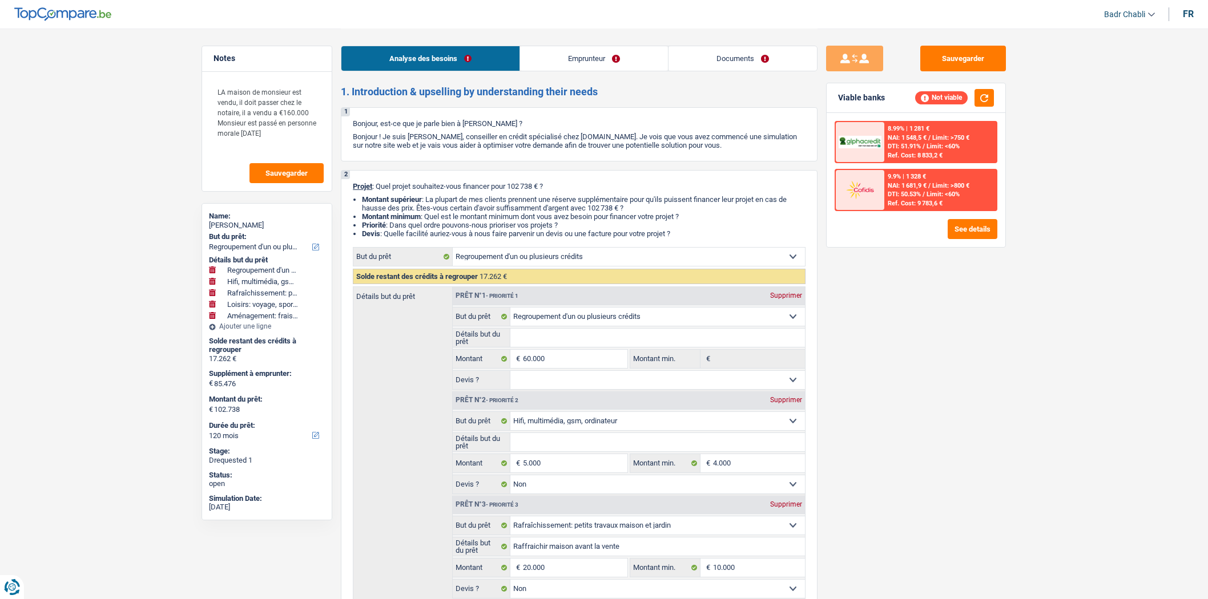
select select "movingOrInstallation"
select select "120"
select select "refinancing"
select select "tech"
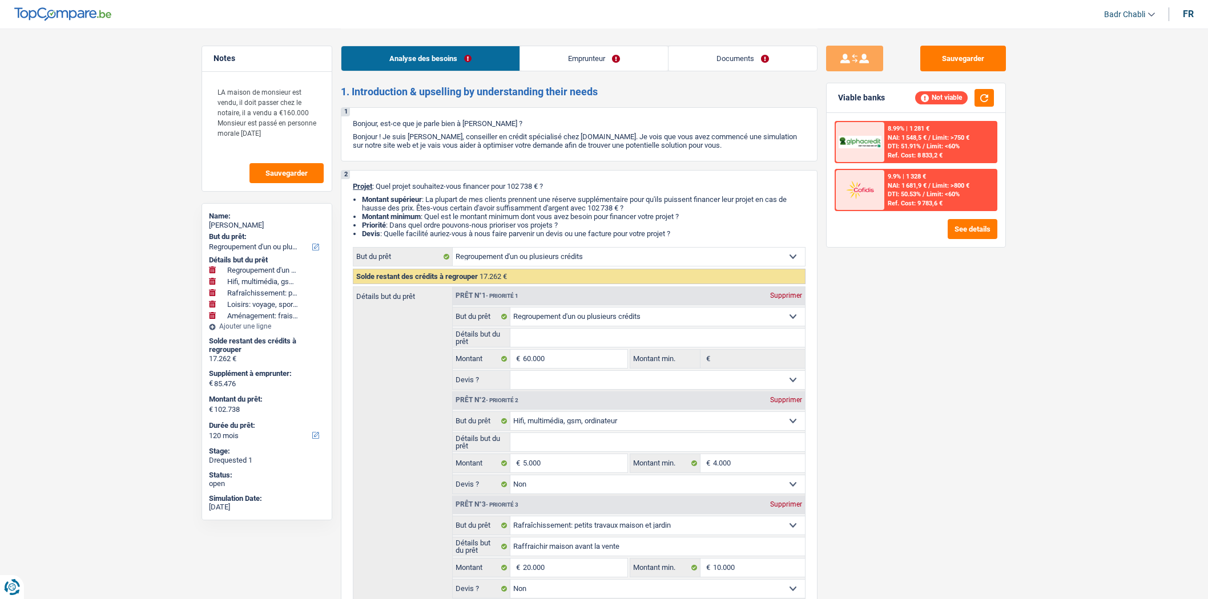
select select "false"
select select "houseOrGarden"
select select "false"
select select "hobbies"
select select "false"
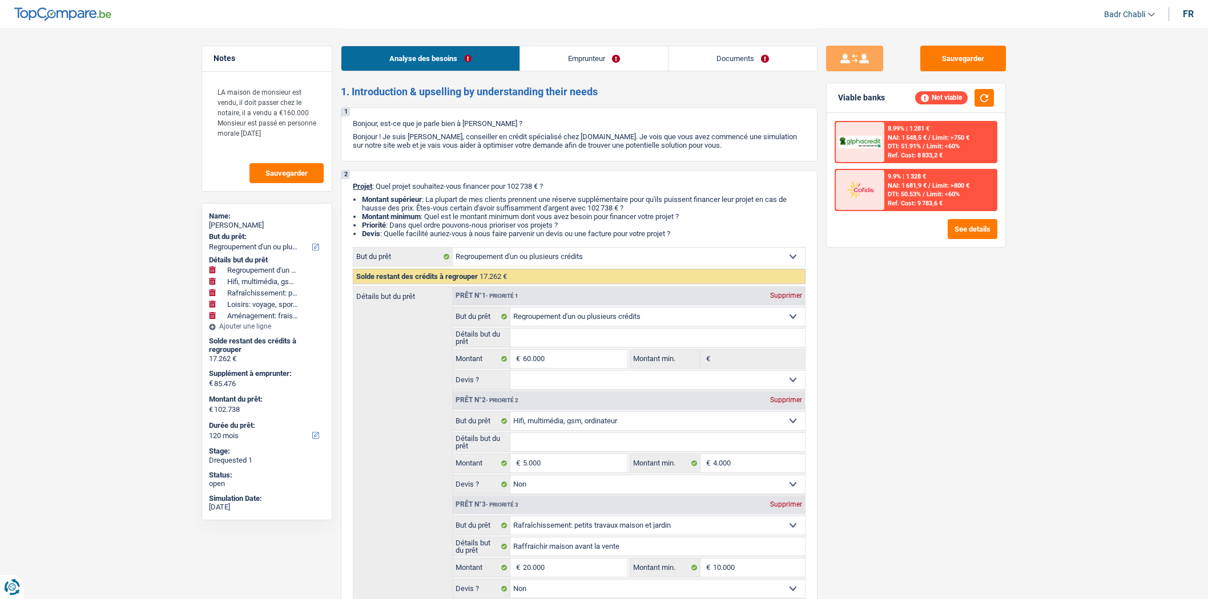
select select "movingOrInstallation"
select select "false"
select select "120"
select select "independent"
select select "netSalary"
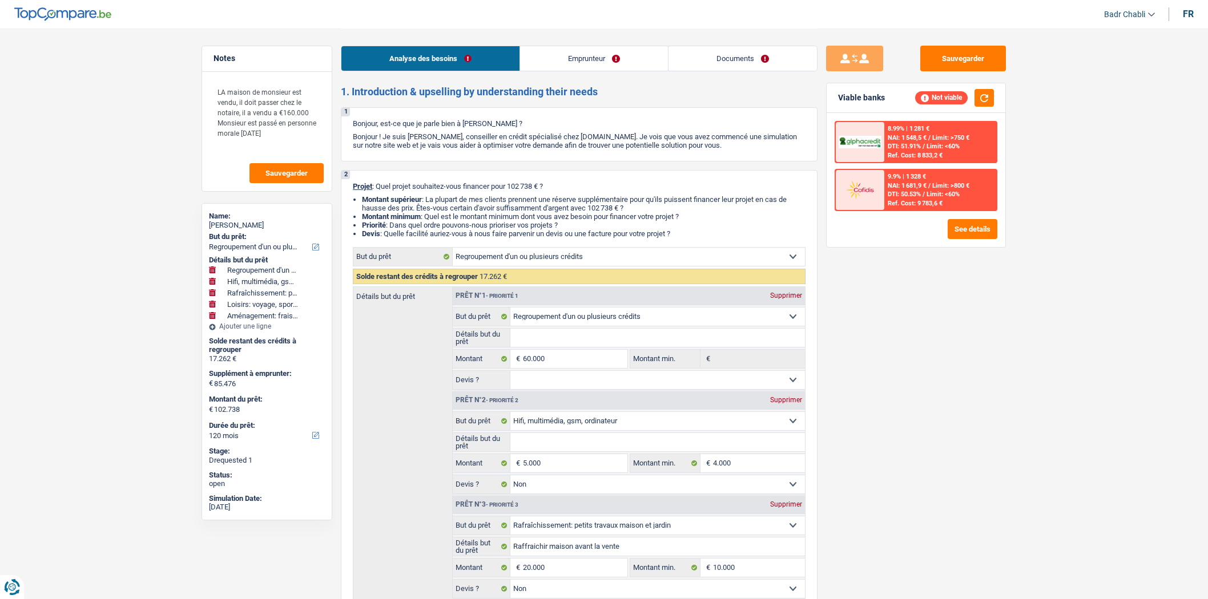
select select "rentalIncome"
select select "ownerWithMortgage"
select select "carLoan"
select select "60"
select select "mortgage"
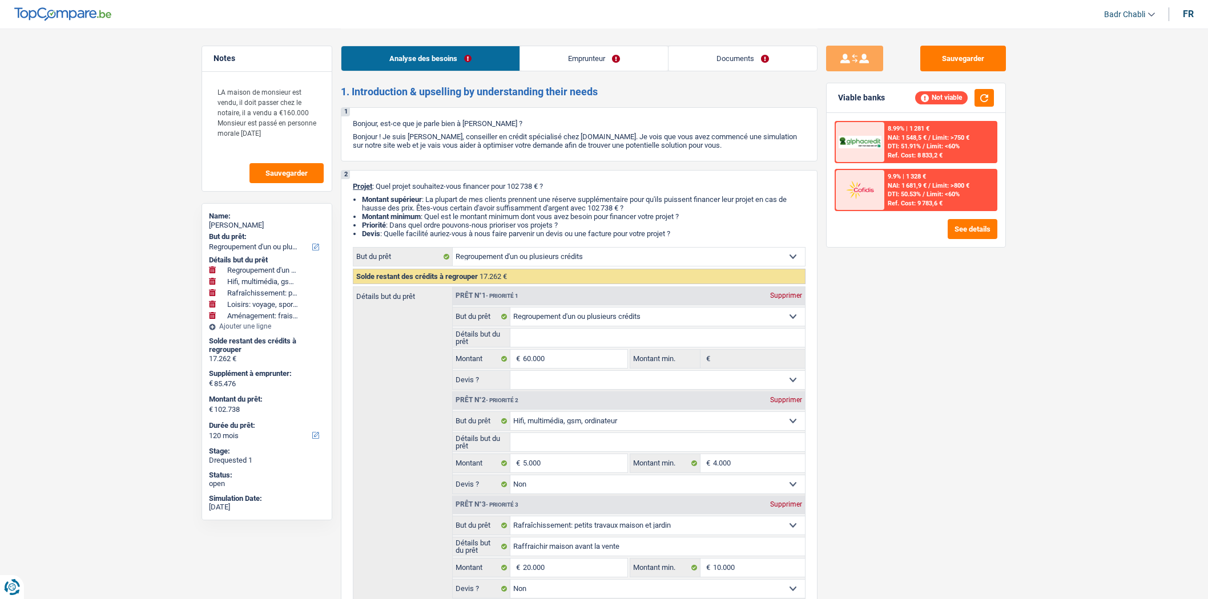
select select "240"
select select "refinancing"
select select "tech"
select select "false"
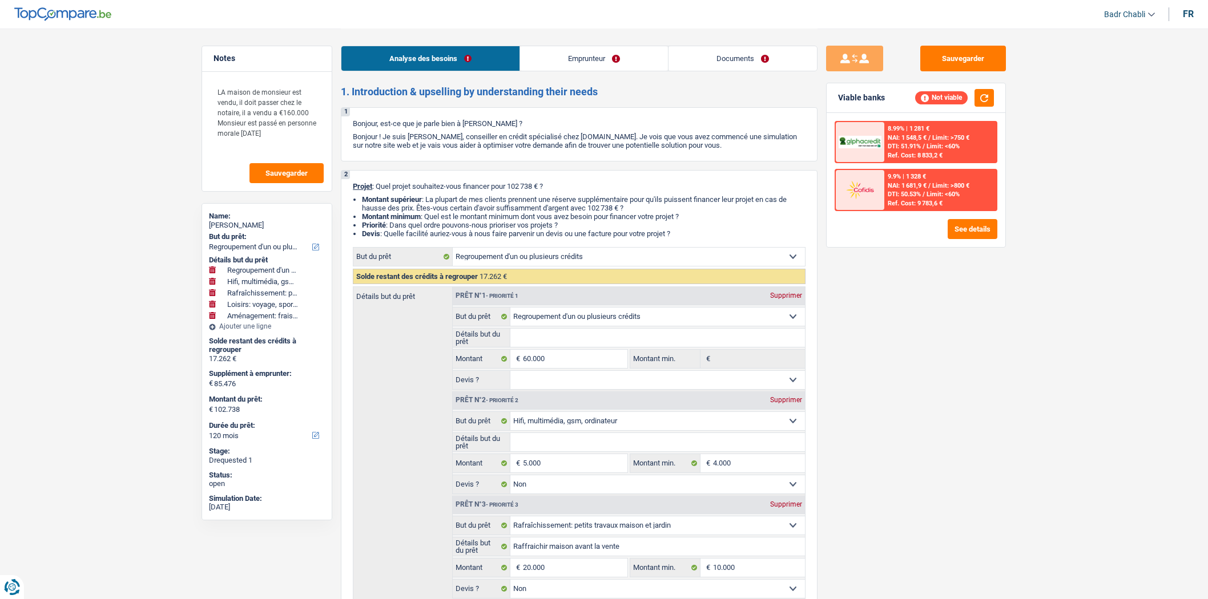
select select "houseOrGarden"
select select "false"
select select "hobbies"
select select "false"
select select "movingOrInstallation"
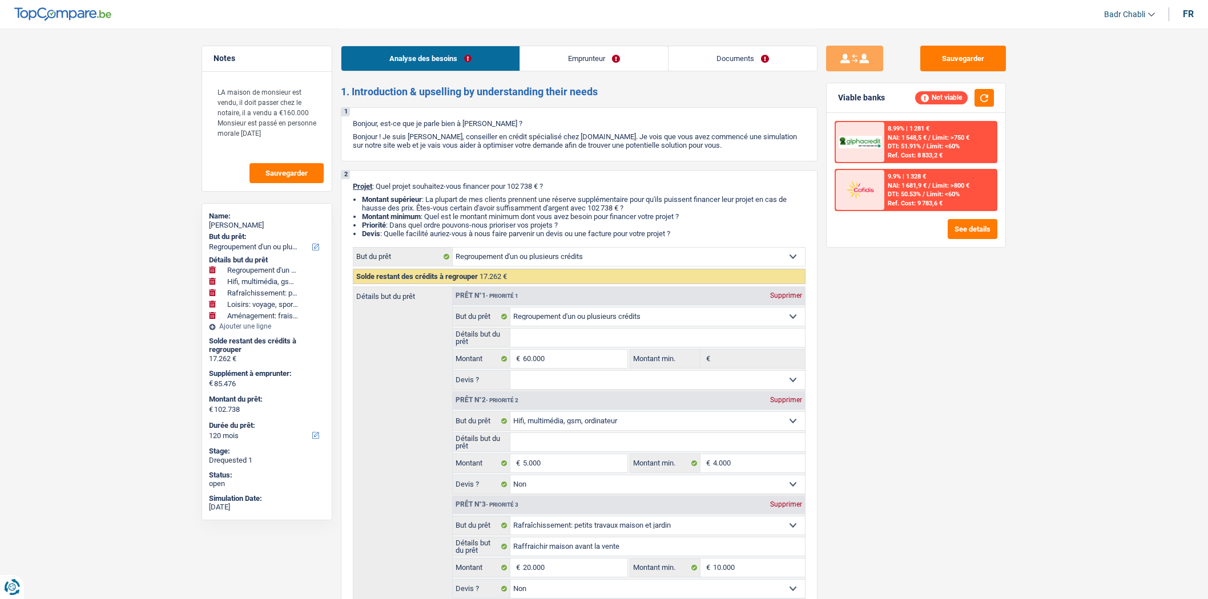
select select "false"
select select "120"
click at [611, 56] on link "Emprunteur" at bounding box center [594, 58] width 148 height 25
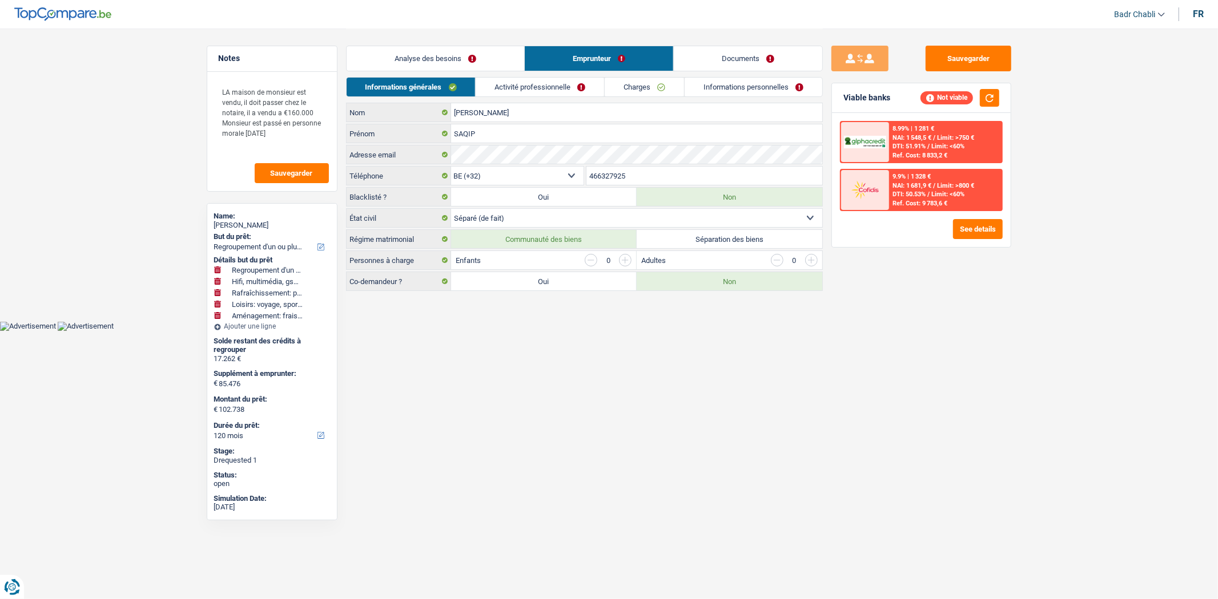
click at [522, 76] on div "Analyse des besoins Emprunteur Documents" at bounding box center [584, 53] width 477 height 49
click at [522, 80] on link "Activité professionnelle" at bounding box center [540, 87] width 128 height 19
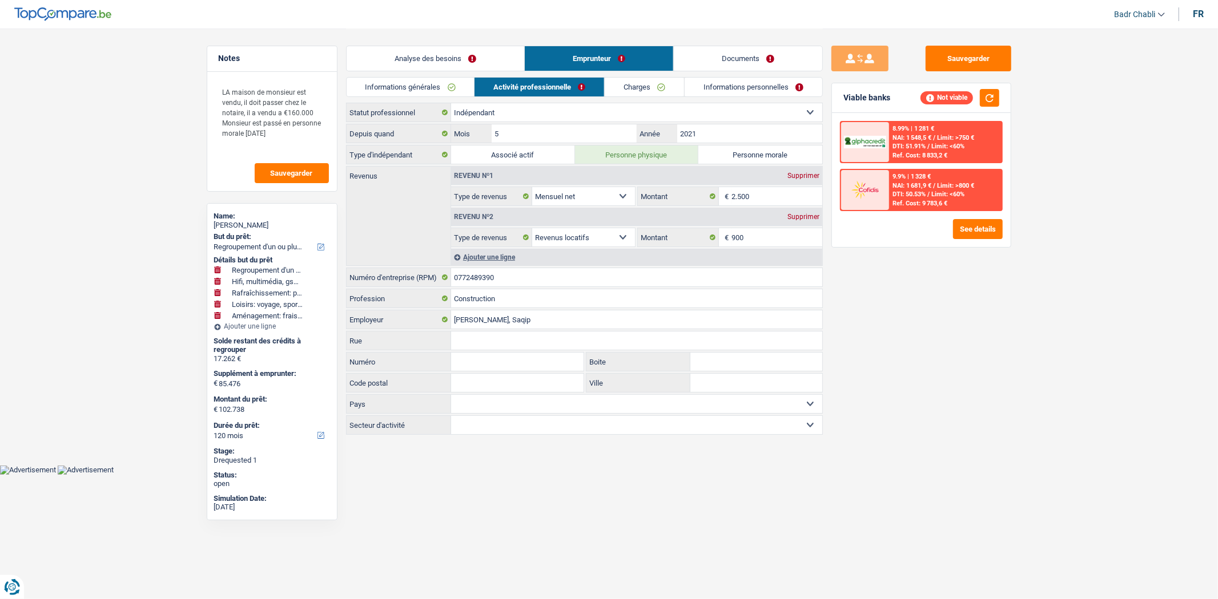
click at [448, 43] on div "Analyse des besoins Emprunteur Documents" at bounding box center [584, 53] width 477 height 49
click at [448, 54] on link "Analyse des besoins" at bounding box center [436, 58] width 178 height 25
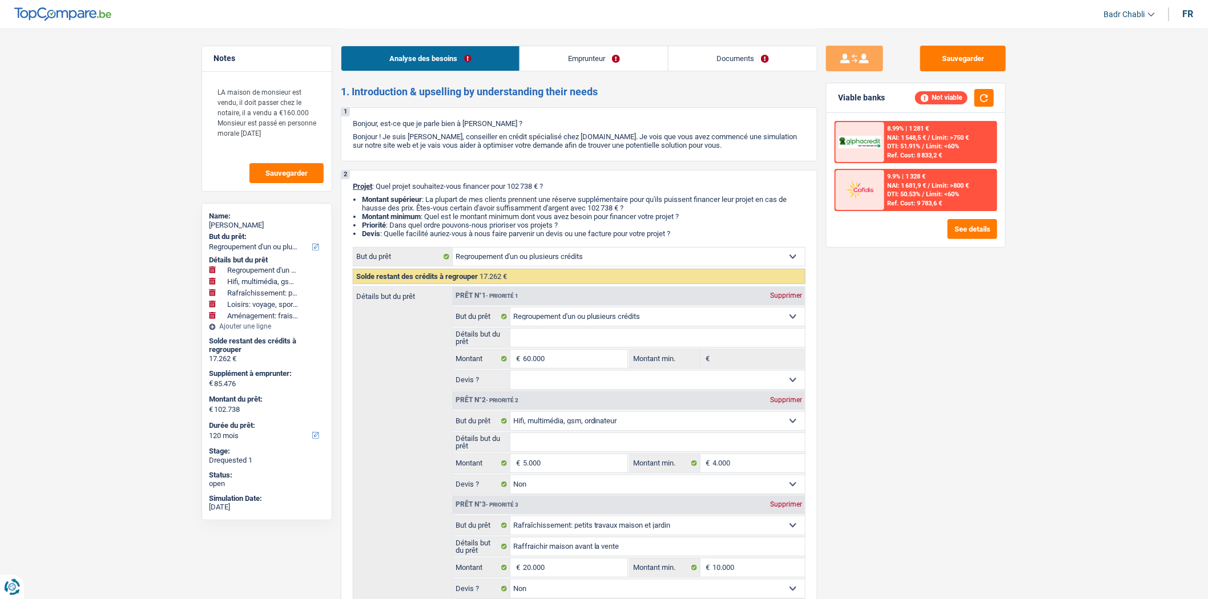
click at [956, 213] on div "8.99% | 1 281 € NAI: 1 548,5 € / Limit: >750 € DTI: 51.91% / Limit: <60% Ref. C…" at bounding box center [916, 180] width 179 height 134
click at [961, 219] on button "See details" at bounding box center [973, 229] width 50 height 20
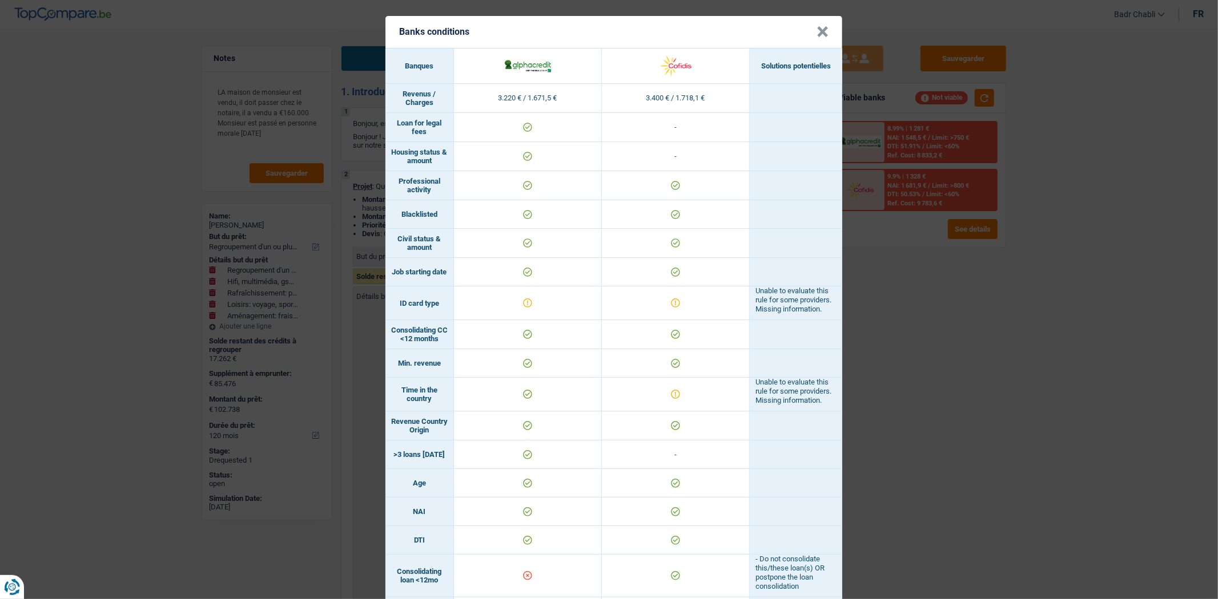
click at [819, 27] on button "×" at bounding box center [822, 31] width 12 height 11
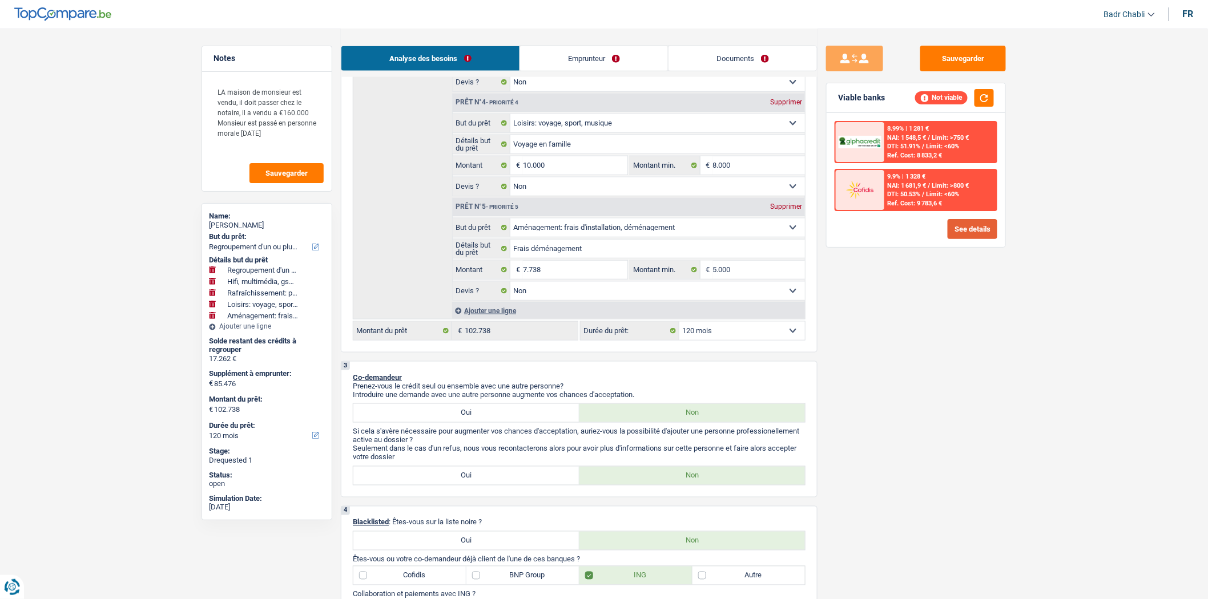
scroll to position [253, 0]
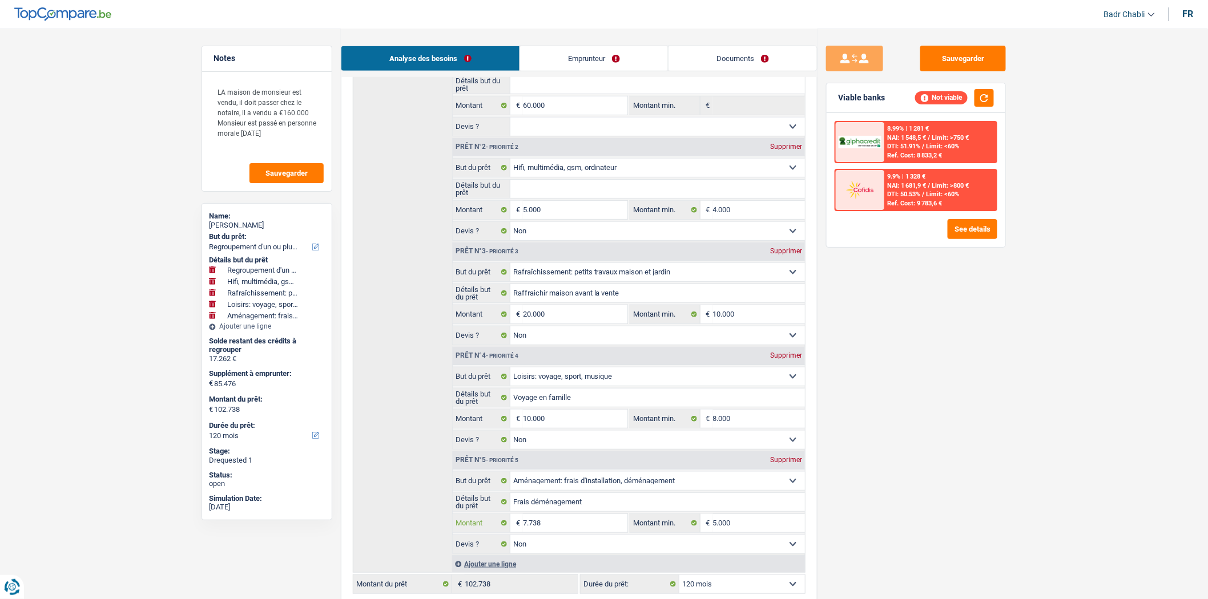
click at [580, 528] on input "7.738" at bounding box center [575, 523] width 104 height 18
type input "4"
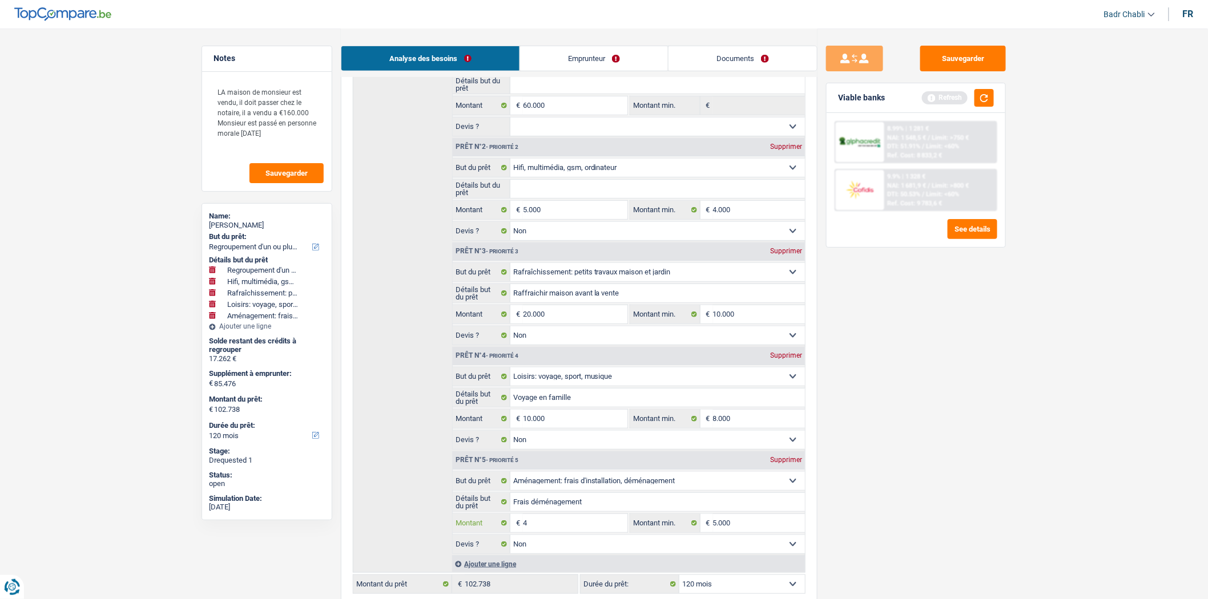
type input "4"
type input "77.742"
type input "95.004"
select select "144"
type input "95.004"
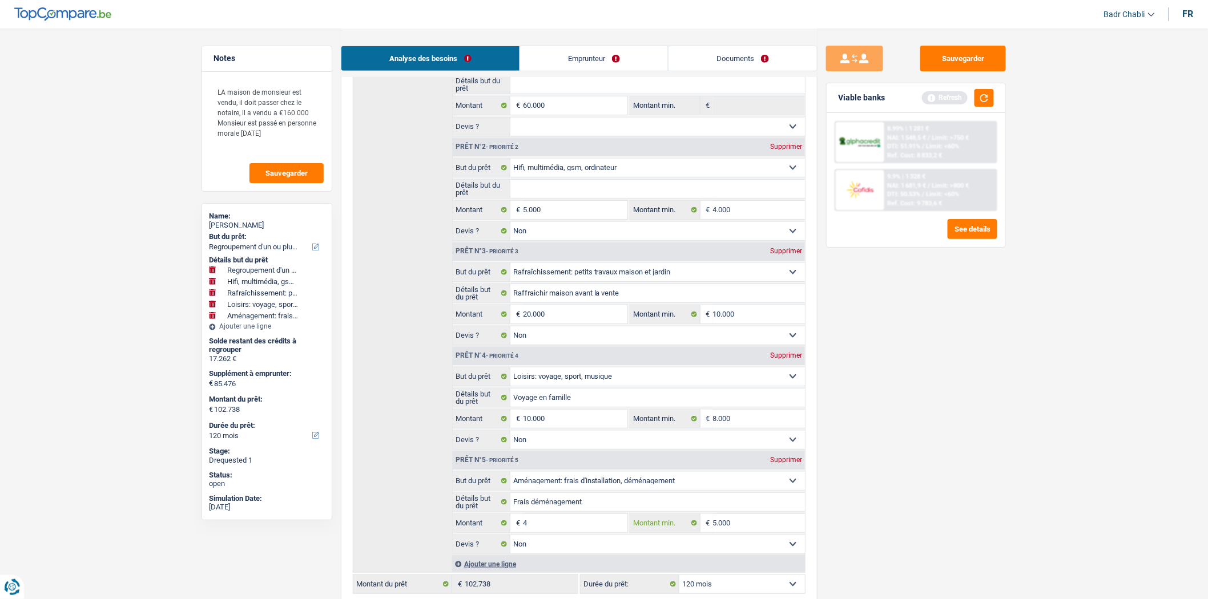
select select "144"
type input "95.004"
select select "144"
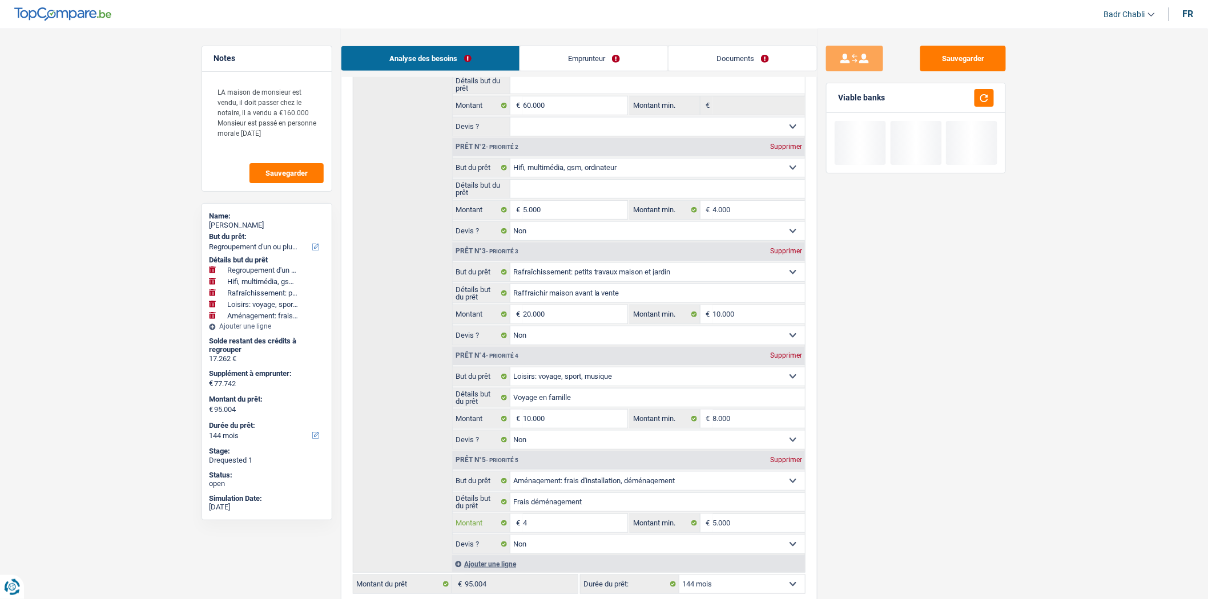
click at [580, 528] on input "4" at bounding box center [575, 523] width 104 height 18
type input "40"
type input "400"
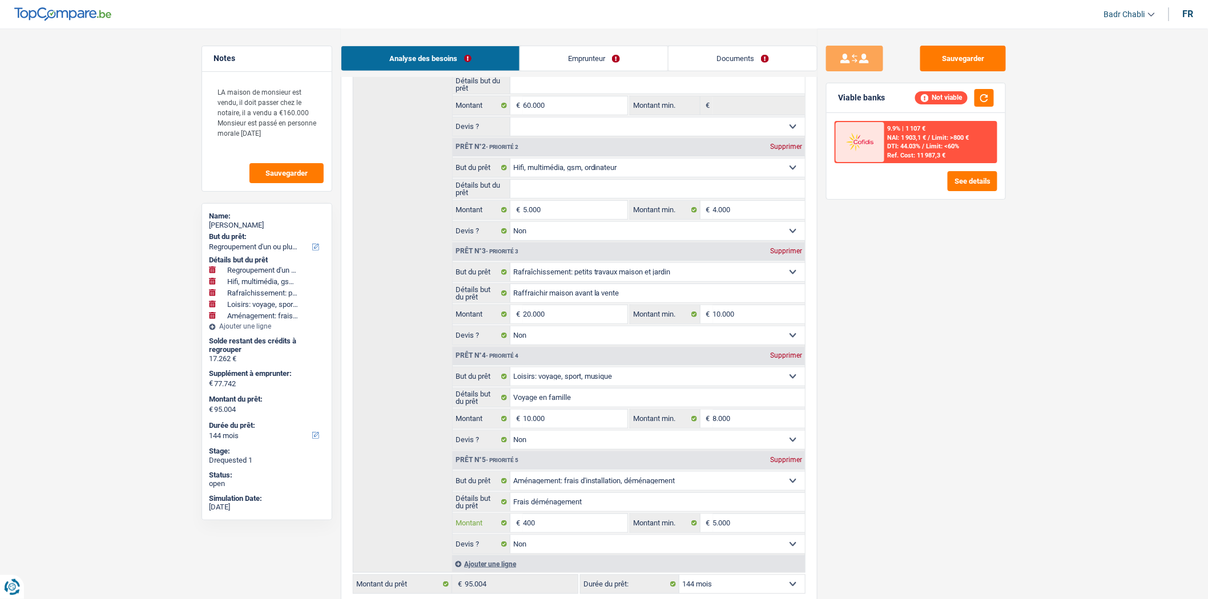
type input "4.000"
type input "81.738"
type input "99.000"
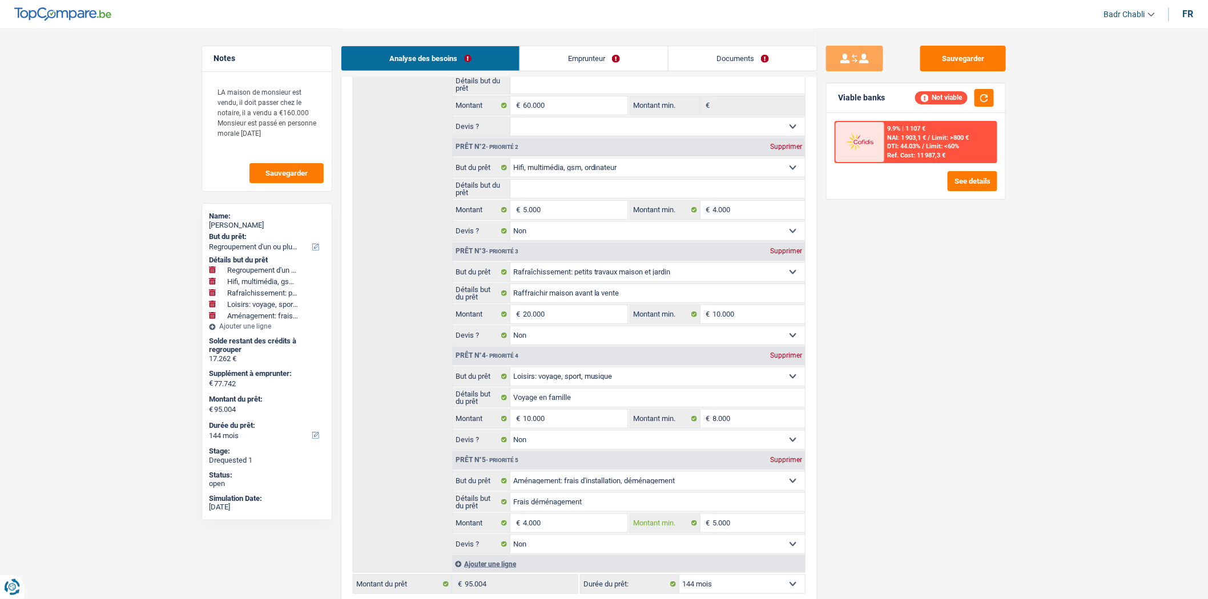
type input "99.000"
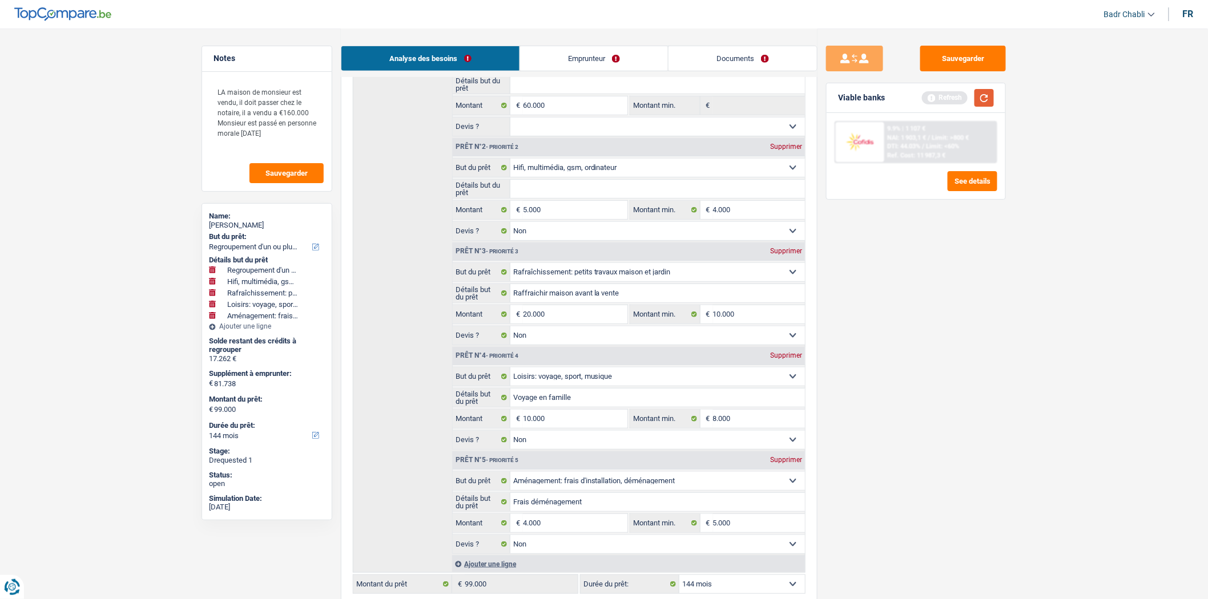
click at [989, 98] on button "button" at bounding box center [983, 98] width 19 height 18
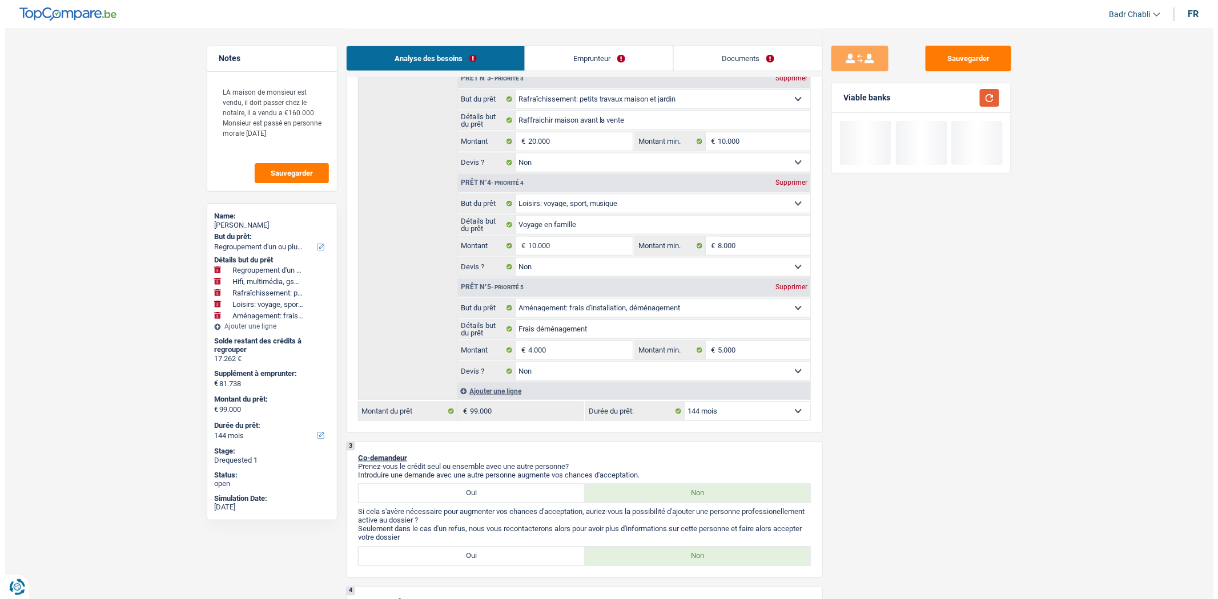
scroll to position [507, 0]
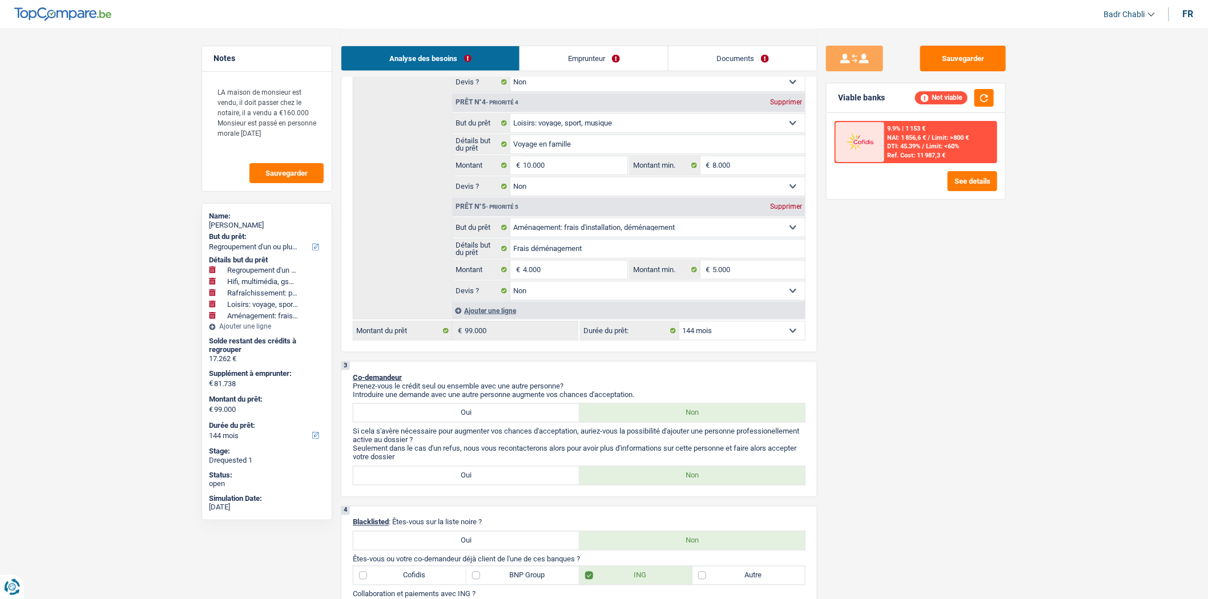
click at [706, 332] on select "12 mois 18 mois 24 mois 30 mois 36 mois 42 mois 48 mois 60 mois 72 mois 84 mois…" at bounding box center [742, 331] width 126 height 18
select select "120"
click at [679, 327] on select "12 mois 18 mois 24 mois 30 mois 36 mois 42 mois 48 mois 60 mois 72 mois 84 mois…" at bounding box center [742, 331] width 126 height 18
select select "120"
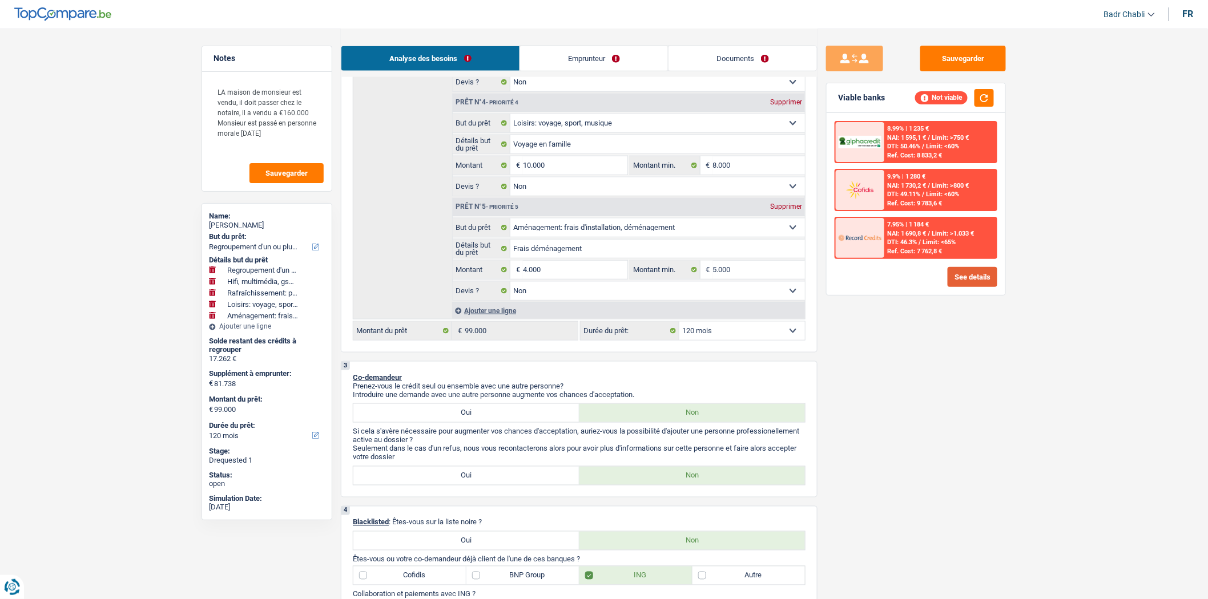
click at [977, 271] on button "See details" at bounding box center [973, 277] width 50 height 20
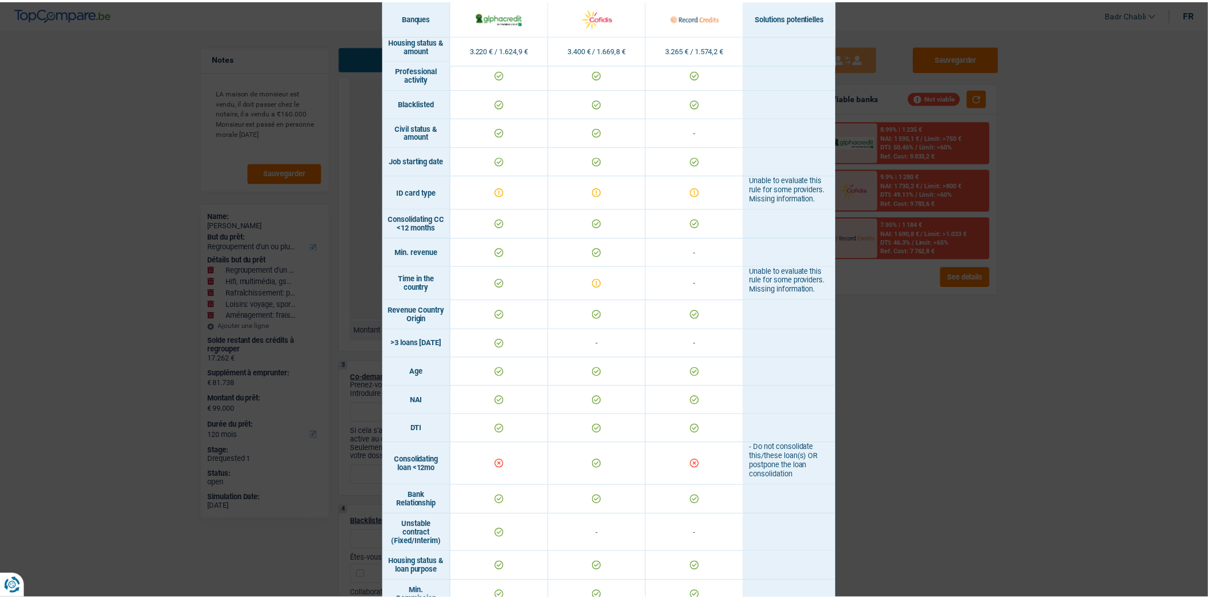
scroll to position [0, 0]
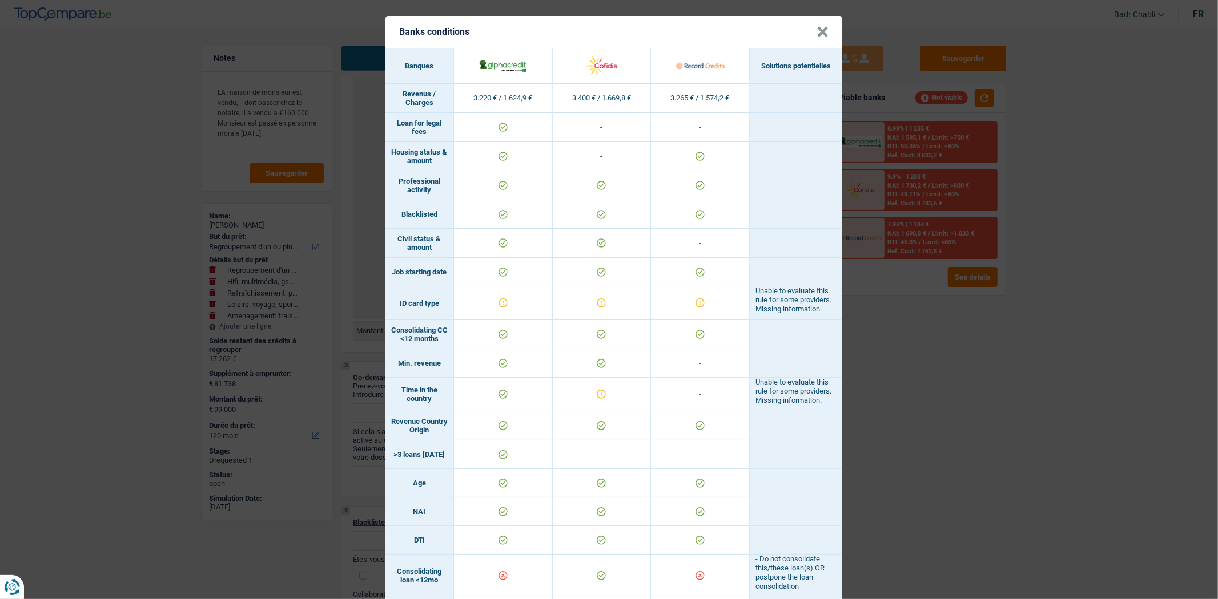
click at [811, 36] on header "Banks conditions ×" at bounding box center [613, 32] width 457 height 32
click at [816, 30] on button "×" at bounding box center [822, 31] width 12 height 11
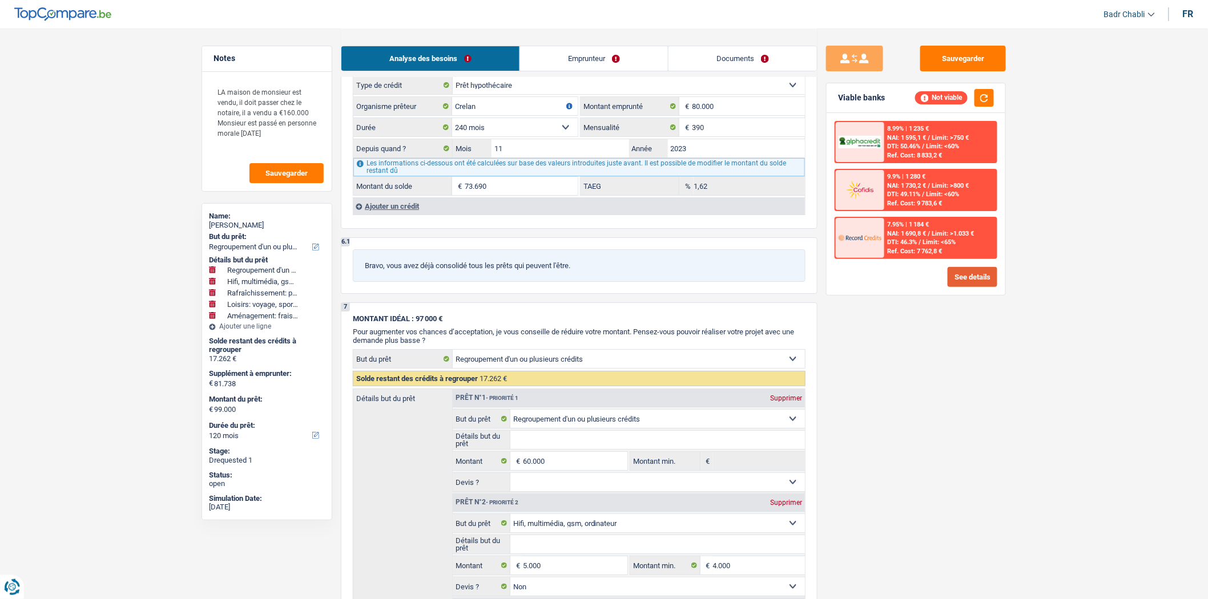
scroll to position [1332, 0]
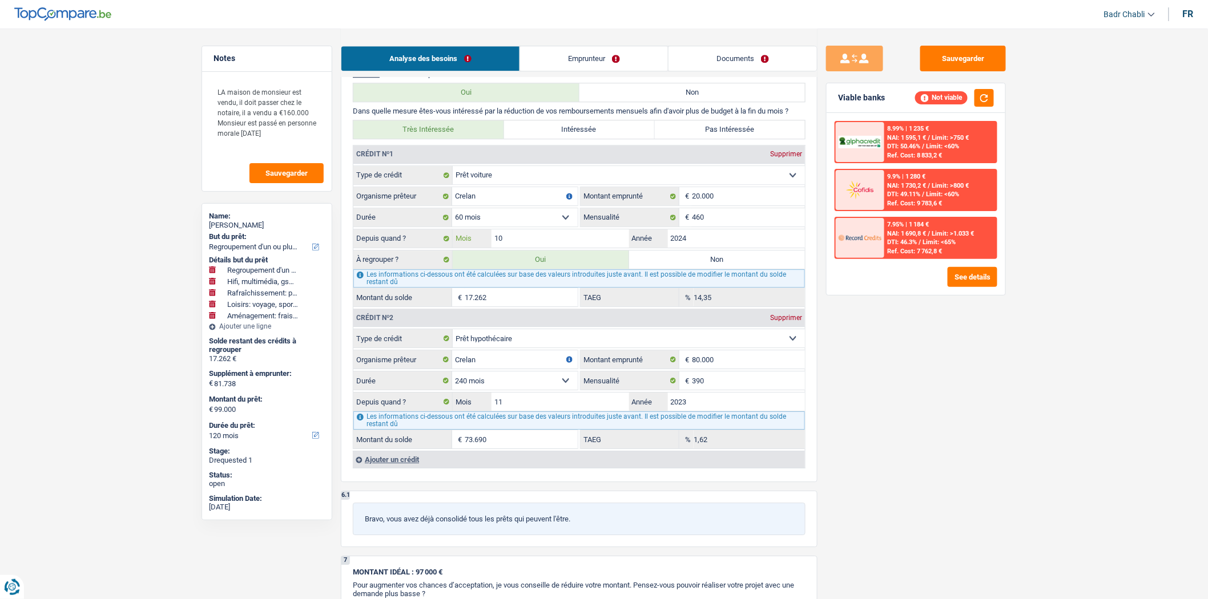
click at [548, 244] on input "10" at bounding box center [561, 238] width 138 height 18
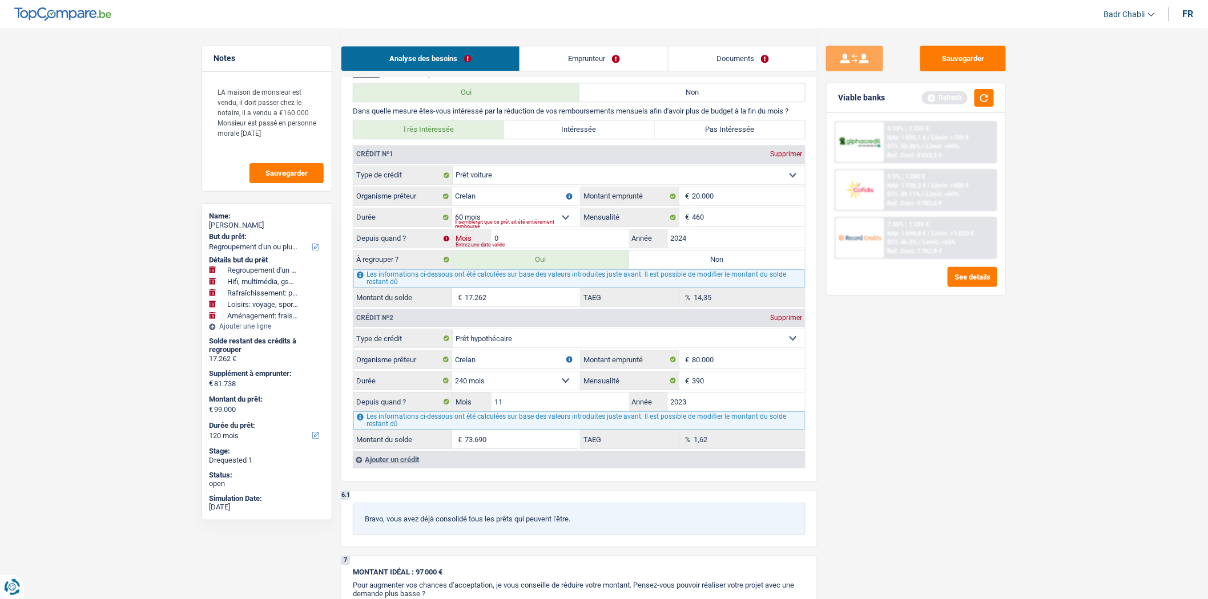
type input "09"
type input "82.005"
select select "144"
type input "16.995"
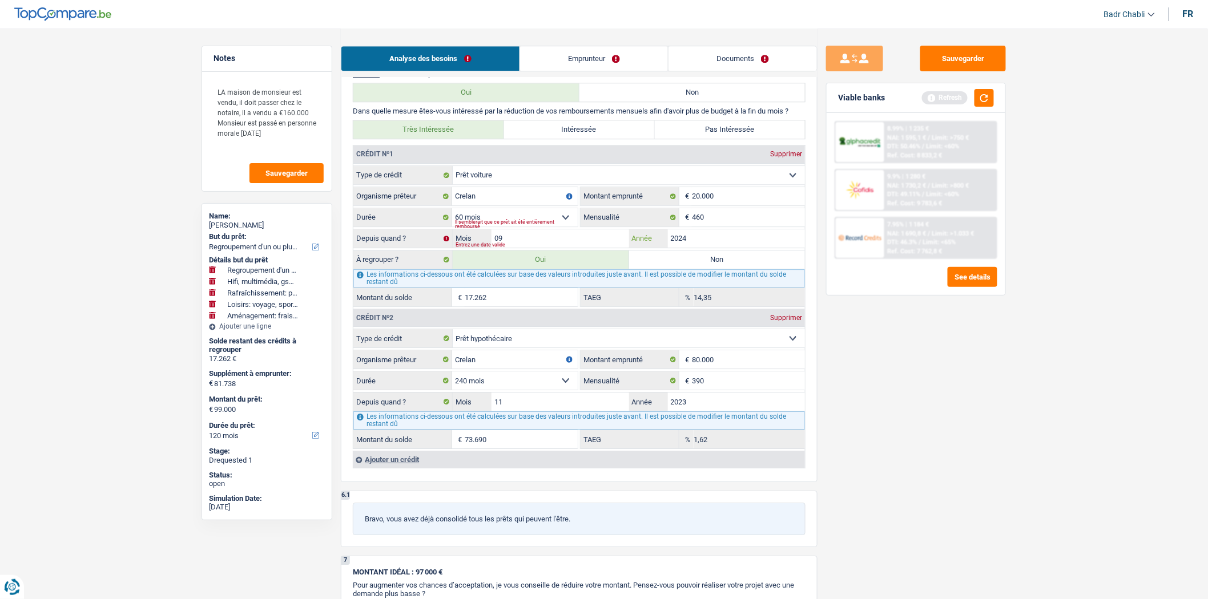
select select "144"
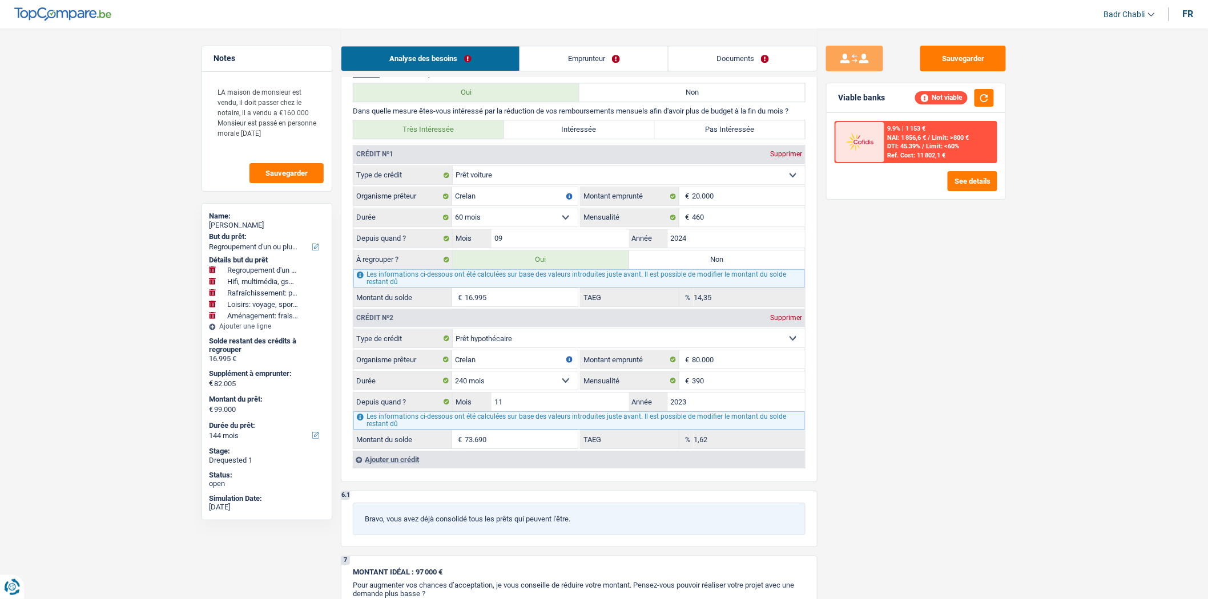
click at [699, 269] on label "Non" at bounding box center [717, 260] width 176 height 18
click at [699, 269] on input "Non" at bounding box center [717, 260] width 176 height 18
radio input "true"
select select "tech"
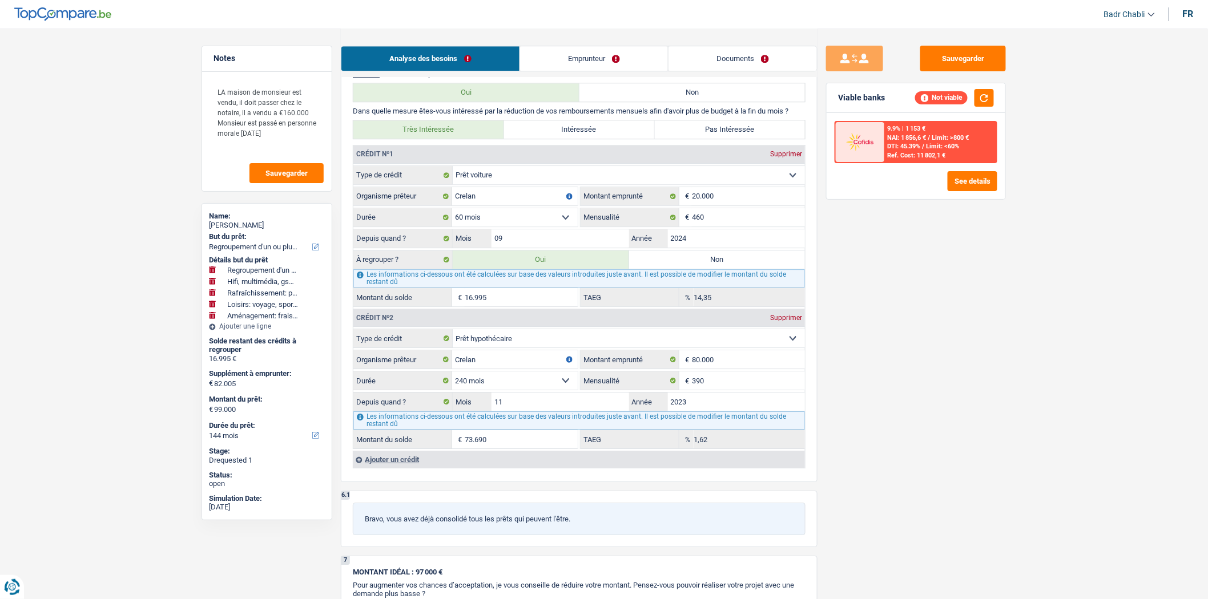
select select
select select "houseOrGarden"
select select "hobbies"
select select "tech"
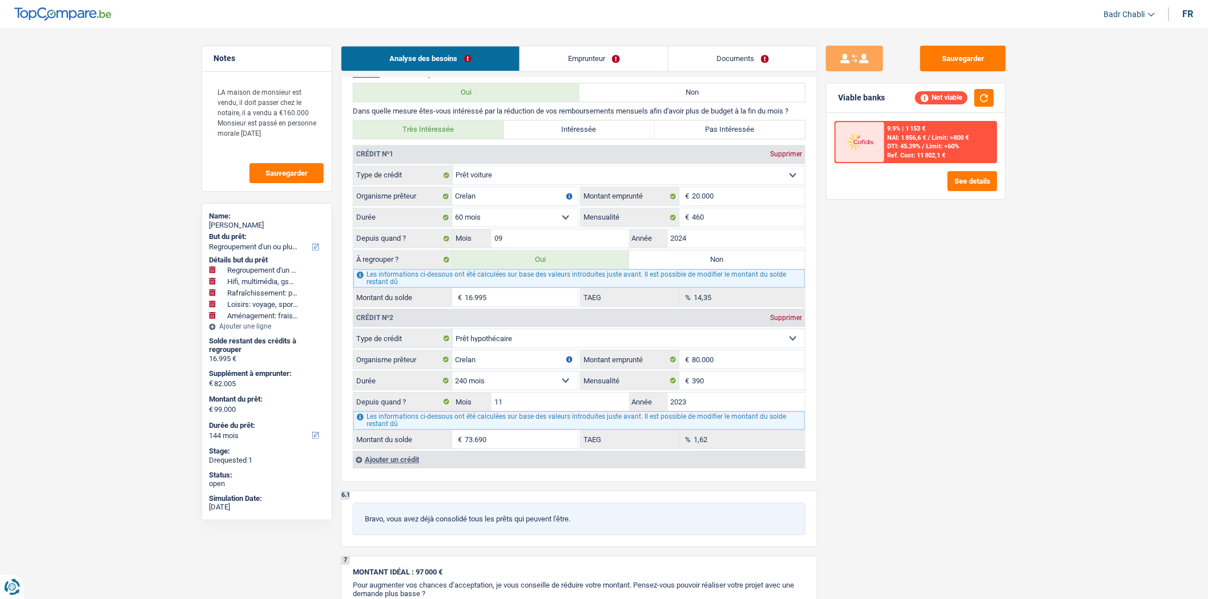
type input "5.000"
type input "4.000"
select select "false"
select select
type input "60.000"
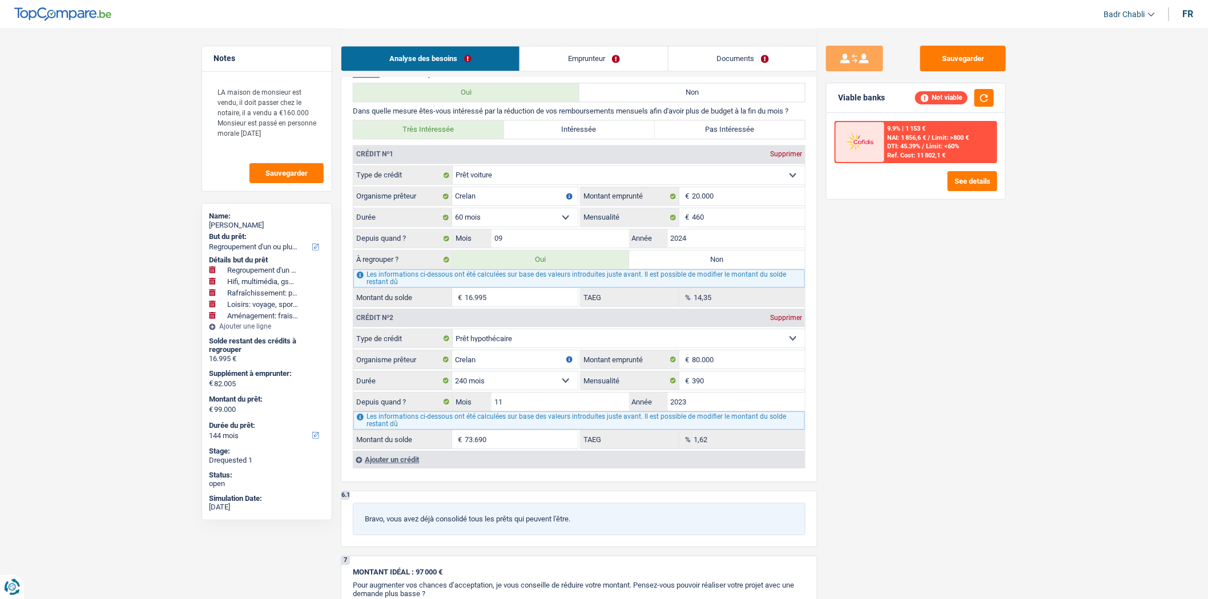
select select
select select "houseOrGarden"
type input "Raffraichir maison avant la vente"
type input "20.000"
type input "10.000"
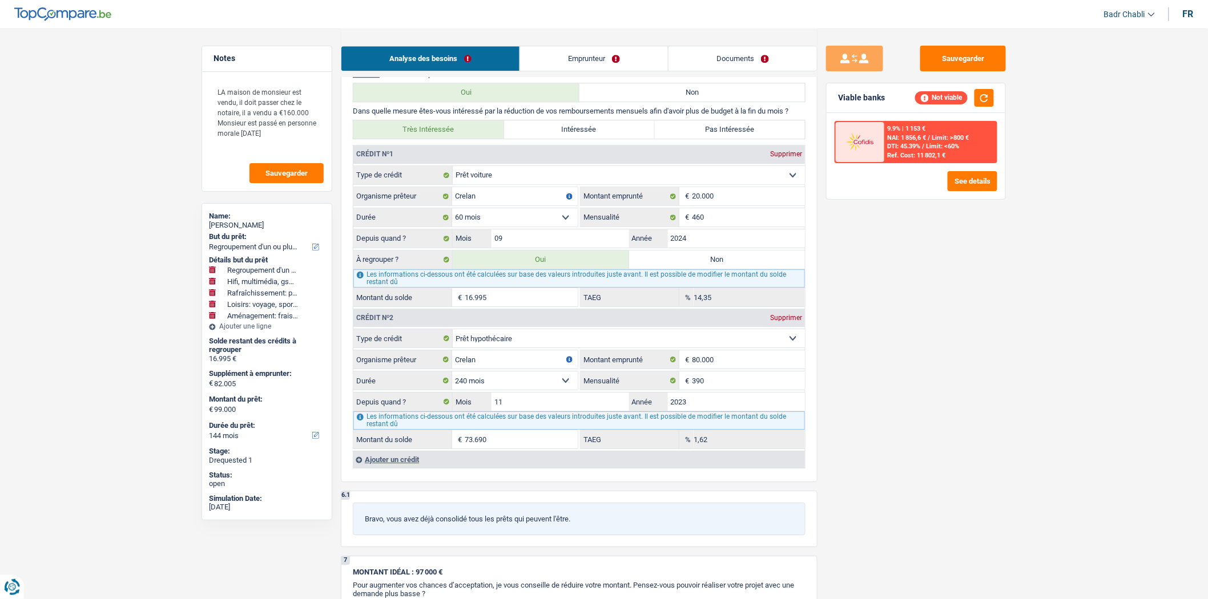
select select "hobbies"
type input "Voyage en famille"
type input "10.000"
type input "8.000"
radio input "false"
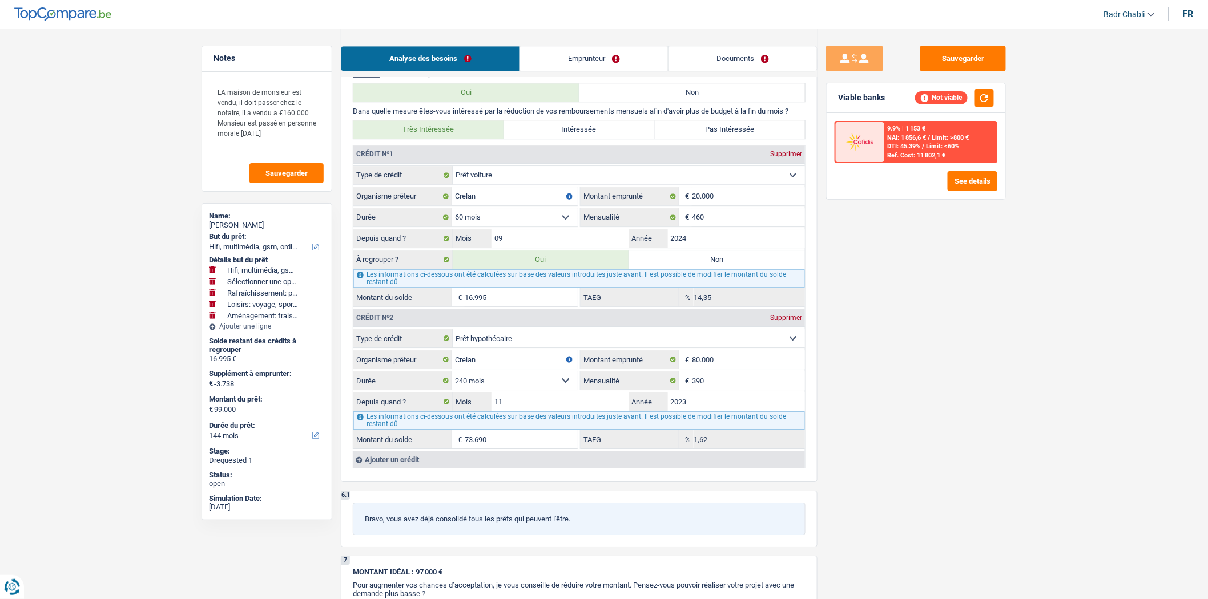
select select "tech"
type input "5.000"
type input "4.000"
select select "false"
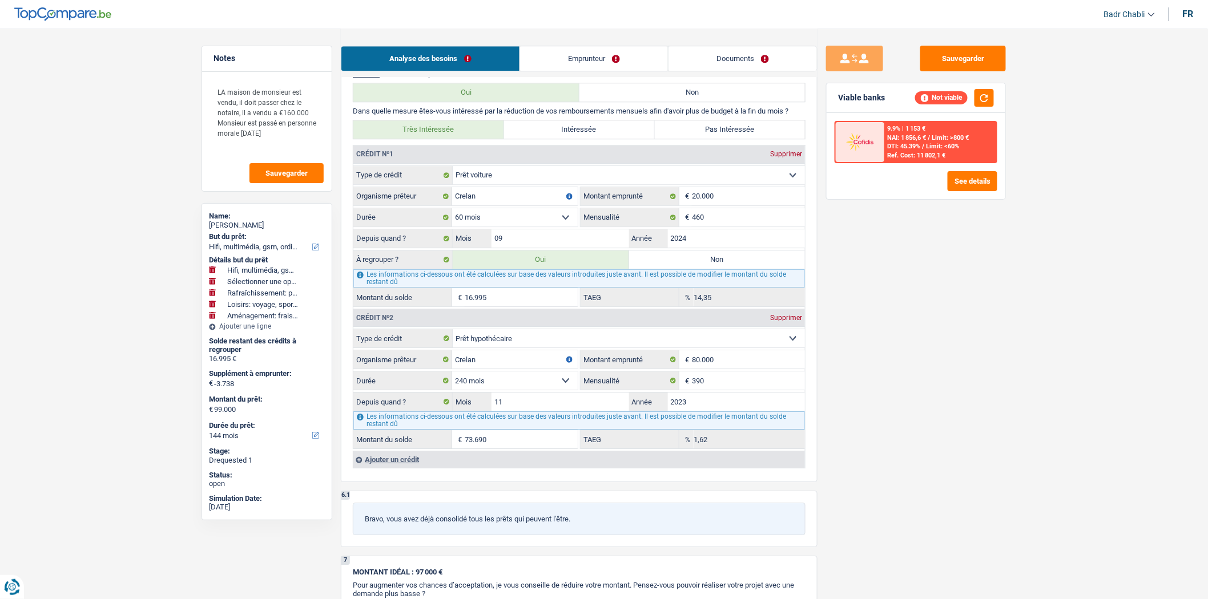
select select "houseOrGarden"
type input "Raffraichir maison avant la vente"
type input "20.000"
type input "10.000"
select select "hobbies"
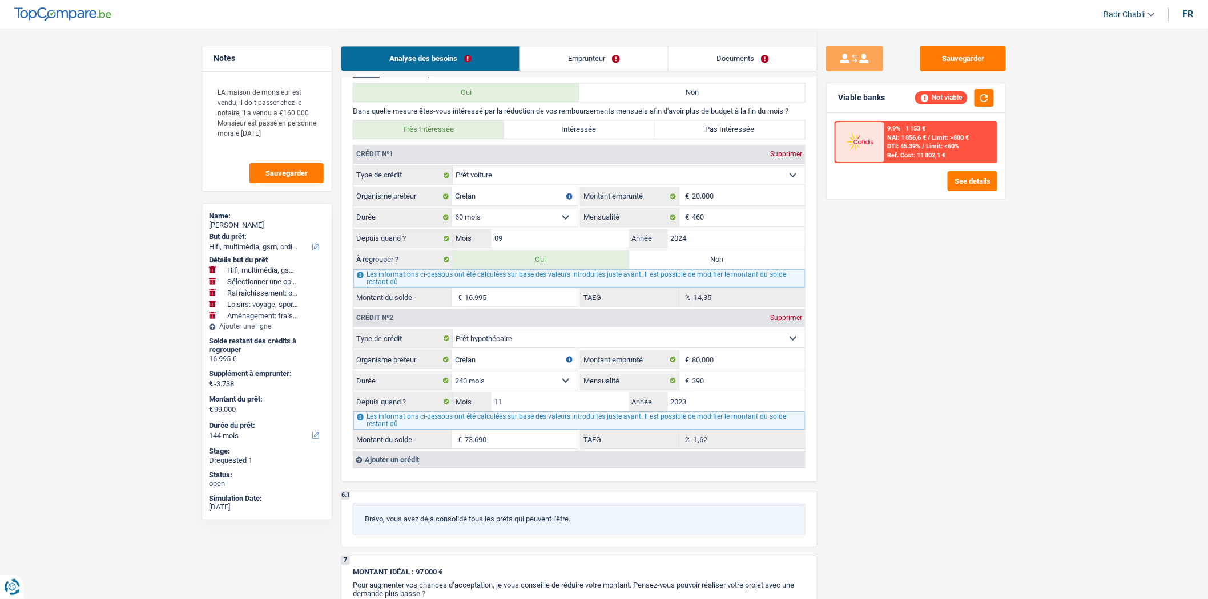
type input "Voyage en famille"
type input "10.000"
type input "8.000"
select select "movingOrInstallation"
type input "Frais déménagement"
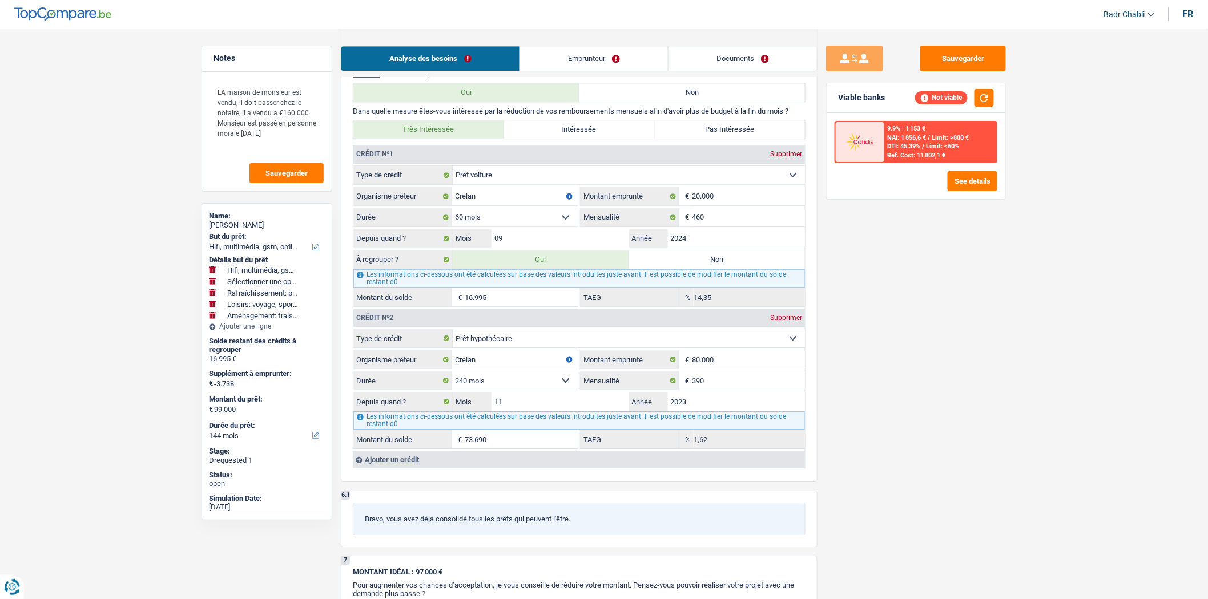
type input "4.000"
type input "5.000"
select select "movingOrInstallation"
select select "false"
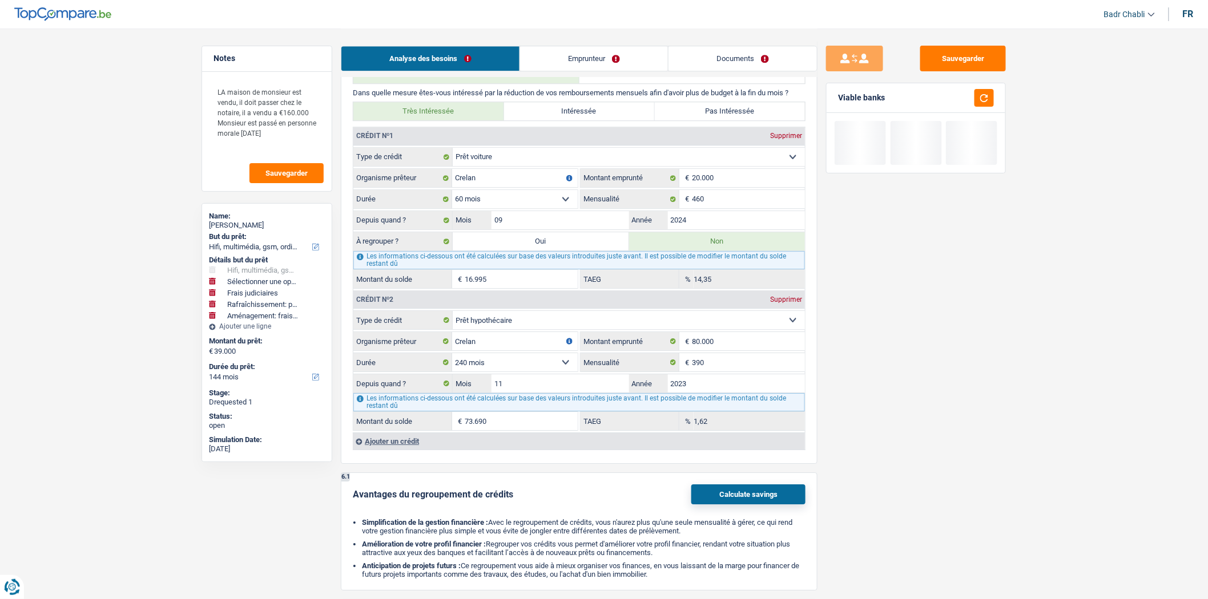
click at [518, 251] on label "Oui" at bounding box center [541, 241] width 176 height 18
click at [518, 251] on input "Oui" at bounding box center [541, 241] width 176 height 18
radio input "true"
type input "60.000"
select select
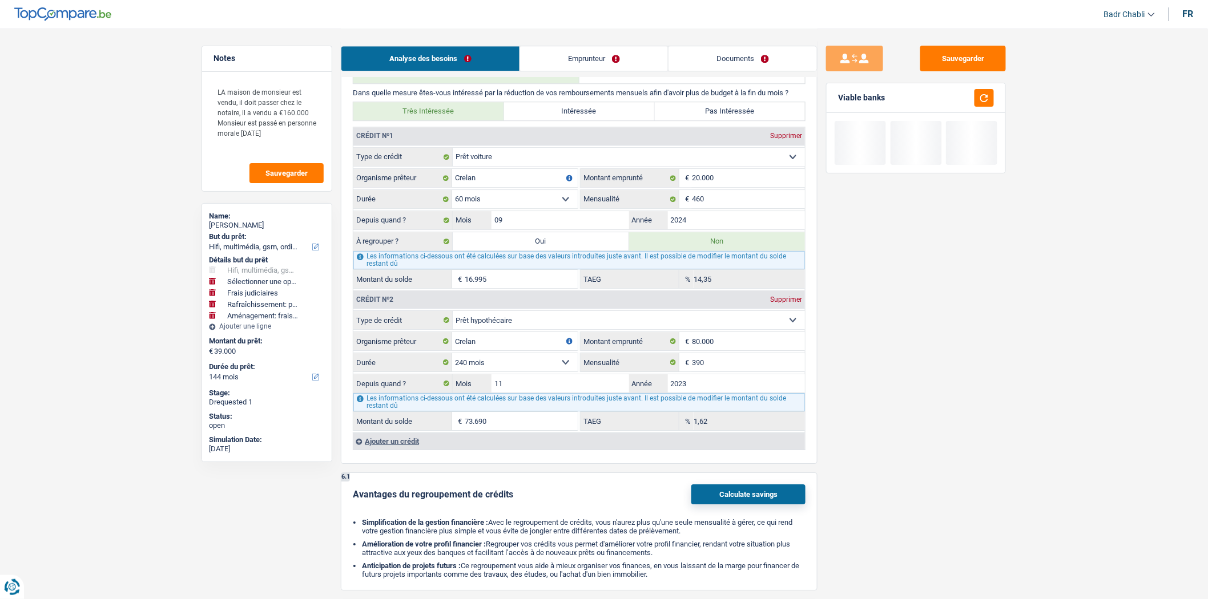
type input "5.000"
type input "4.000"
select select "false"
radio input "false"
type input "60.000"
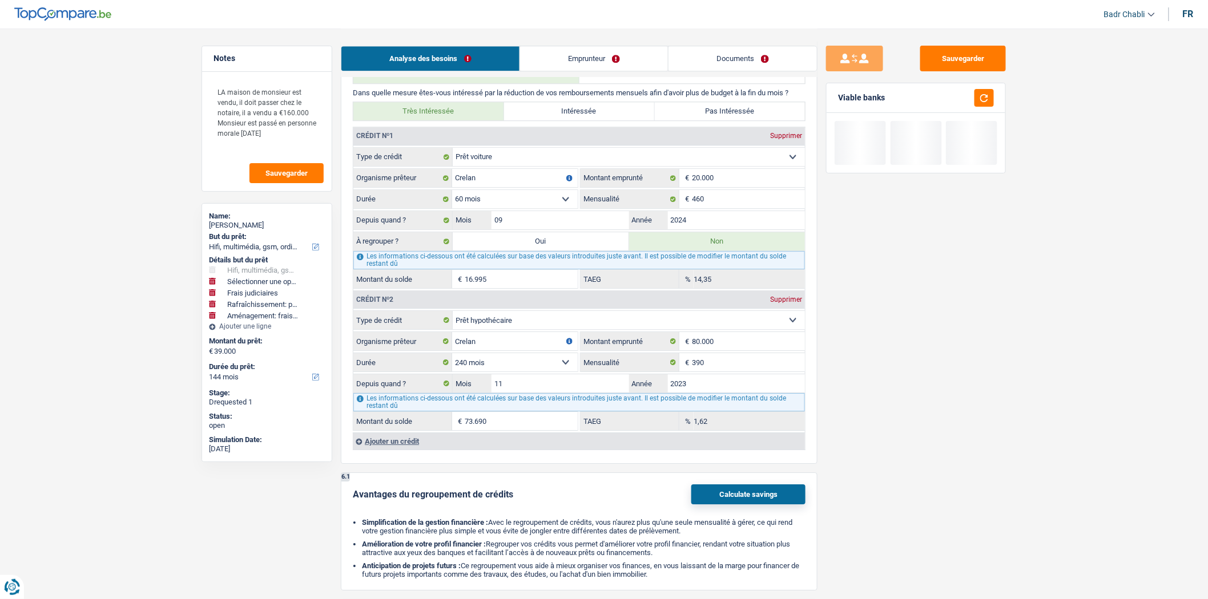
select select
type input "5.000"
type input "4.000"
type input "Raffraichir maison avant la vente"
type input "20.000"
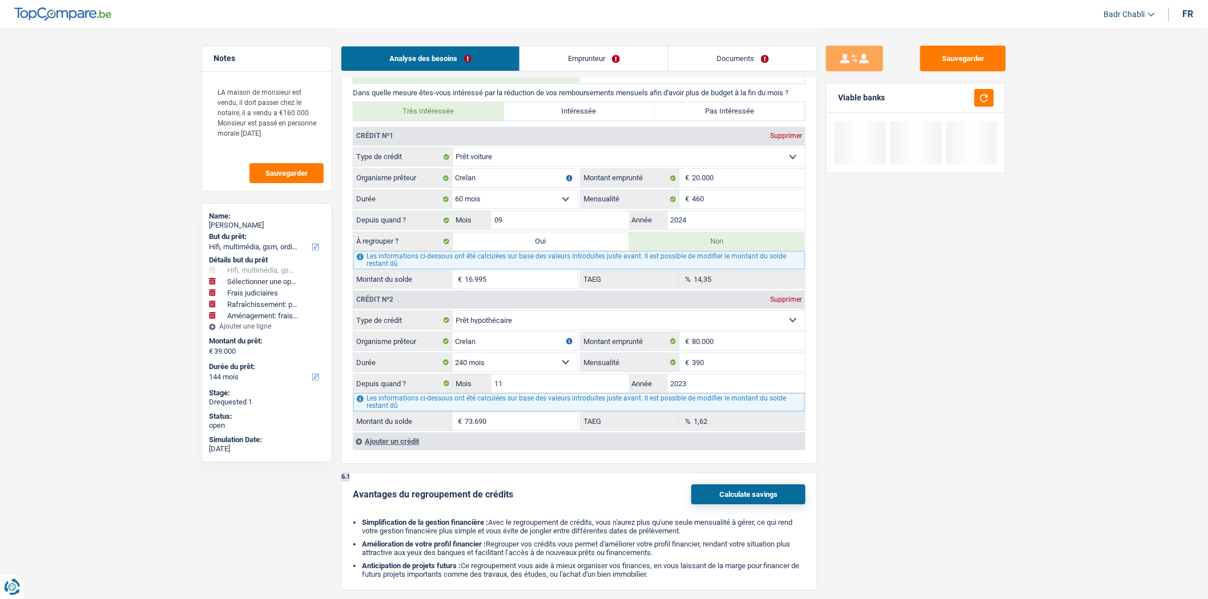
type input "10.000"
type input "Voyage en famille"
type input "10.000"
type input "8.000"
type input "99.000"
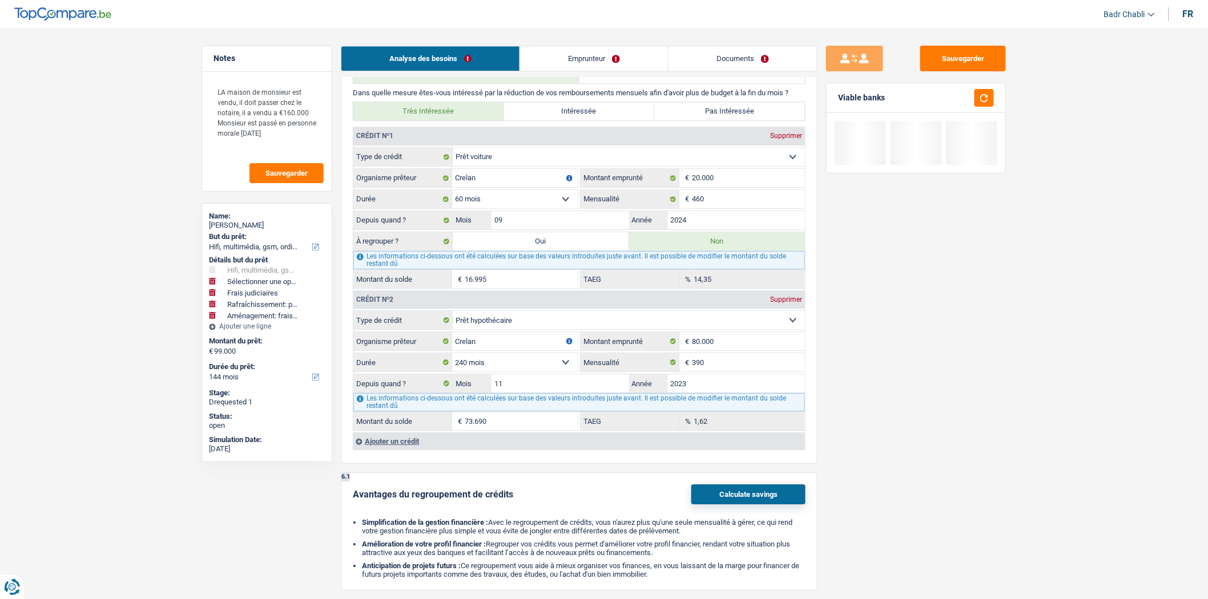
select select "refinancing"
select select "tech"
select select "houseOrGarden"
select select "hobbies"
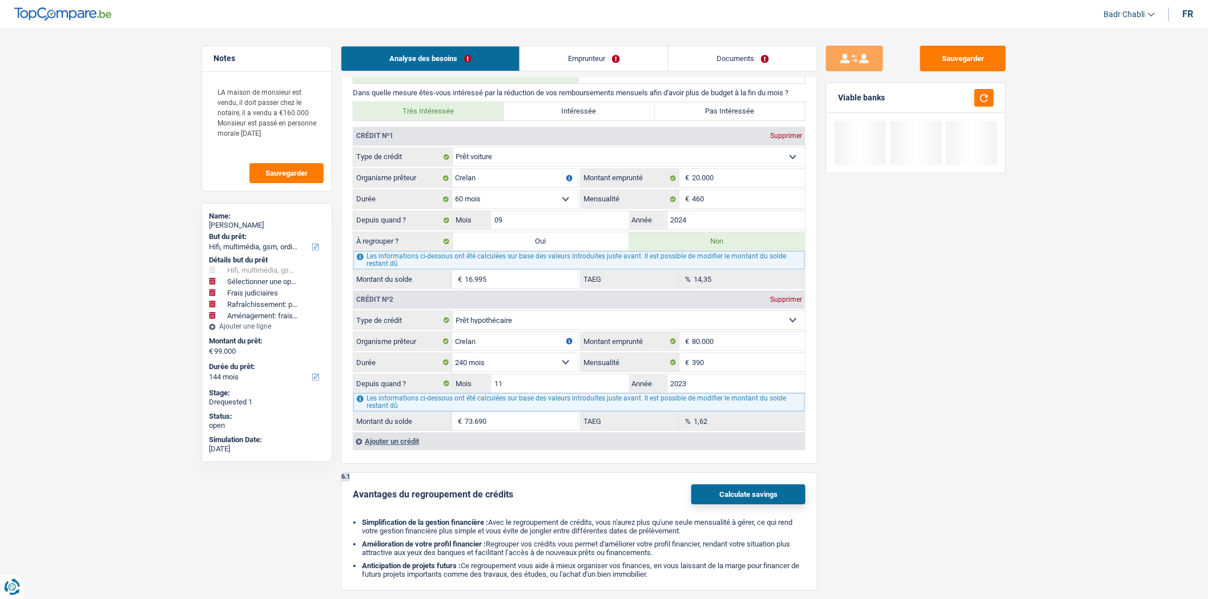
select select "refinancing"
select select "tech"
select select "houseOrGarden"
select select "hobbies"
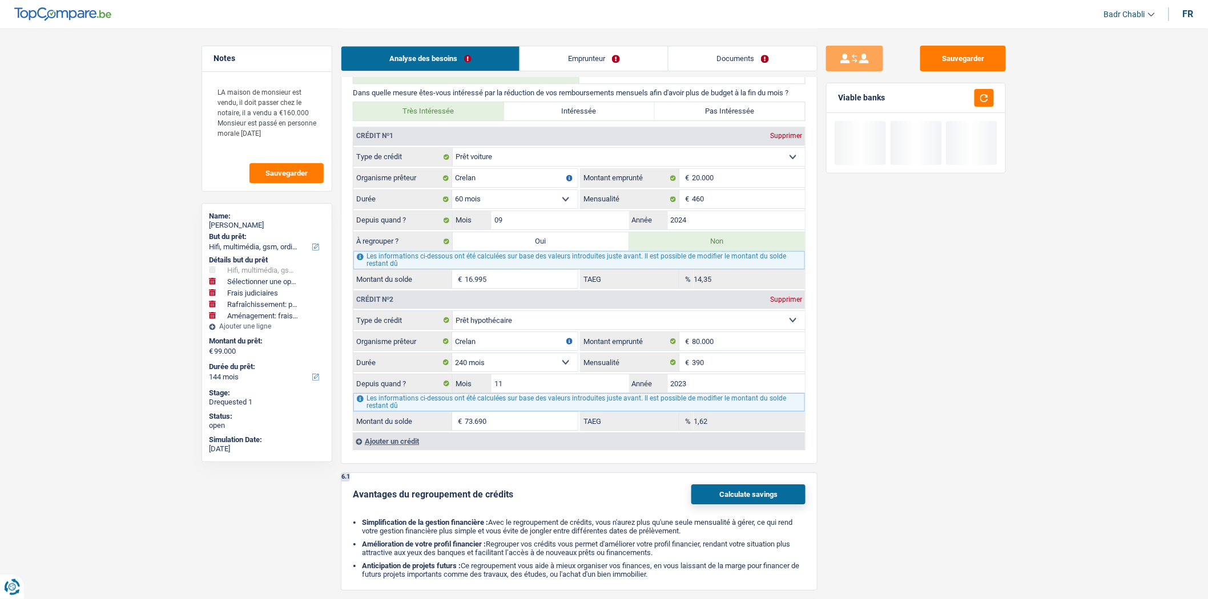
select select "refinancing"
select select "tech"
select select "houseOrGarden"
select select "hobbies"
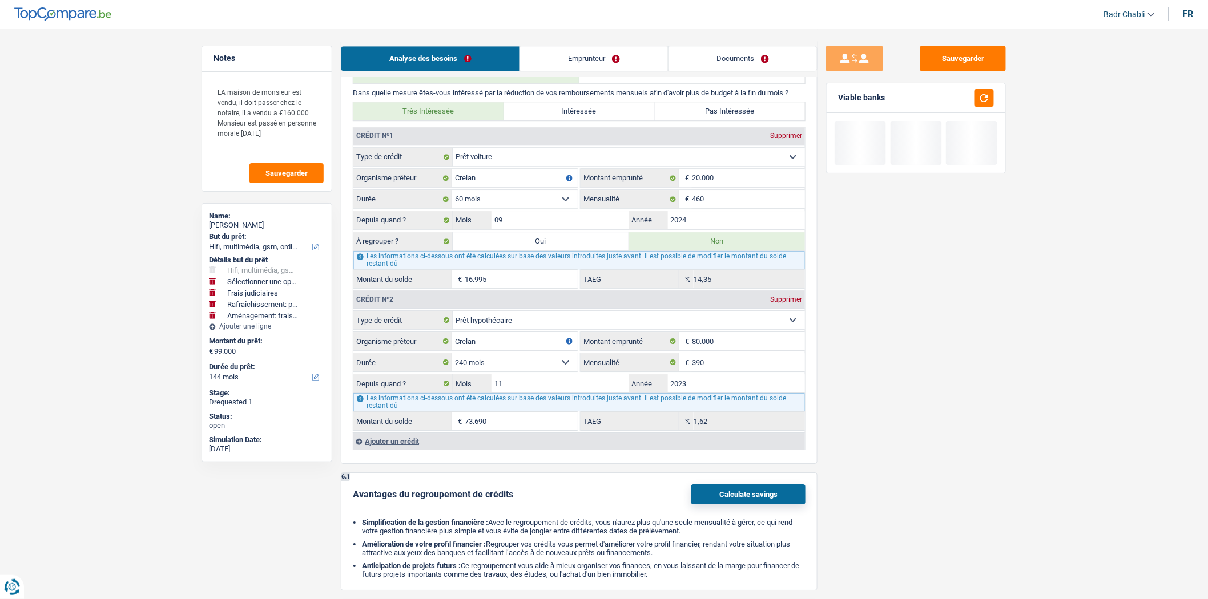
select select "movingOrInstallation"
select select "false"
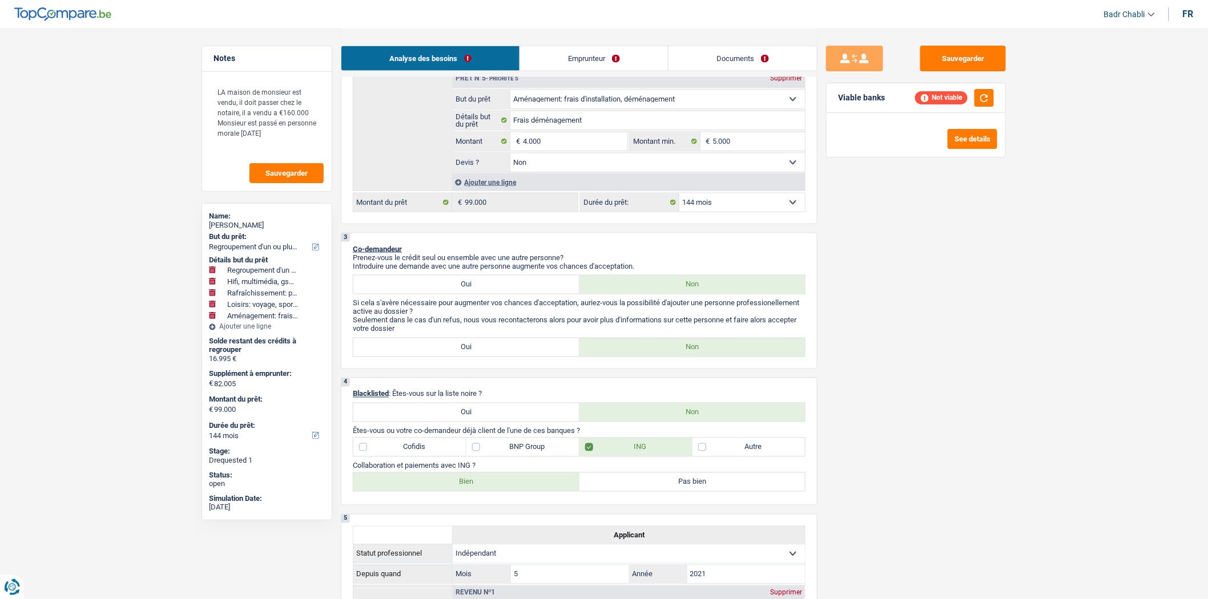
scroll to position [634, 0]
click at [735, 214] on div "12 mois 18 mois 24 mois 30 mois 36 mois 42 mois 48 mois 60 mois 72 mois 84 mois…" at bounding box center [692, 203] width 225 height 19
click at [727, 207] on select "12 mois 18 mois 24 mois 30 mois 36 mois 42 mois 48 mois 60 mois 72 mois 84 mois…" at bounding box center [742, 204] width 126 height 18
select select "120"
click at [679, 200] on select "12 mois 18 mois 24 mois 30 mois 36 mois 42 mois 48 mois 60 mois 72 mois 84 mois…" at bounding box center [742, 204] width 126 height 18
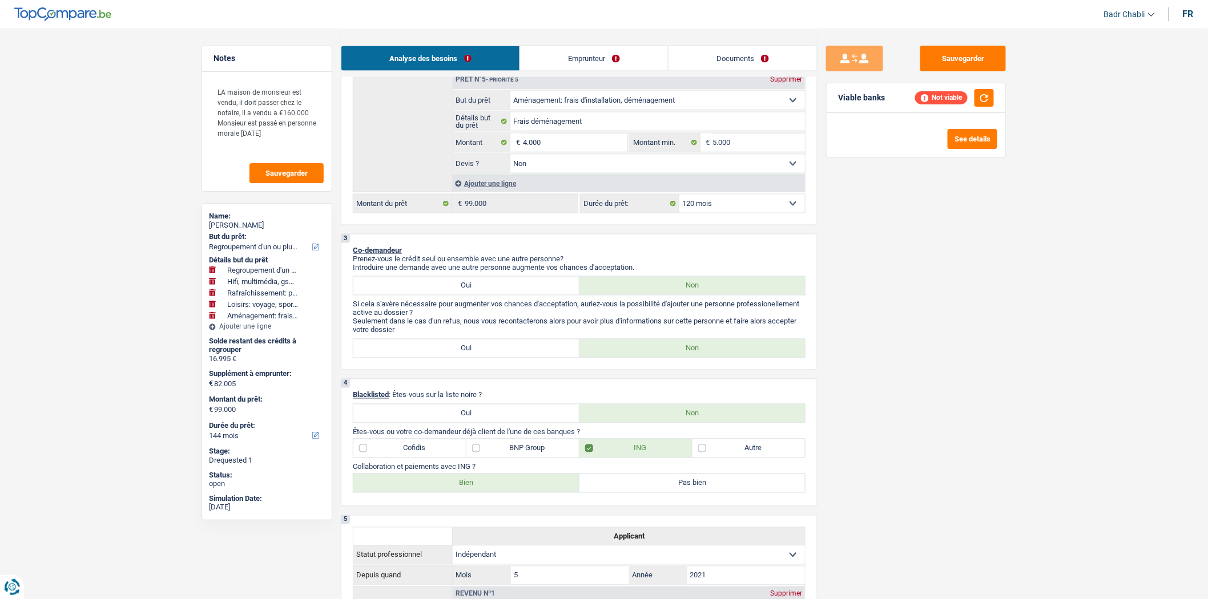
select select "120"
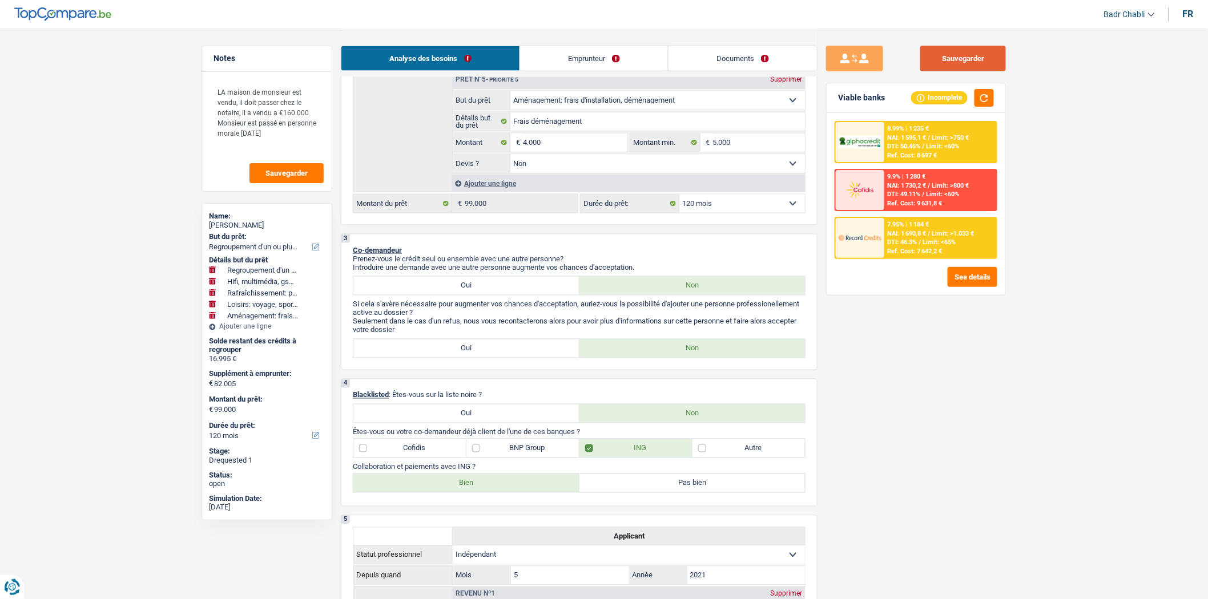
click at [948, 53] on button "Sauvegarder" at bounding box center [963, 59] width 86 height 26
click at [981, 53] on button "Sauvegarder" at bounding box center [963, 59] width 86 height 26
click at [921, 55] on button "Sauvegarder" at bounding box center [963, 59] width 86 height 26
